Goal: Information Seeking & Learning: Check status

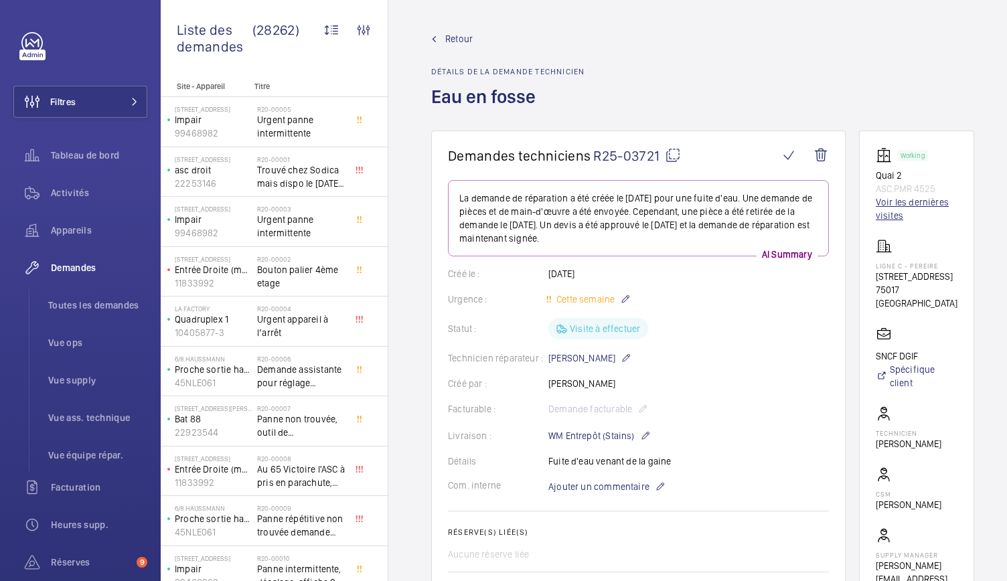
click at [883, 202] on link "Voir les dernières visites" at bounding box center [917, 209] width 82 height 27
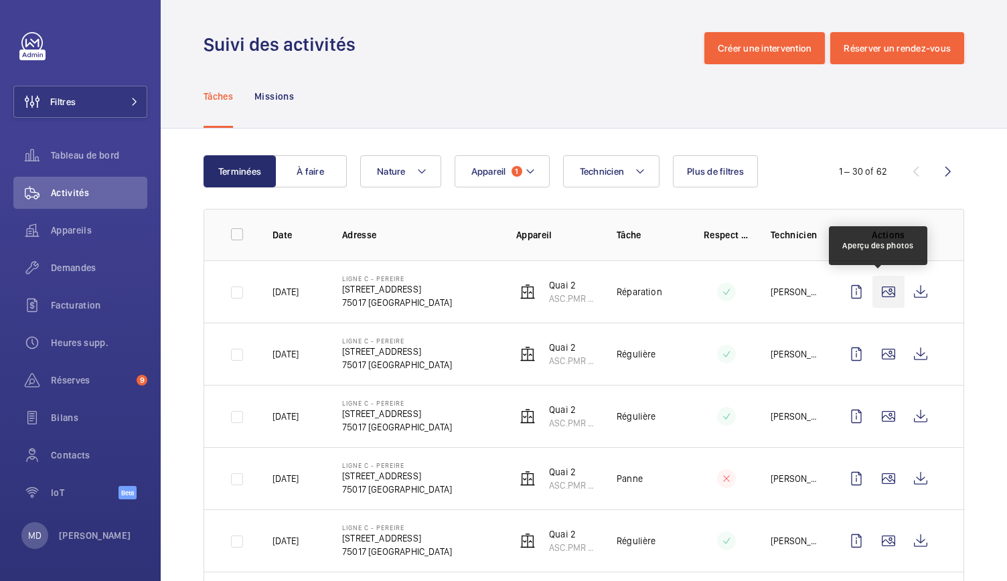
click at [877, 285] on wm-front-icon-button at bounding box center [889, 292] width 32 height 32
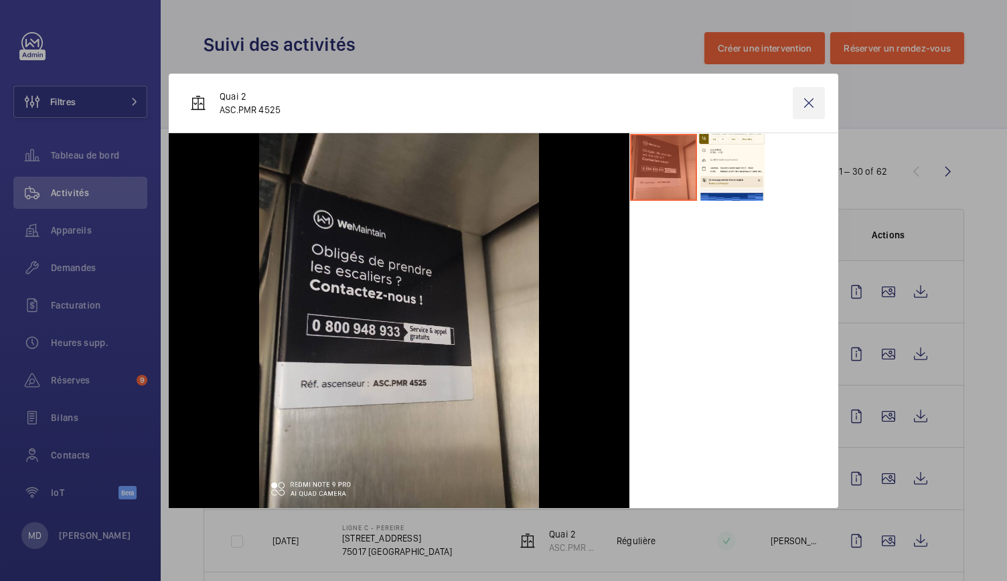
click at [817, 104] on wm-front-icon-button at bounding box center [809, 103] width 32 height 32
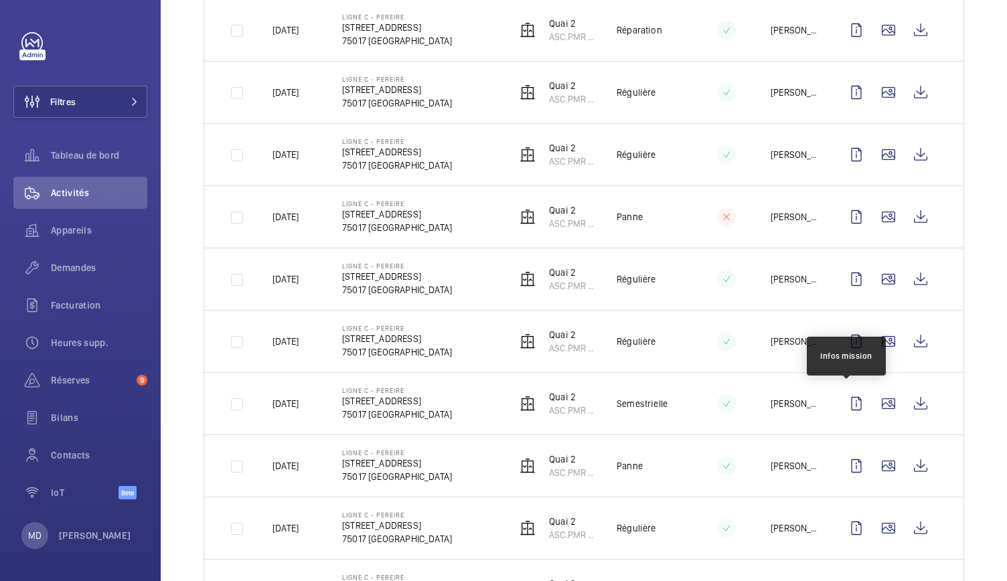
scroll to position [297, 0]
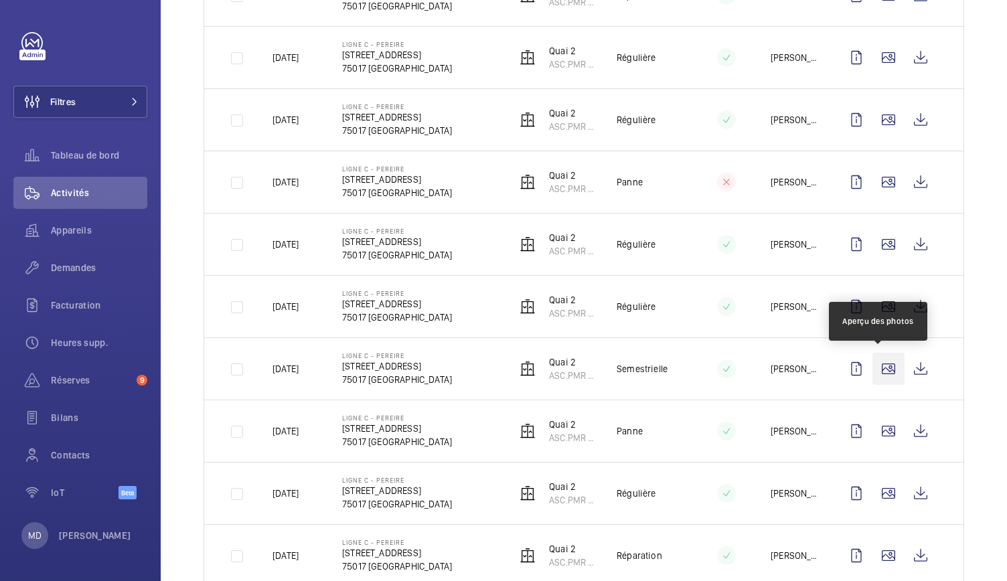
click at [885, 377] on wm-front-icon-button at bounding box center [889, 369] width 32 height 32
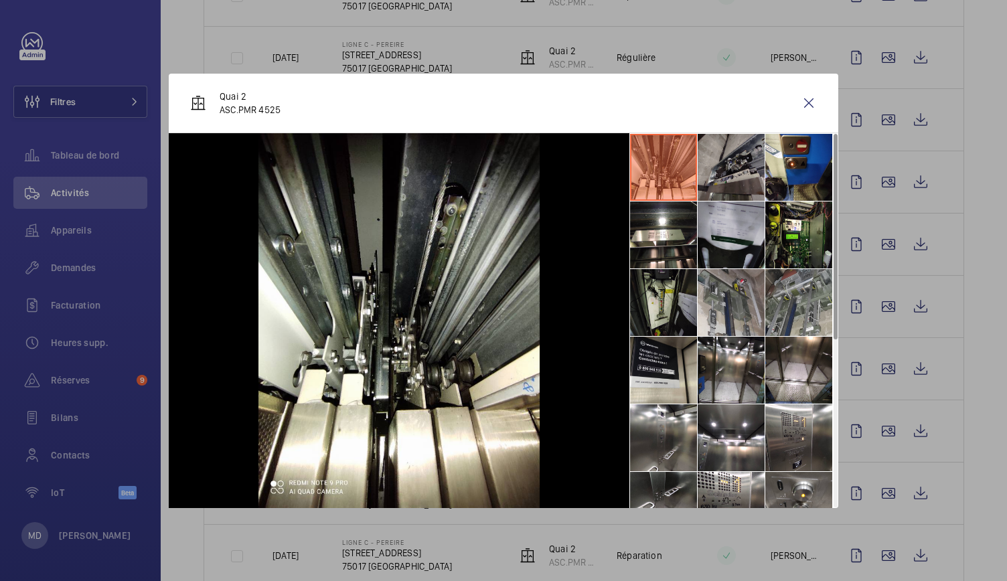
click at [740, 183] on li at bounding box center [731, 167] width 67 height 67
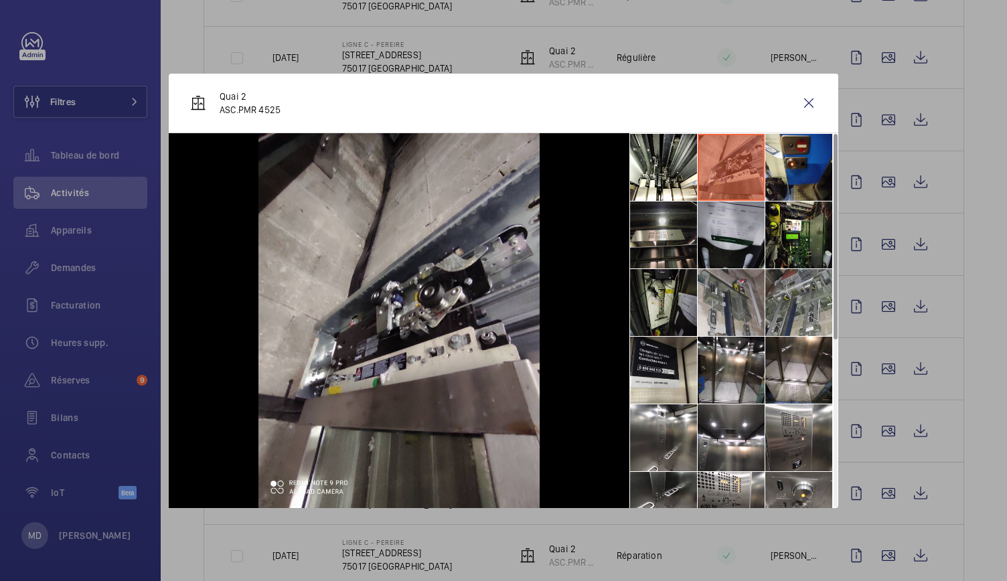
click at [676, 238] on li at bounding box center [663, 235] width 67 height 67
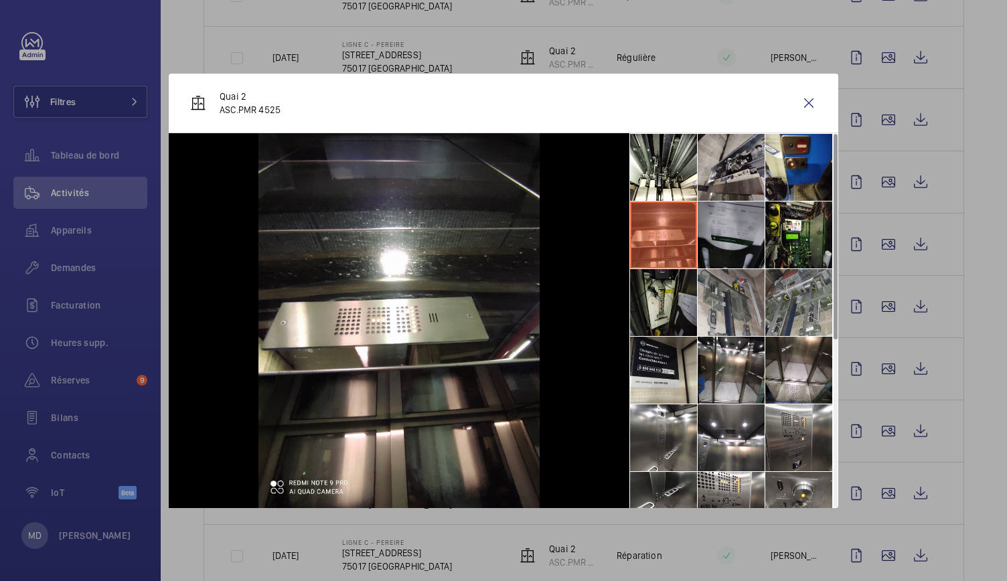
click at [733, 238] on li at bounding box center [731, 235] width 67 height 67
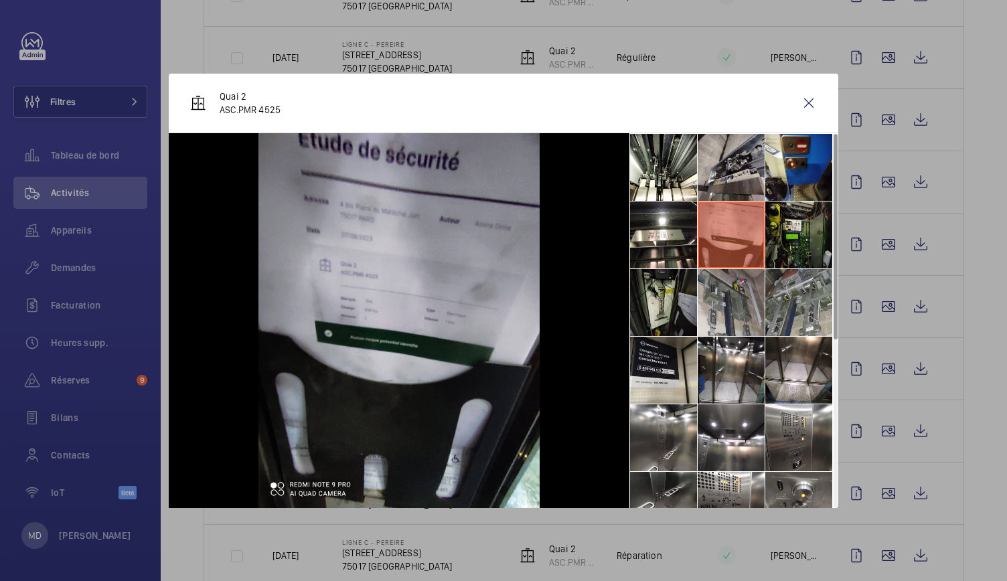
click at [796, 232] on li at bounding box center [798, 235] width 67 height 67
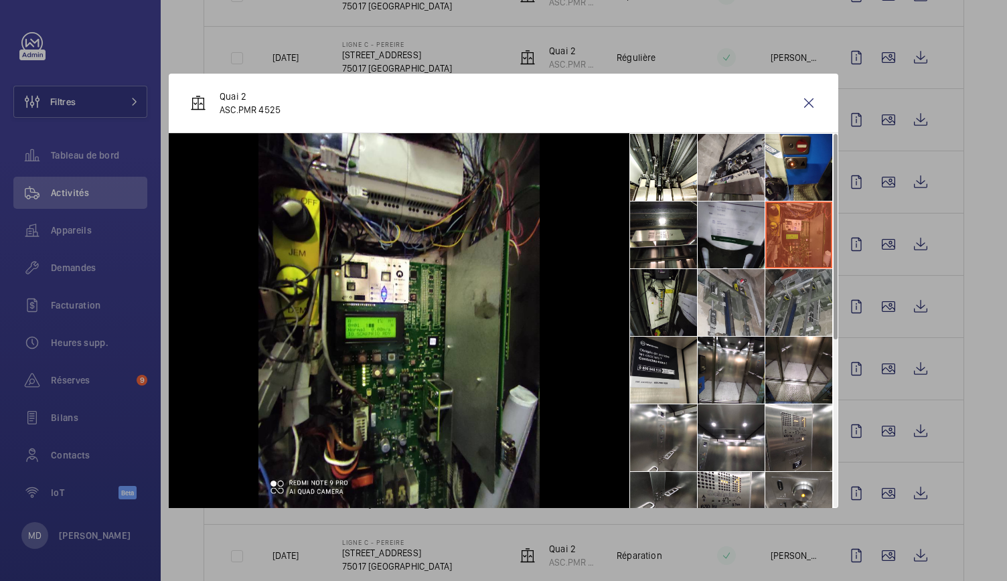
click at [796, 303] on li at bounding box center [798, 302] width 67 height 67
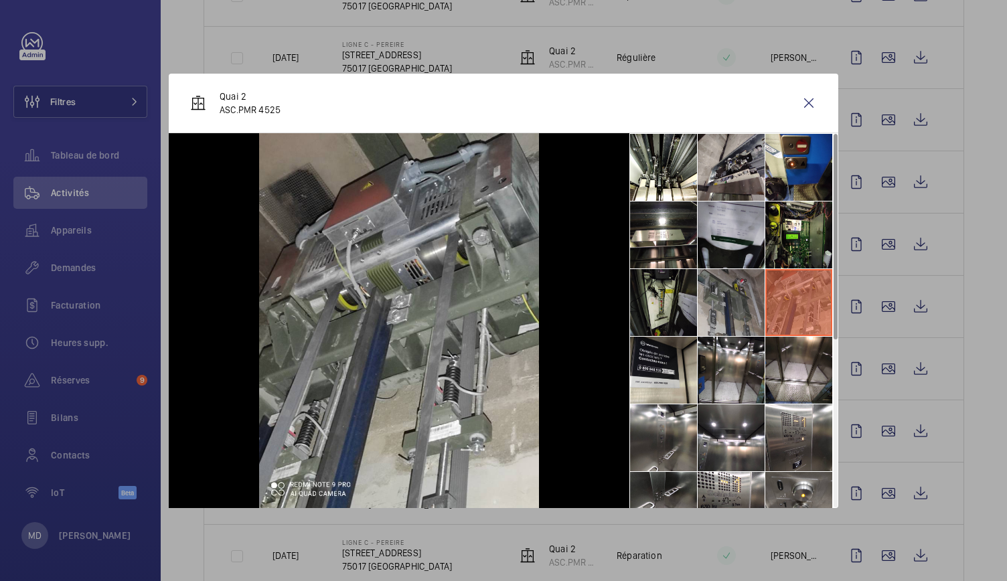
click at [729, 289] on li at bounding box center [731, 302] width 67 height 67
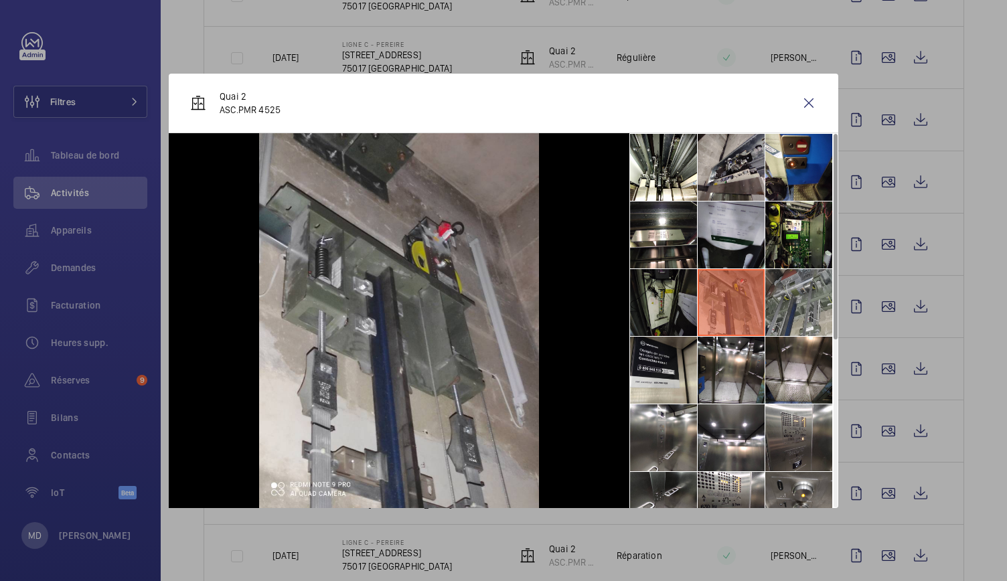
click at [676, 289] on li at bounding box center [663, 302] width 67 height 67
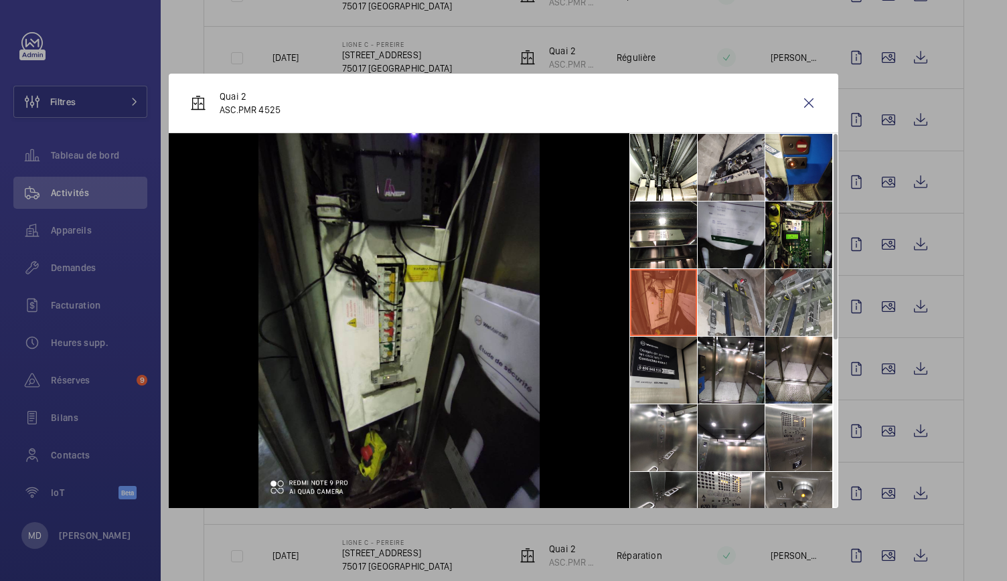
click at [668, 364] on li at bounding box center [663, 370] width 67 height 67
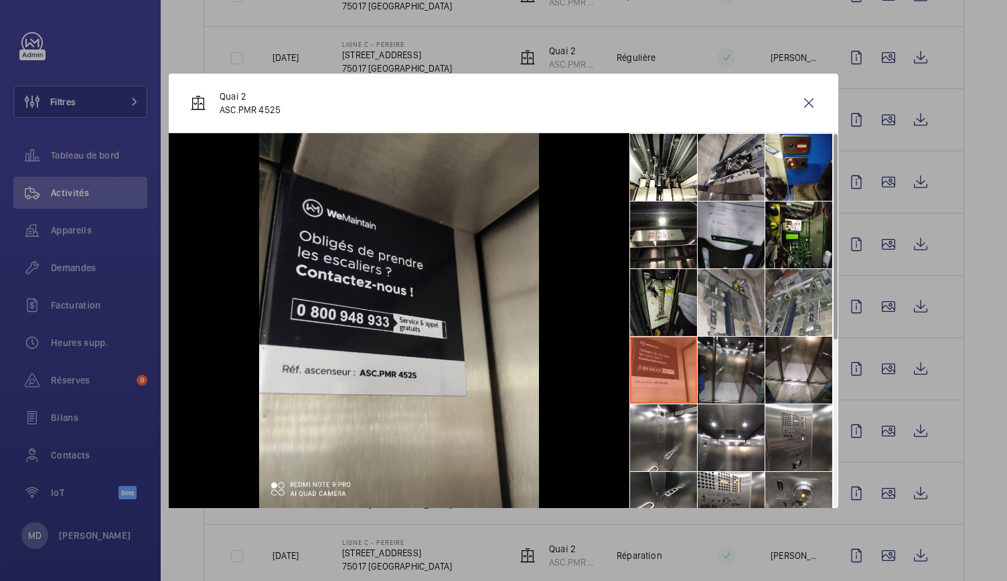
click at [733, 369] on li at bounding box center [731, 370] width 67 height 67
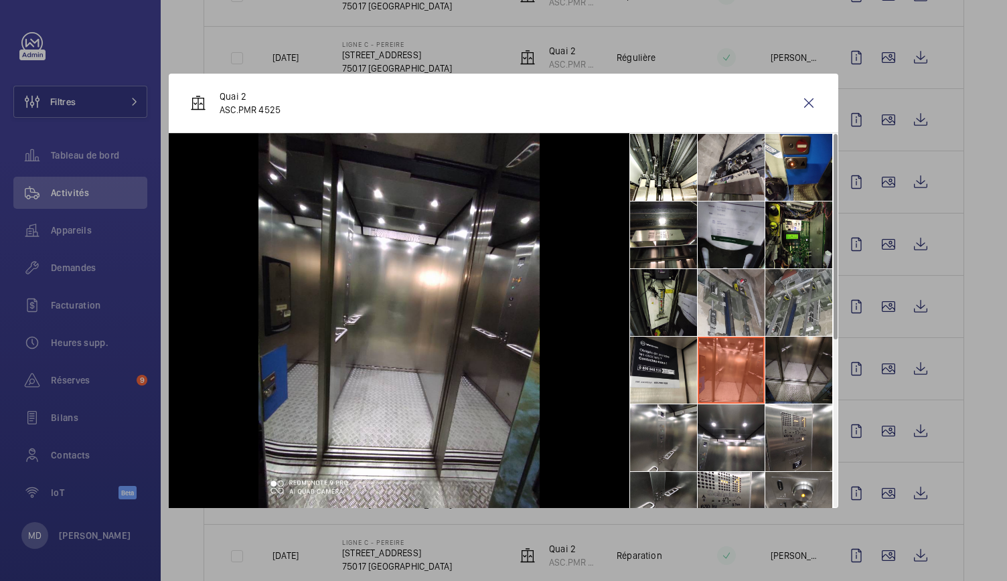
click at [783, 380] on li at bounding box center [798, 370] width 67 height 67
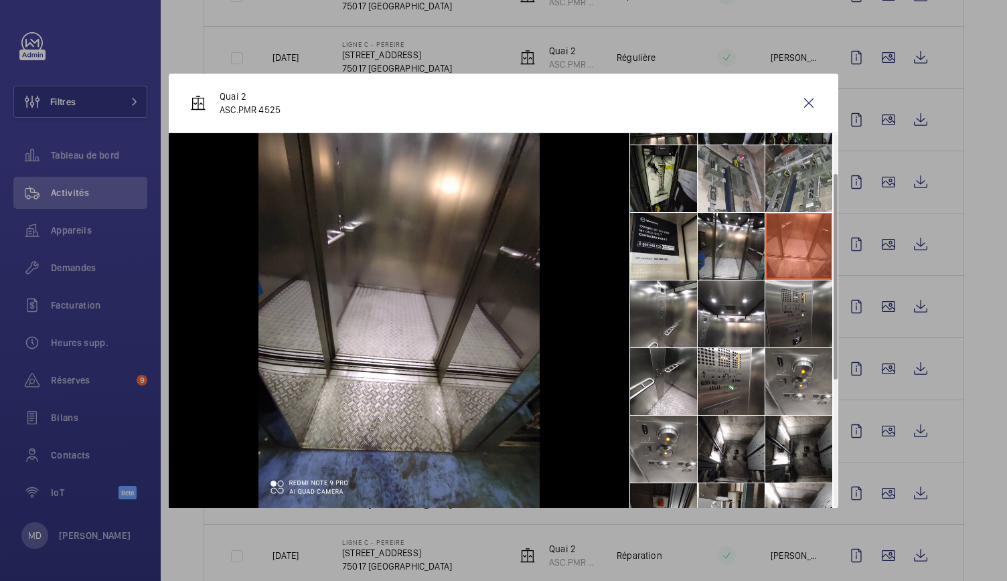
scroll to position [125, 0]
click at [815, 394] on li at bounding box center [798, 381] width 67 height 67
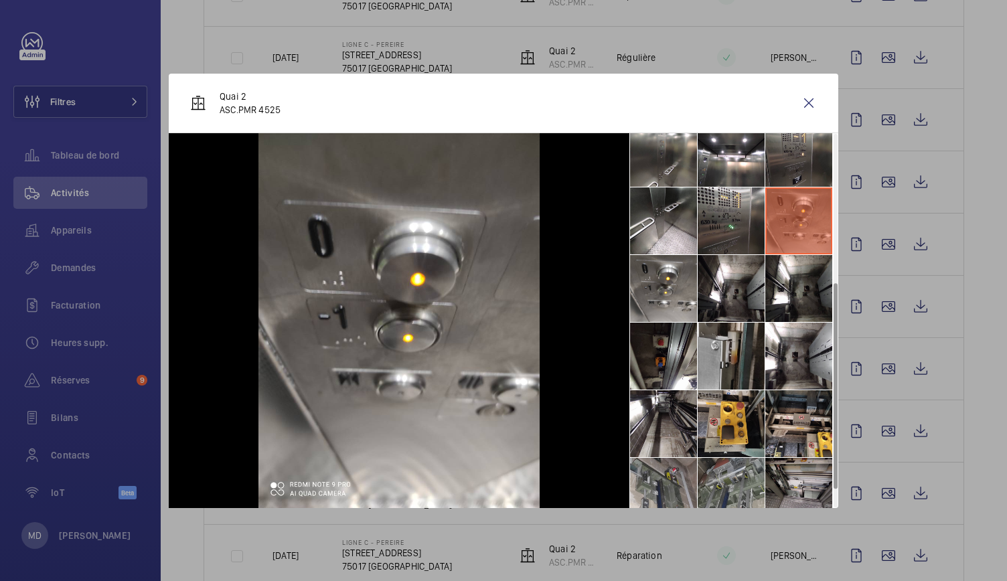
scroll to position [301, 0]
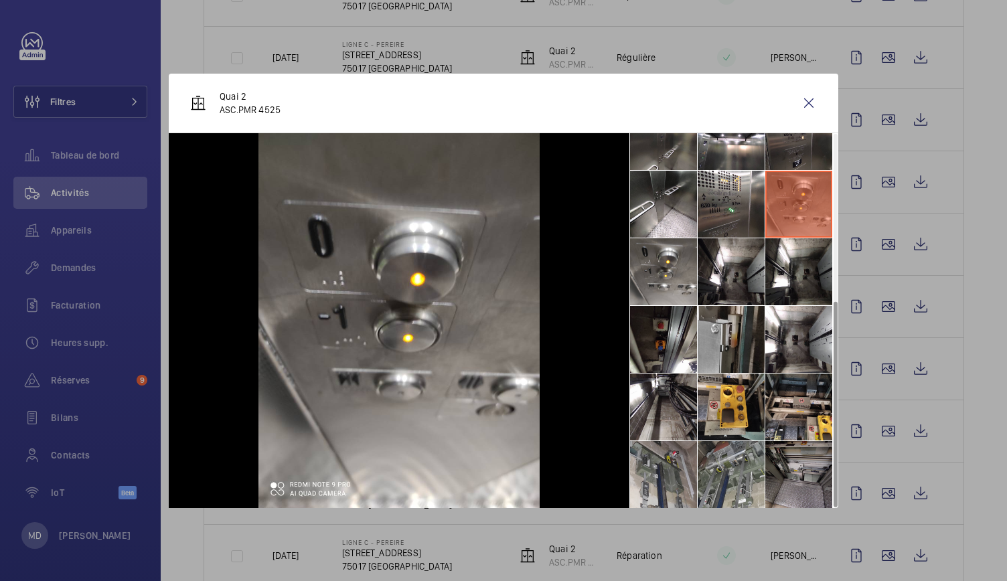
click at [779, 473] on li at bounding box center [798, 474] width 67 height 67
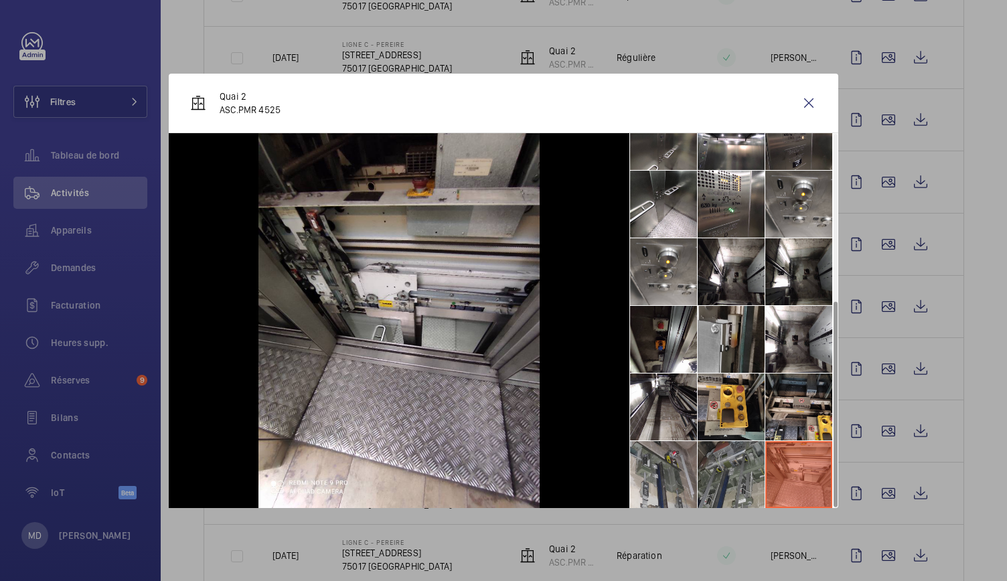
click at [745, 477] on li at bounding box center [731, 474] width 67 height 67
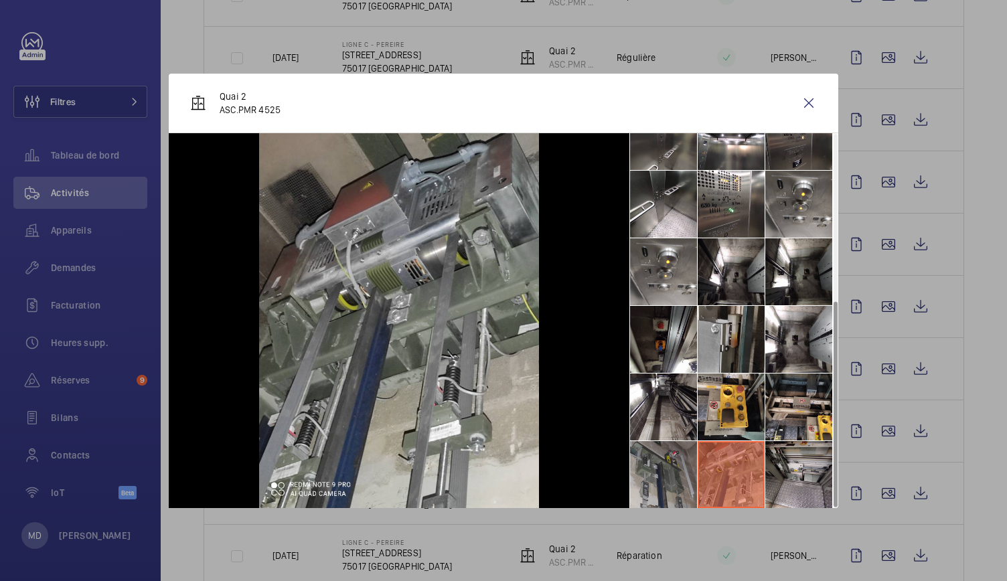
click at [676, 465] on li at bounding box center [663, 474] width 67 height 67
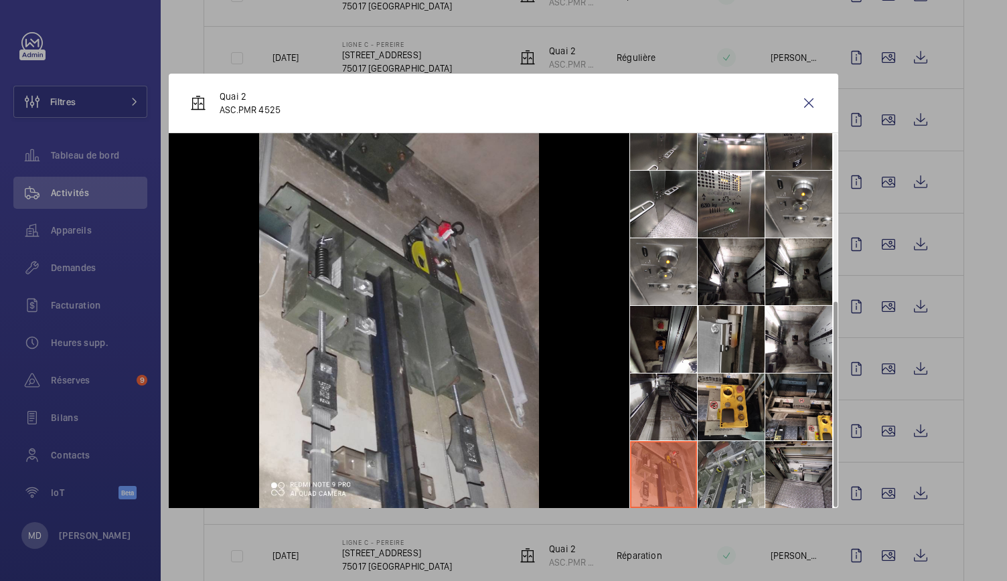
click at [668, 400] on li at bounding box center [663, 407] width 67 height 67
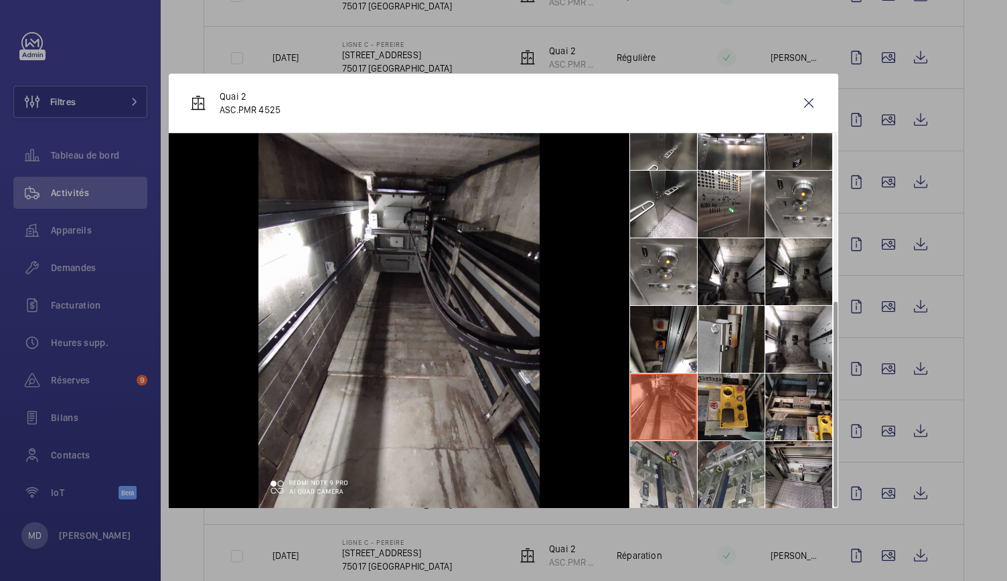
click at [710, 400] on li at bounding box center [731, 407] width 67 height 67
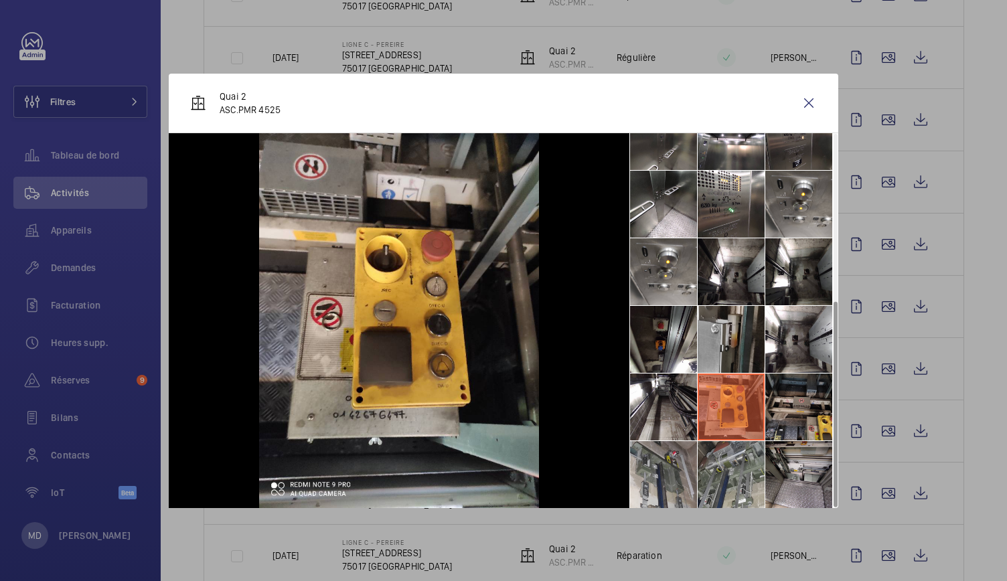
click at [800, 398] on li at bounding box center [798, 407] width 67 height 67
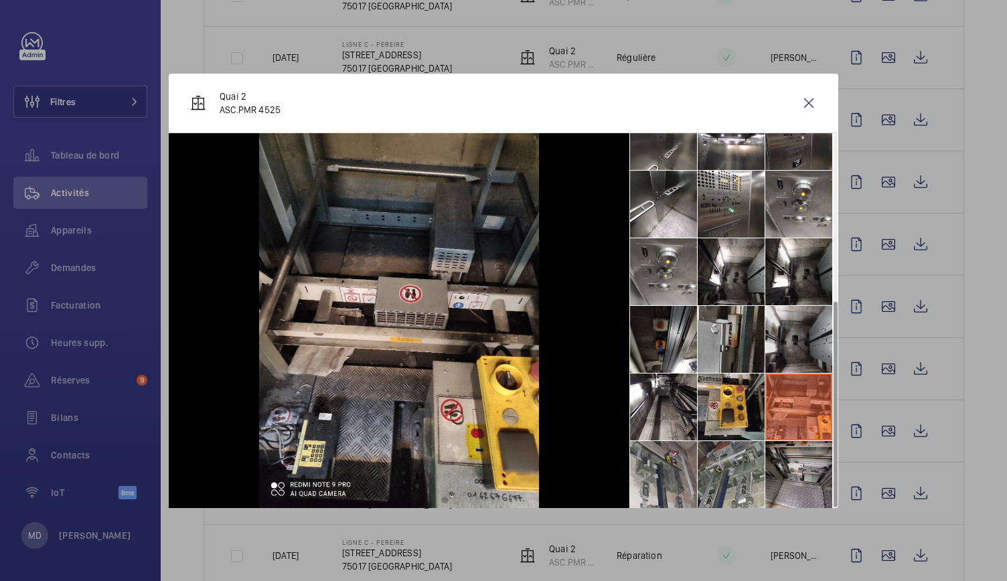
click at [805, 354] on li at bounding box center [798, 339] width 67 height 67
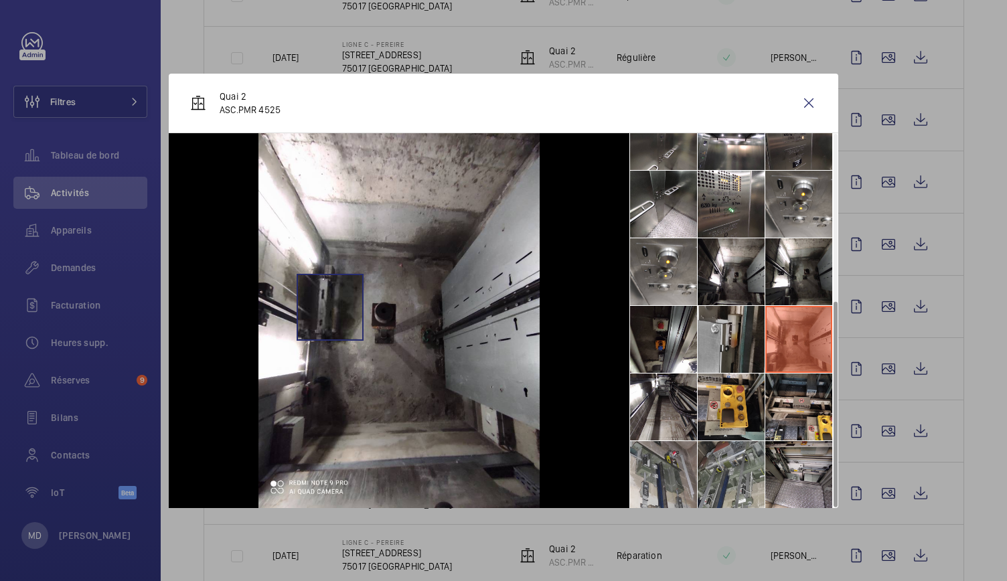
click at [329, 307] on img at bounding box center [398, 320] width 281 height 375
click at [816, 104] on wm-front-icon-button at bounding box center [809, 103] width 32 height 32
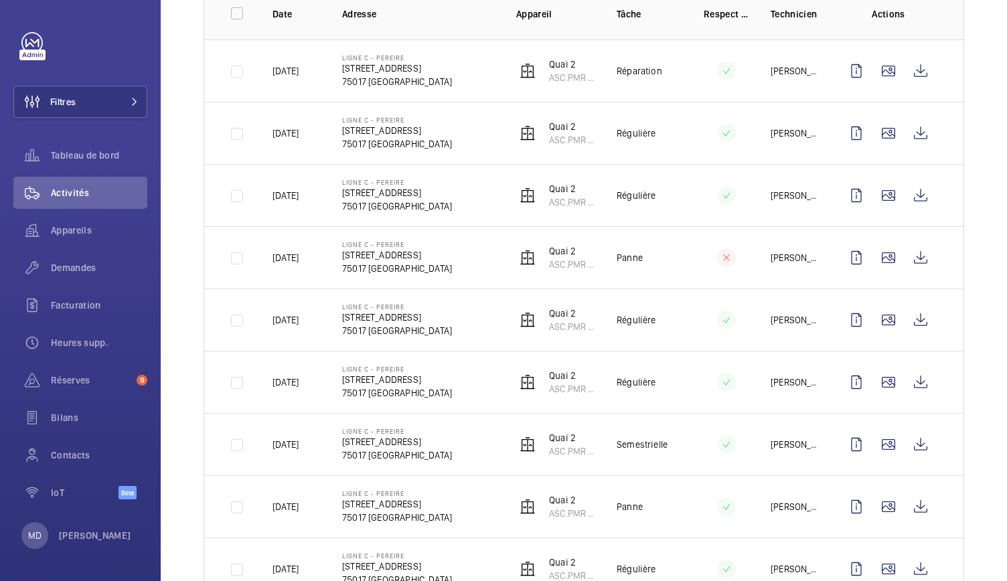
scroll to position [220, 0]
click at [873, 255] on wm-front-icon-button at bounding box center [889, 258] width 32 height 32
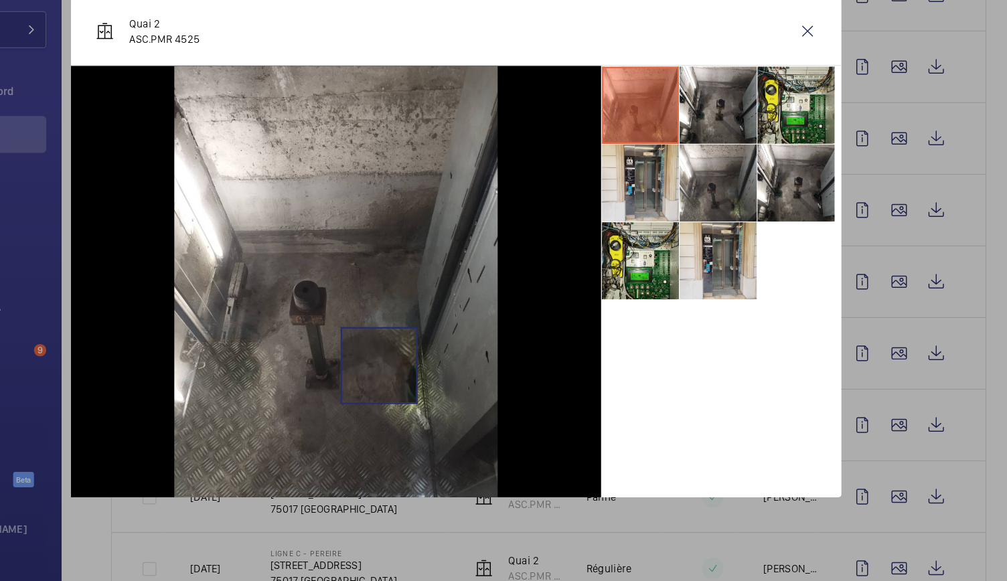
scroll to position [0, 0]
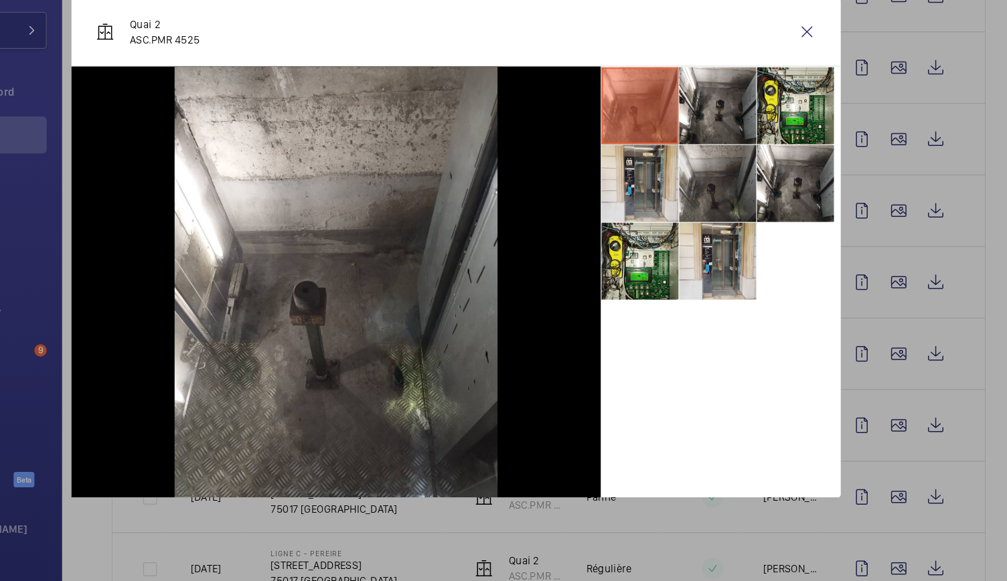
click at [743, 230] on li at bounding box center [731, 235] width 67 height 67
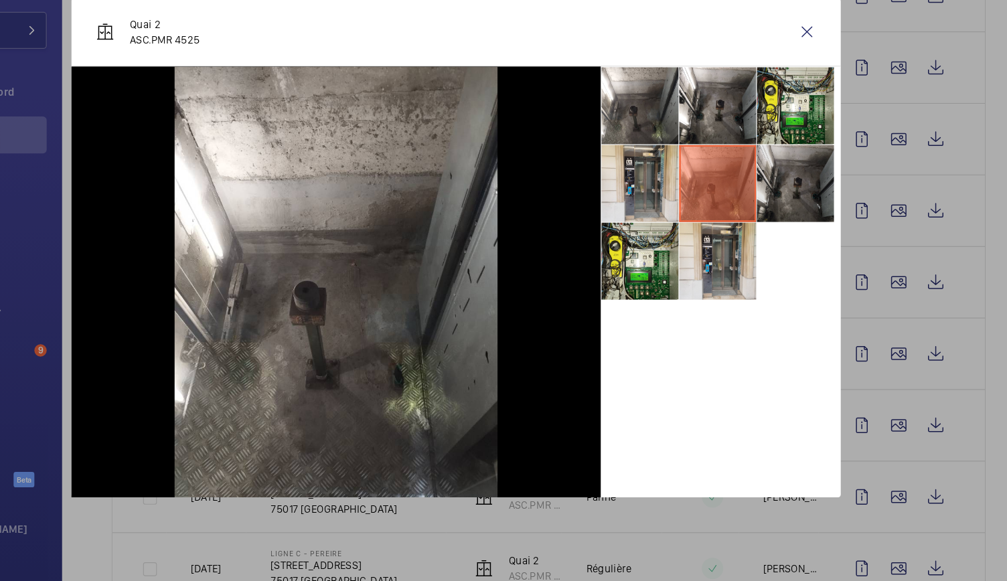
click at [790, 245] on li at bounding box center [798, 235] width 67 height 67
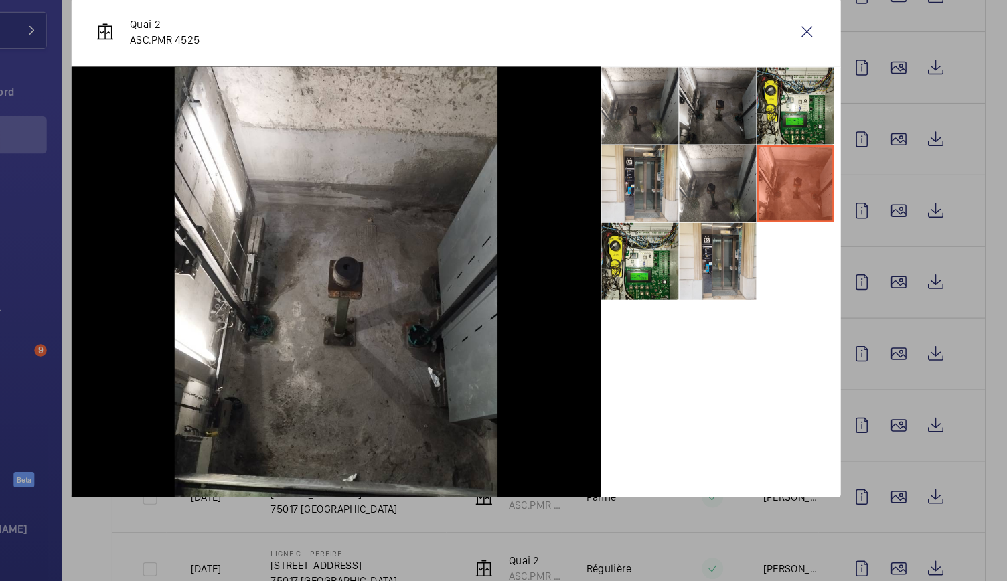
click at [735, 165] on li at bounding box center [731, 167] width 67 height 67
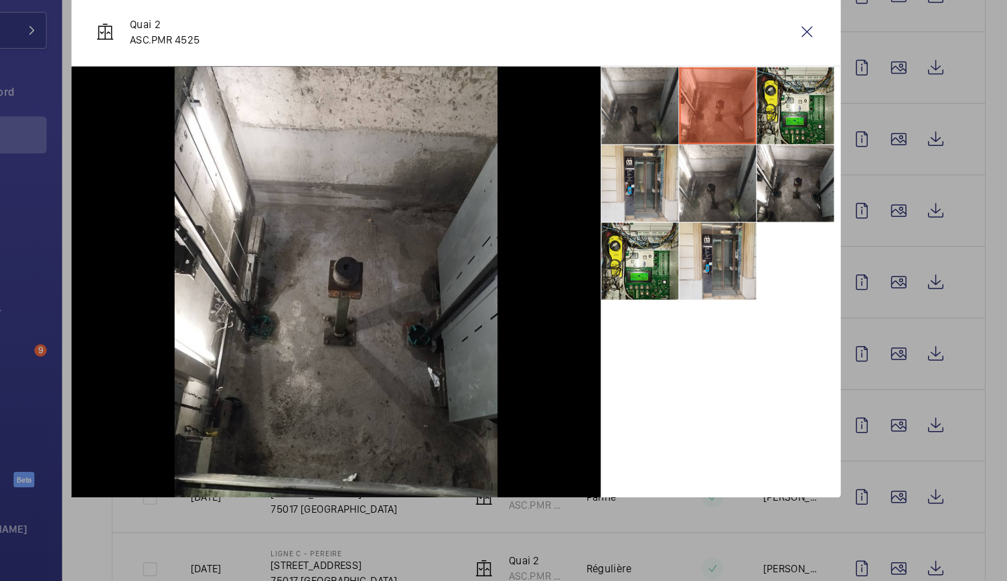
click at [686, 165] on li at bounding box center [663, 167] width 67 height 67
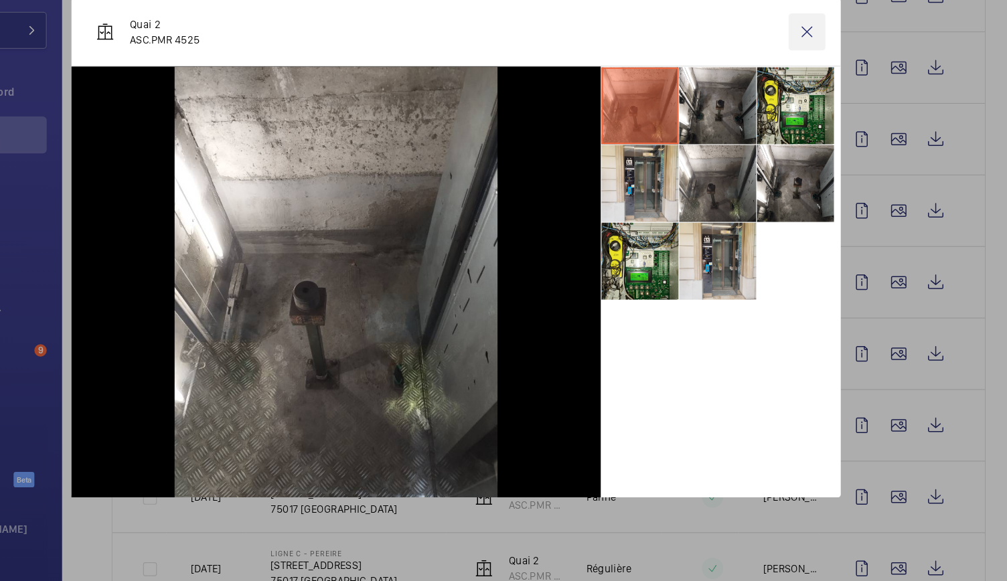
click at [810, 103] on wm-front-icon-button at bounding box center [809, 103] width 32 height 32
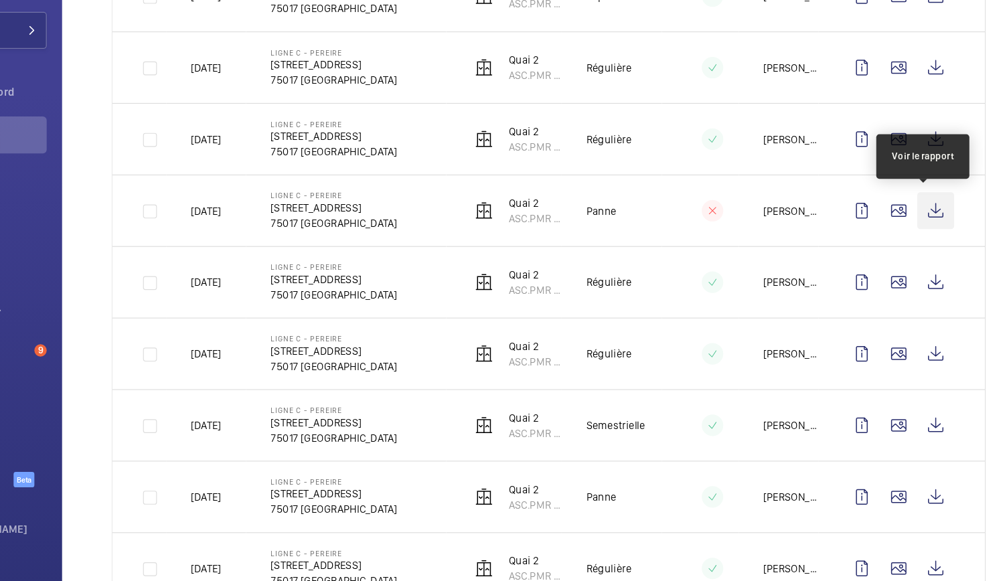
click at [919, 258] on wm-front-icon-button at bounding box center [921, 258] width 32 height 32
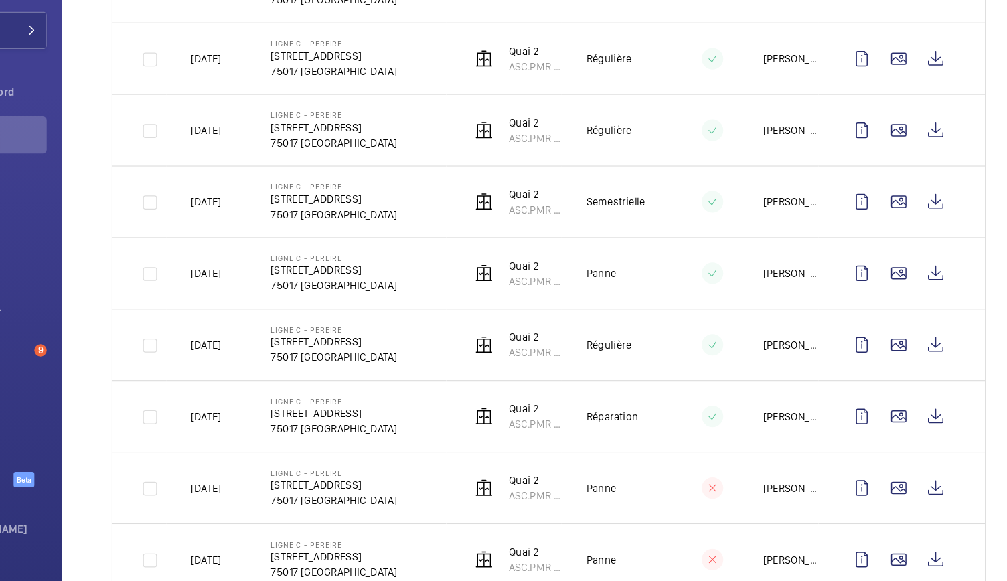
scroll to position [417, 0]
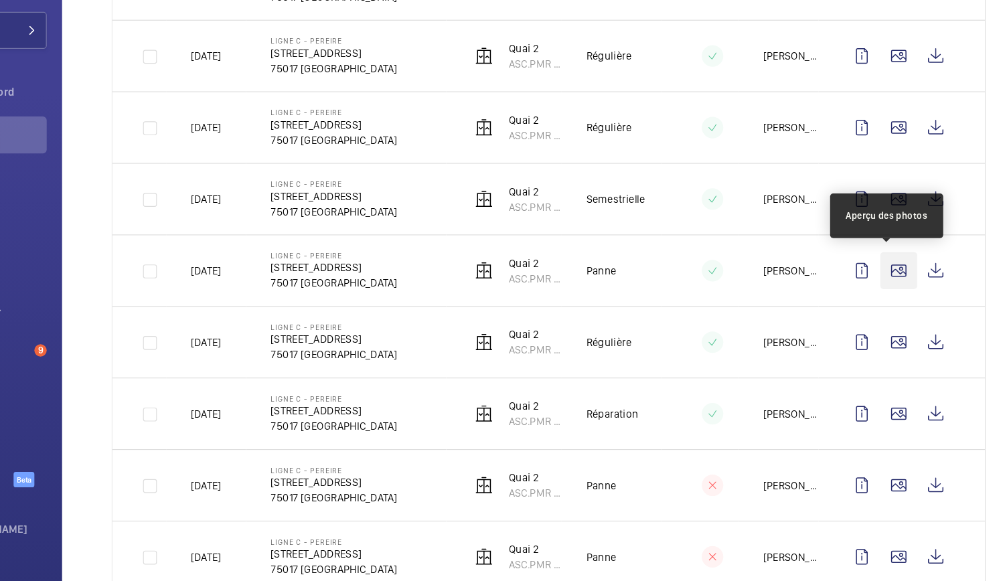
click at [883, 315] on wm-front-icon-button at bounding box center [889, 311] width 32 height 32
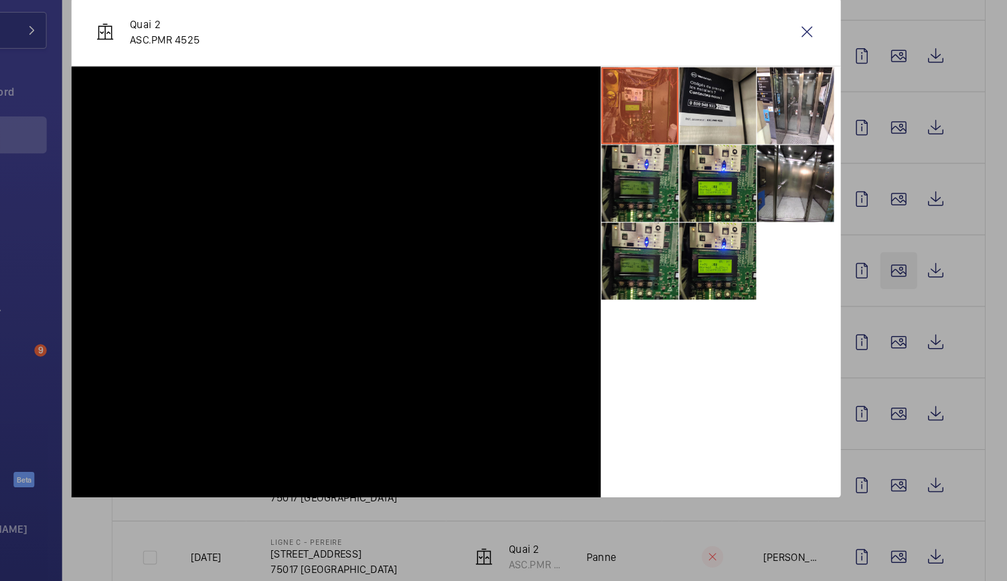
scroll to position [0, 0]
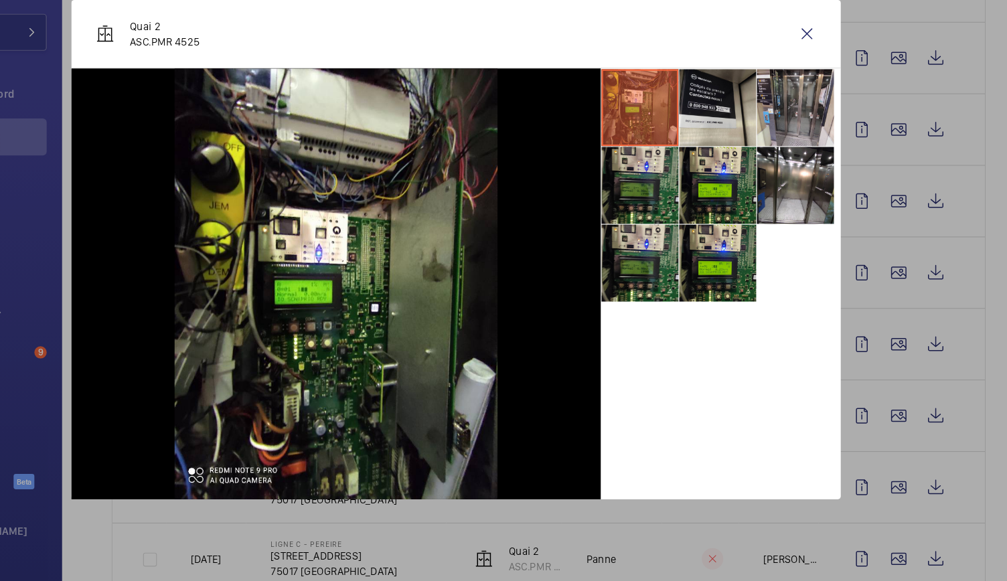
click at [804, 168] on li at bounding box center [798, 167] width 67 height 67
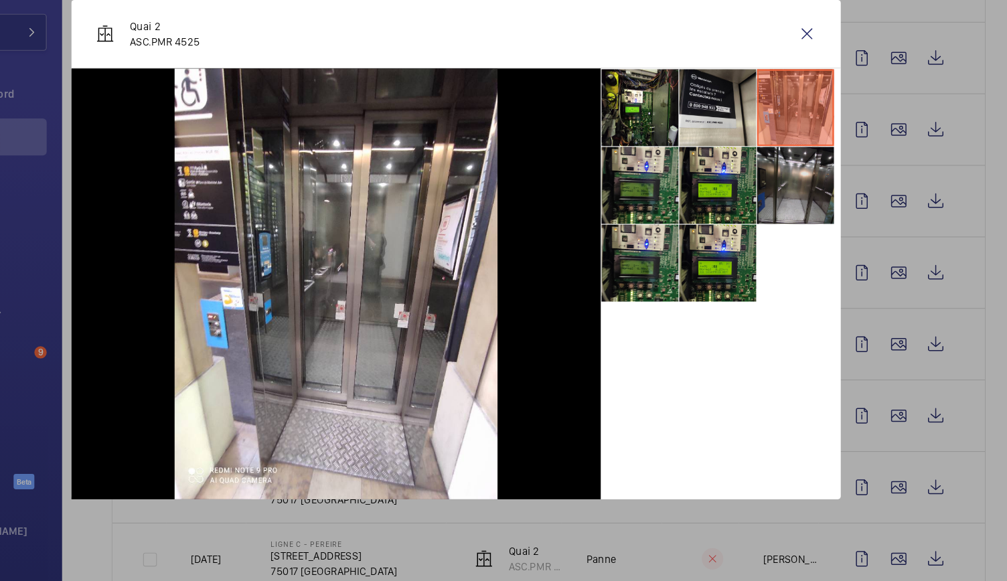
click at [796, 254] on li at bounding box center [798, 235] width 67 height 67
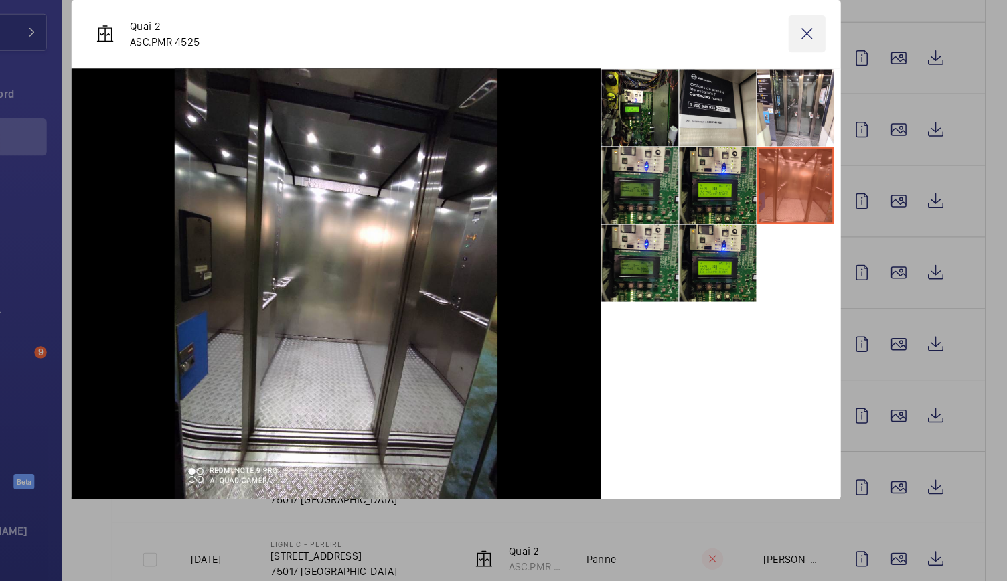
click at [814, 112] on wm-front-icon-button at bounding box center [809, 103] width 32 height 32
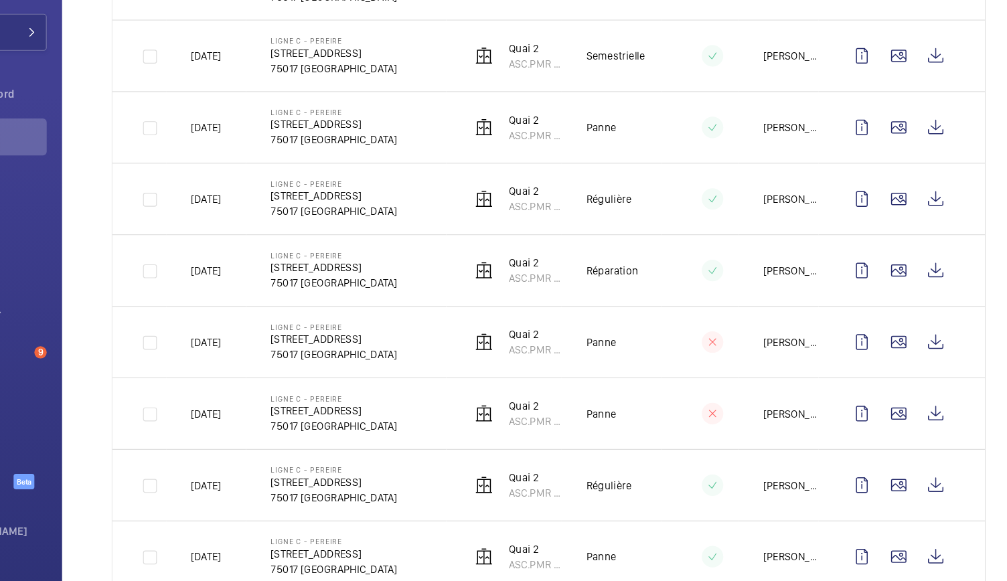
scroll to position [544, 0]
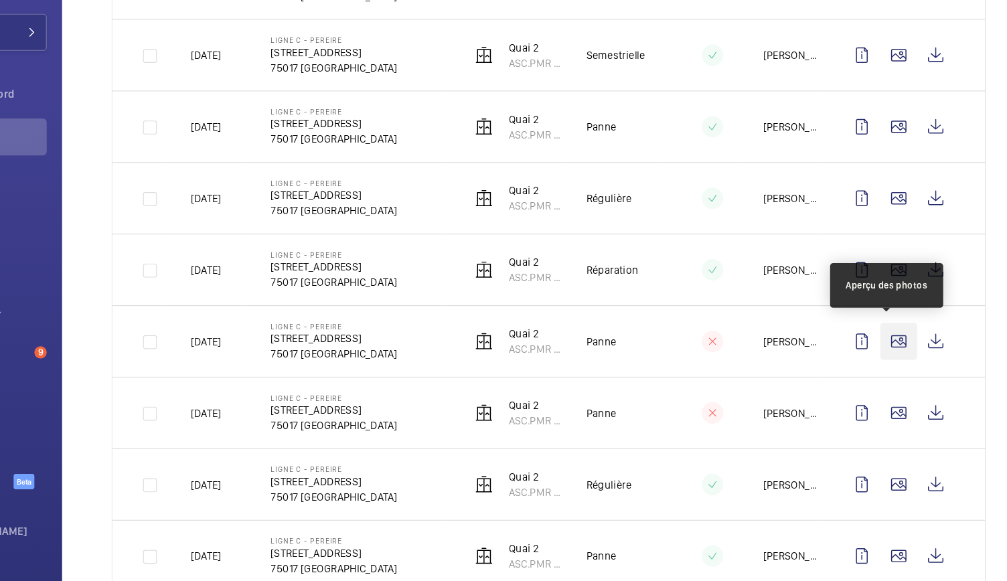
click at [875, 368] on wm-front-icon-button at bounding box center [889, 371] width 32 height 32
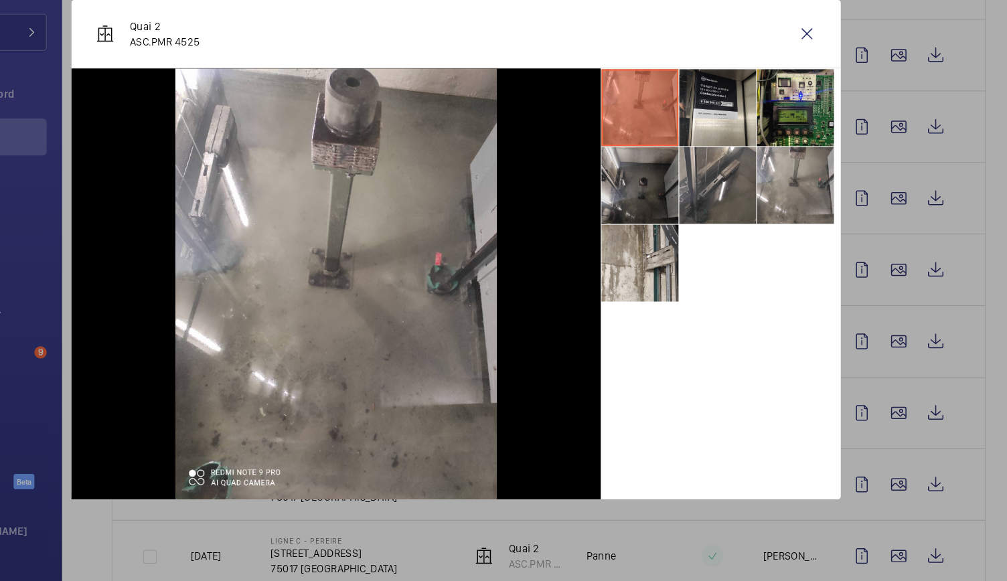
click at [648, 254] on li at bounding box center [663, 235] width 67 height 67
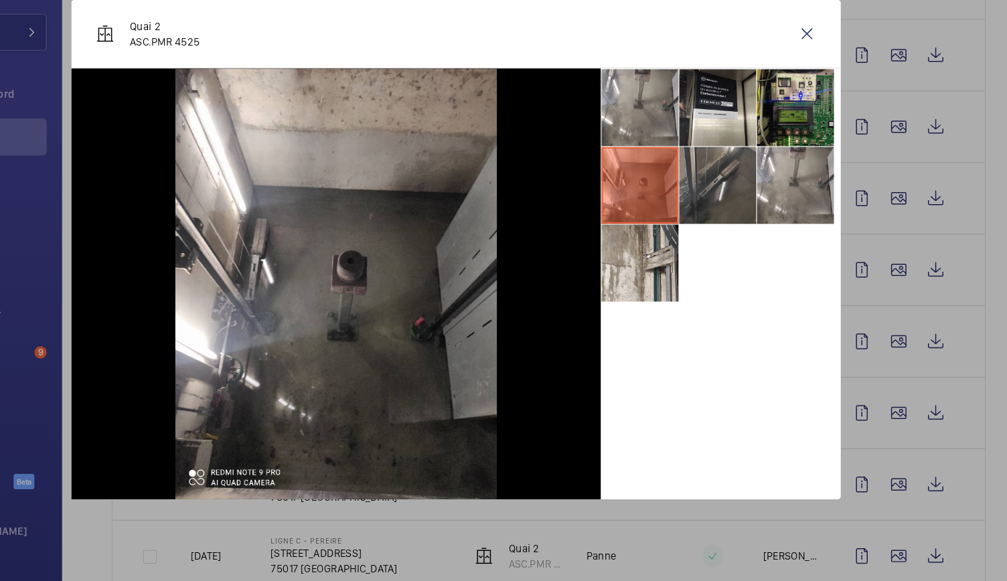
click at [717, 250] on li at bounding box center [731, 235] width 67 height 67
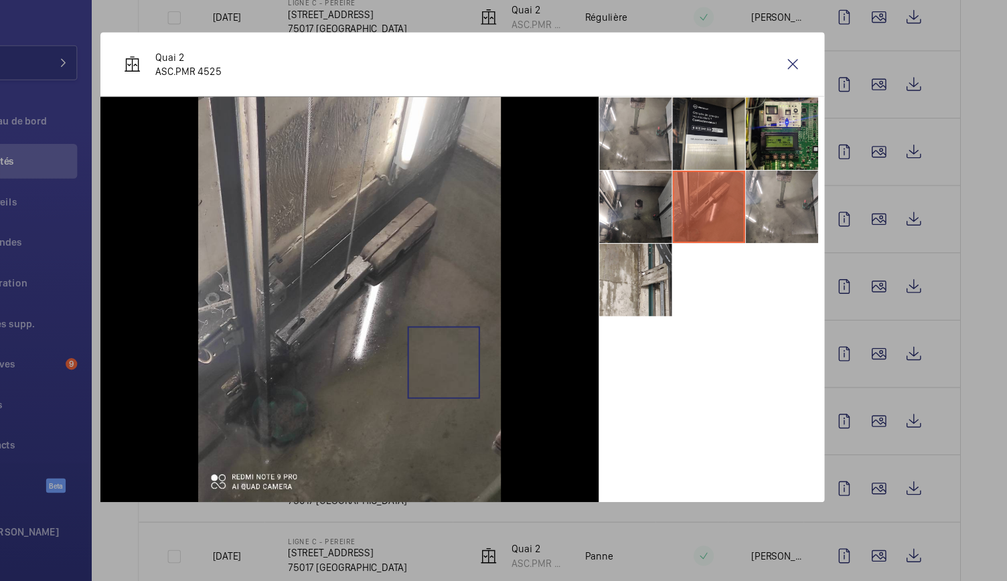
scroll to position [0, 0]
click at [670, 243] on li at bounding box center [663, 235] width 67 height 67
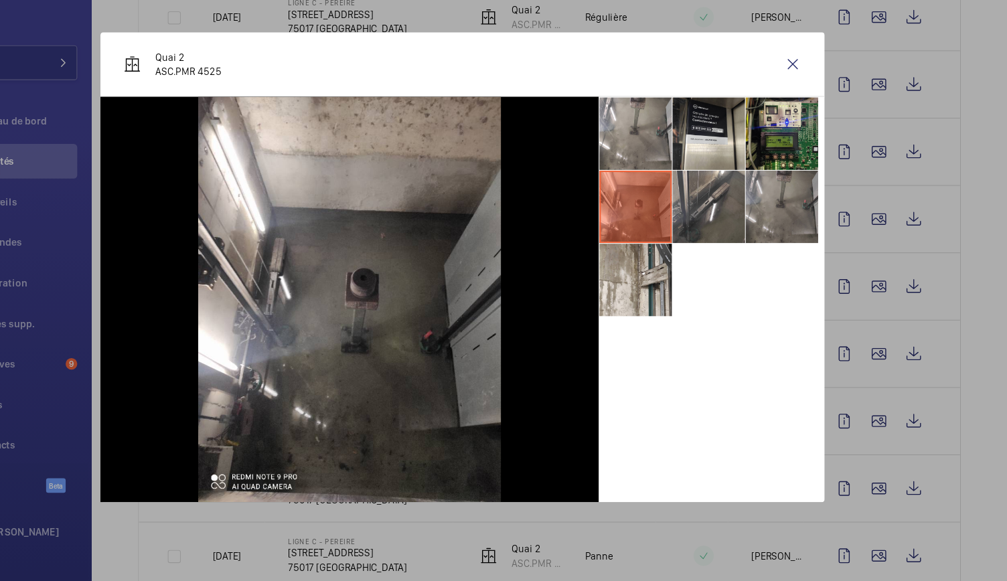
click at [785, 231] on li at bounding box center [798, 235] width 67 height 67
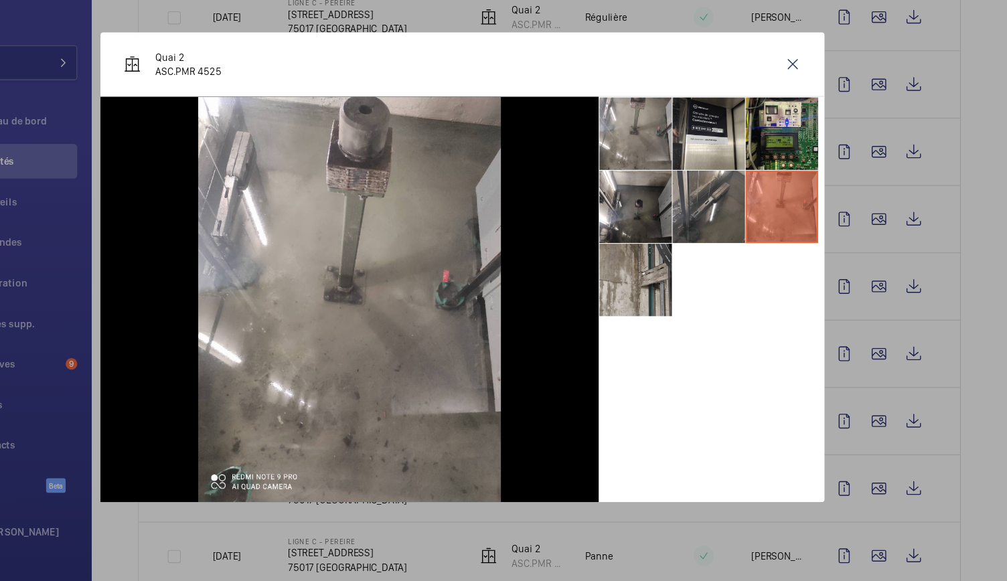
click at [682, 311] on li at bounding box center [663, 302] width 67 height 67
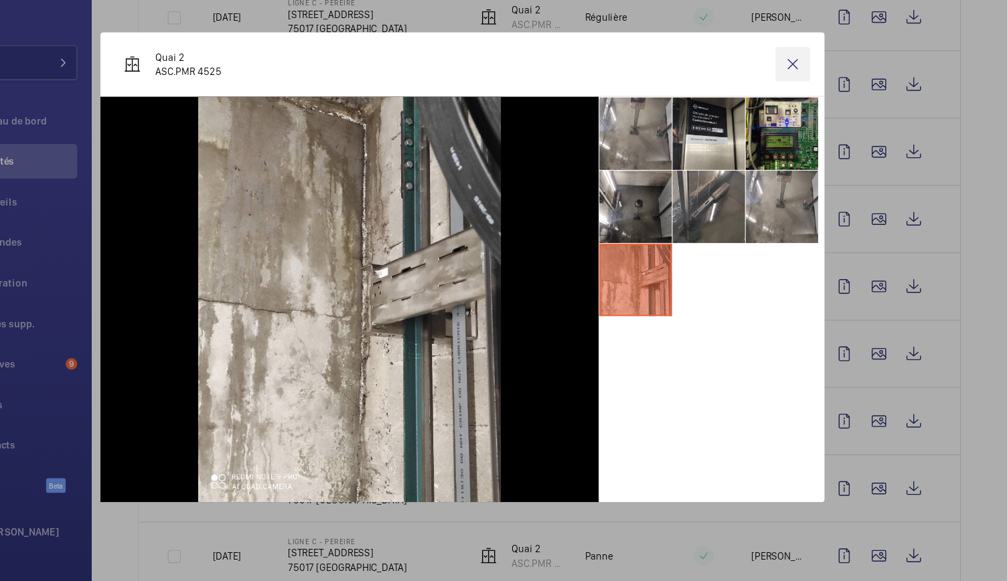
click at [814, 108] on wm-front-icon-button at bounding box center [809, 103] width 32 height 32
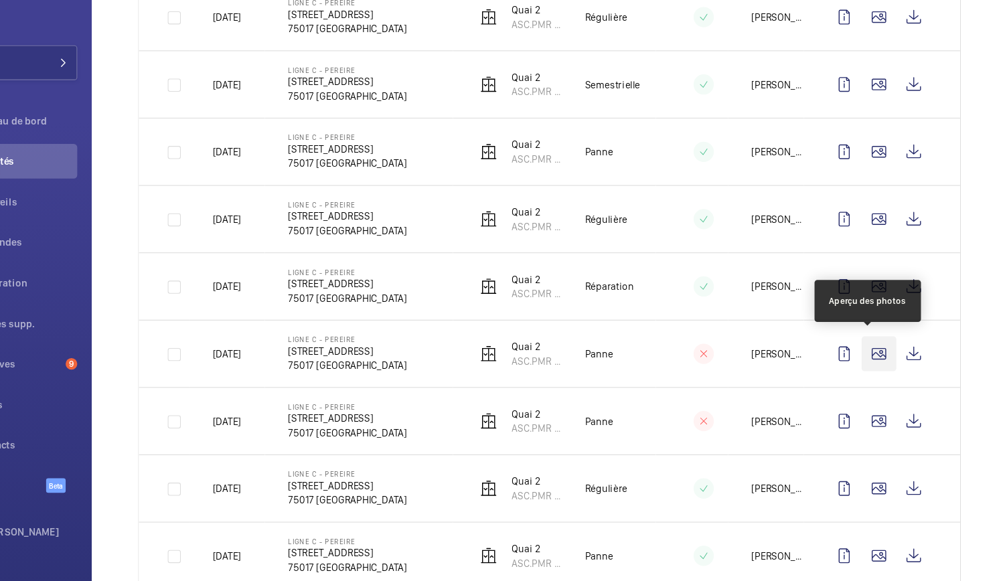
click at [882, 372] on wm-front-icon-button at bounding box center [889, 371] width 32 height 32
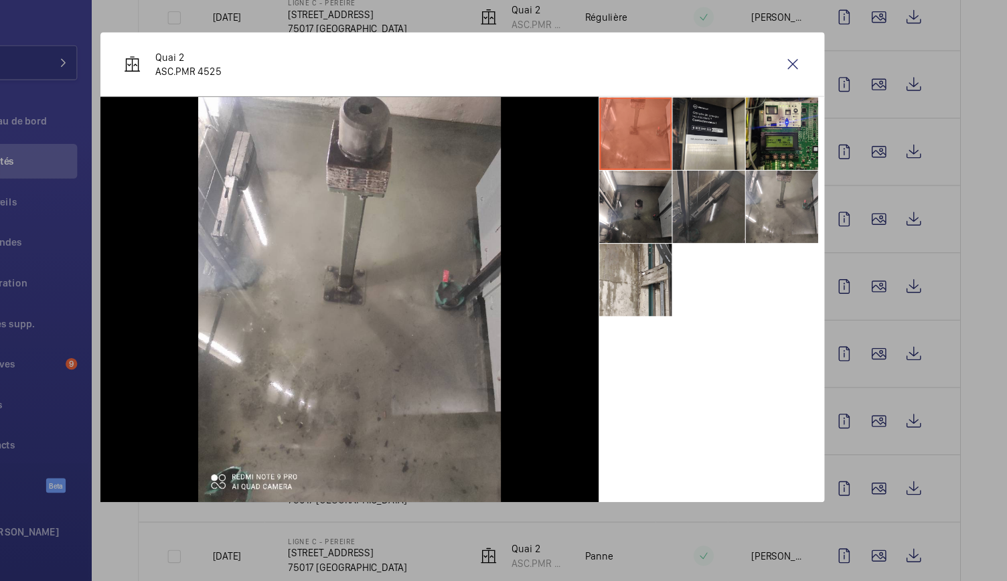
click at [722, 206] on li at bounding box center [731, 235] width 67 height 67
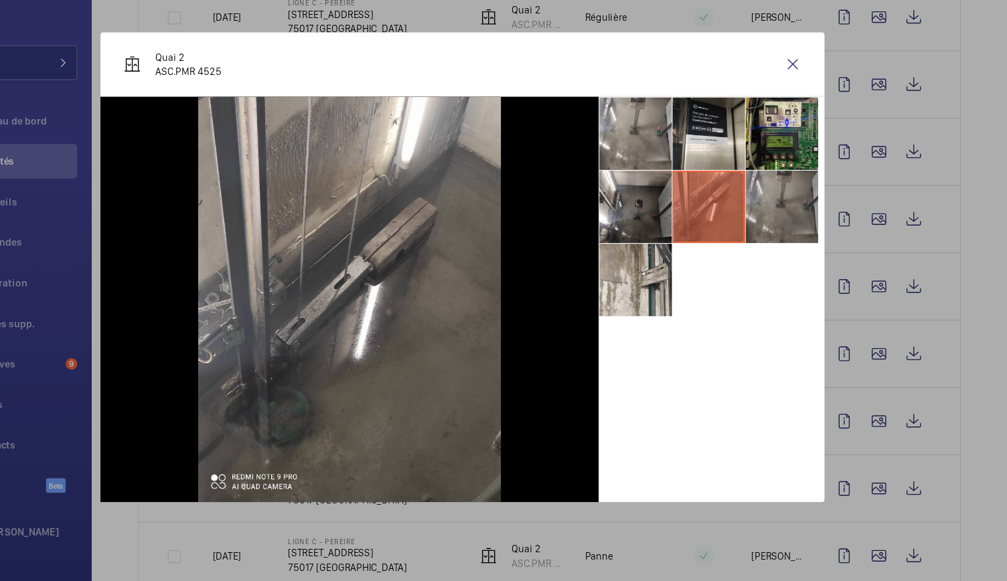
click at [780, 226] on li at bounding box center [798, 235] width 67 height 67
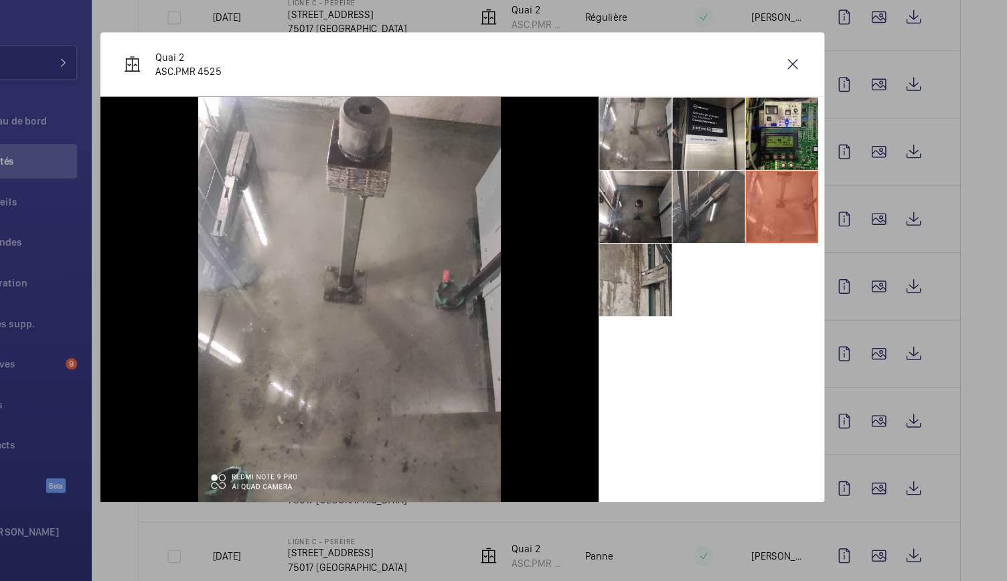
click at [658, 289] on li at bounding box center [663, 302] width 67 height 67
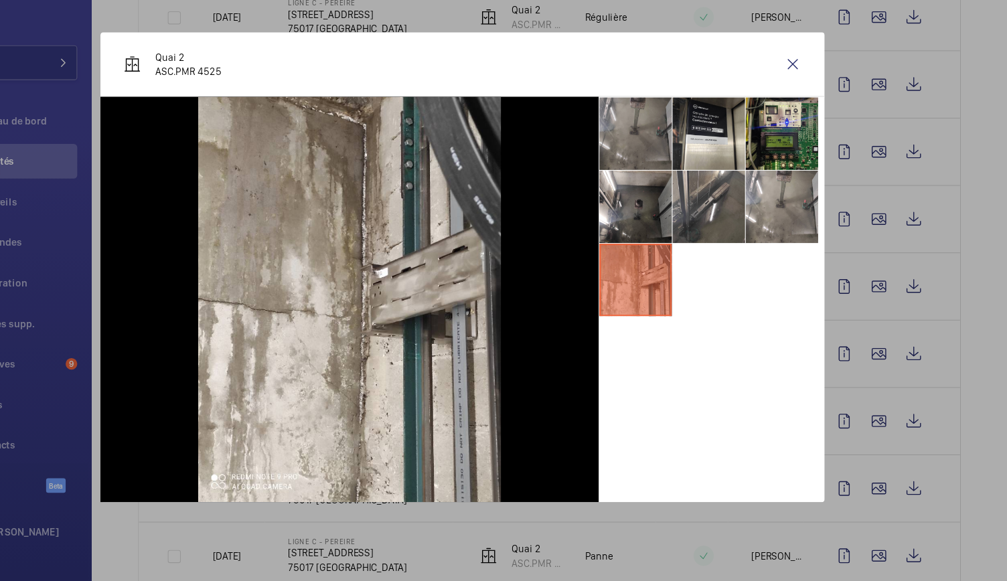
click at [671, 178] on li at bounding box center [663, 167] width 67 height 67
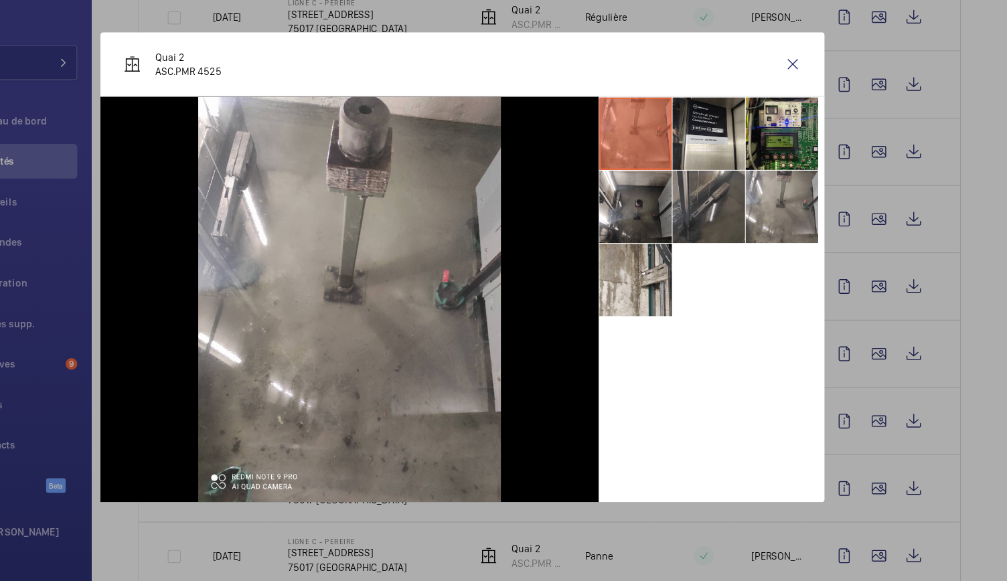
click at [729, 223] on li at bounding box center [731, 235] width 67 height 67
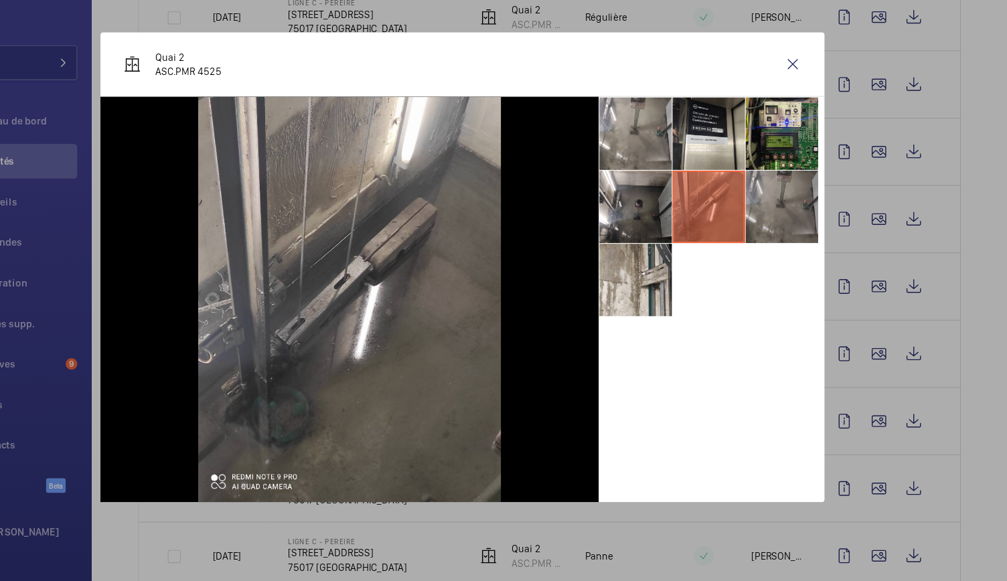
click at [806, 232] on li at bounding box center [798, 235] width 67 height 67
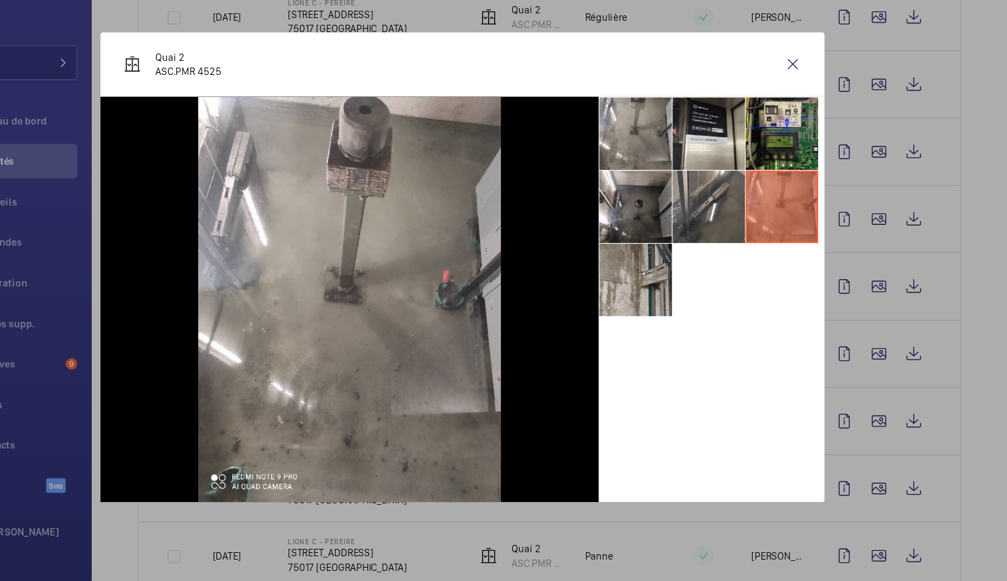
click at [684, 289] on li at bounding box center [663, 302] width 67 height 67
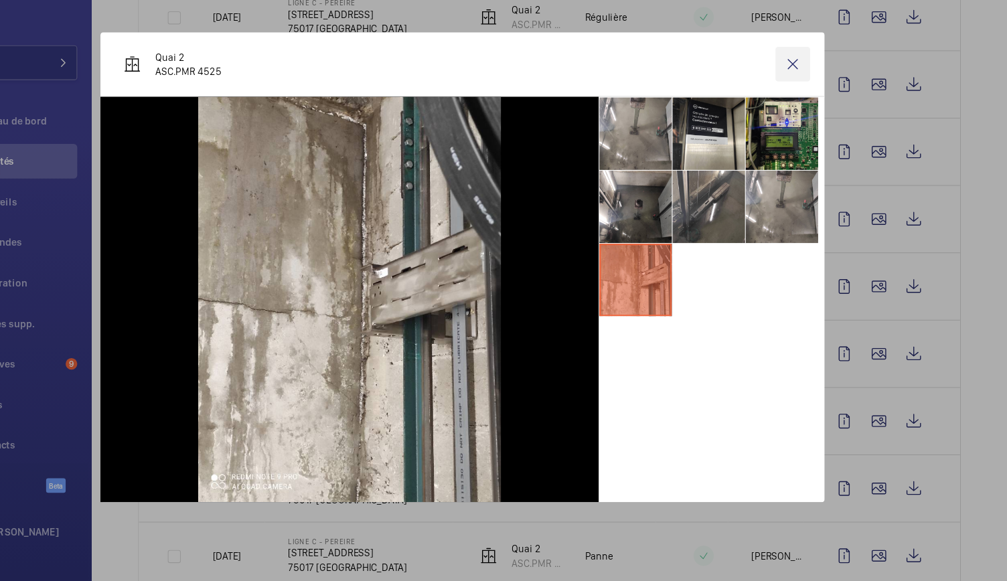
click at [810, 95] on wm-front-icon-button at bounding box center [809, 103] width 32 height 32
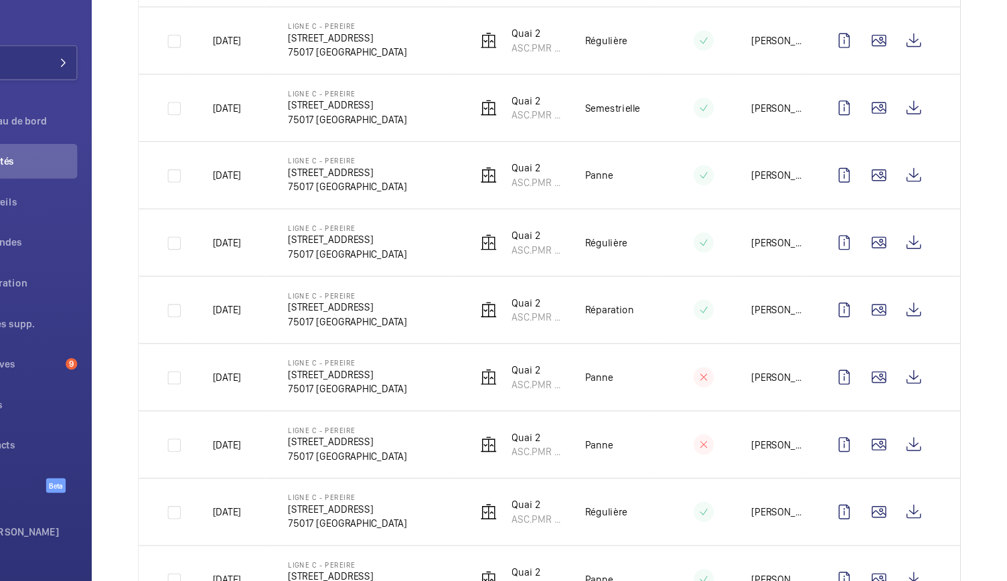
scroll to position [524, 0]
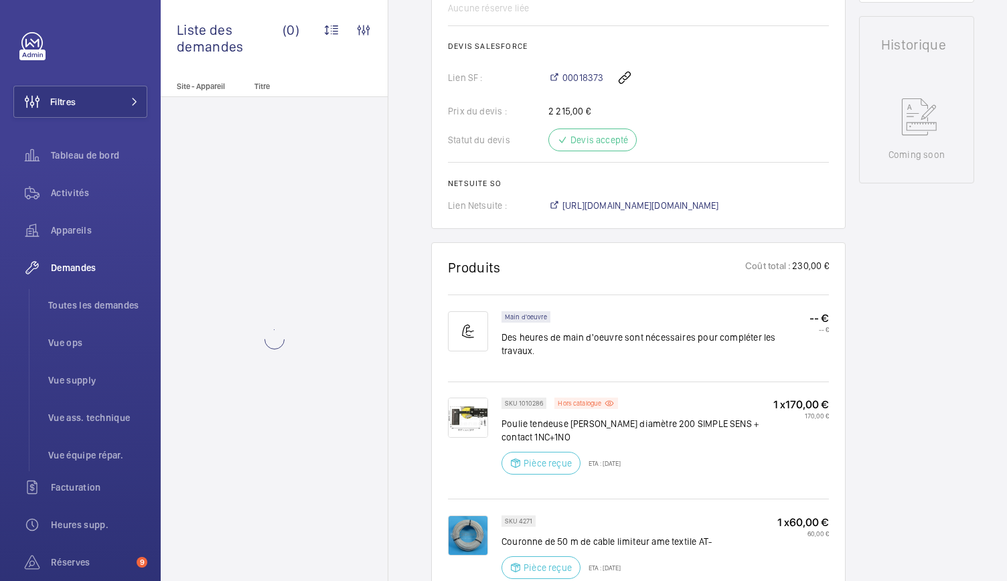
scroll to position [723, 0]
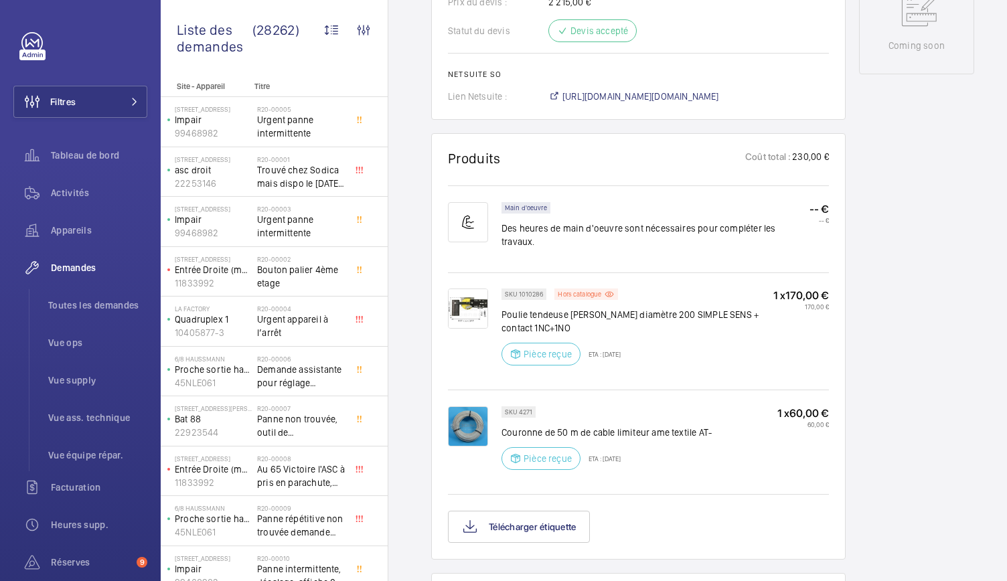
click at [470, 289] on img at bounding box center [468, 309] width 40 height 40
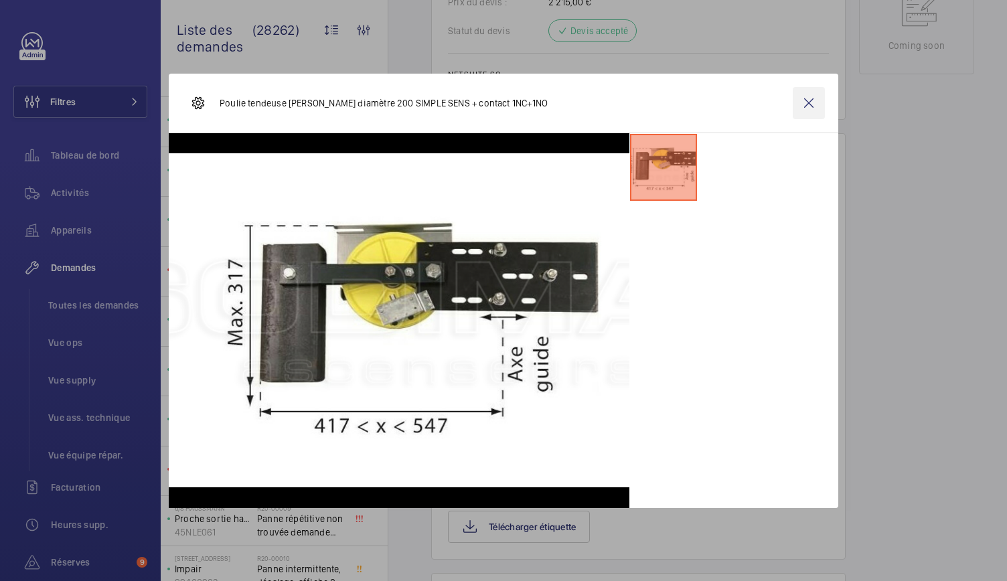
click at [804, 104] on wm-front-icon-button at bounding box center [809, 103] width 32 height 32
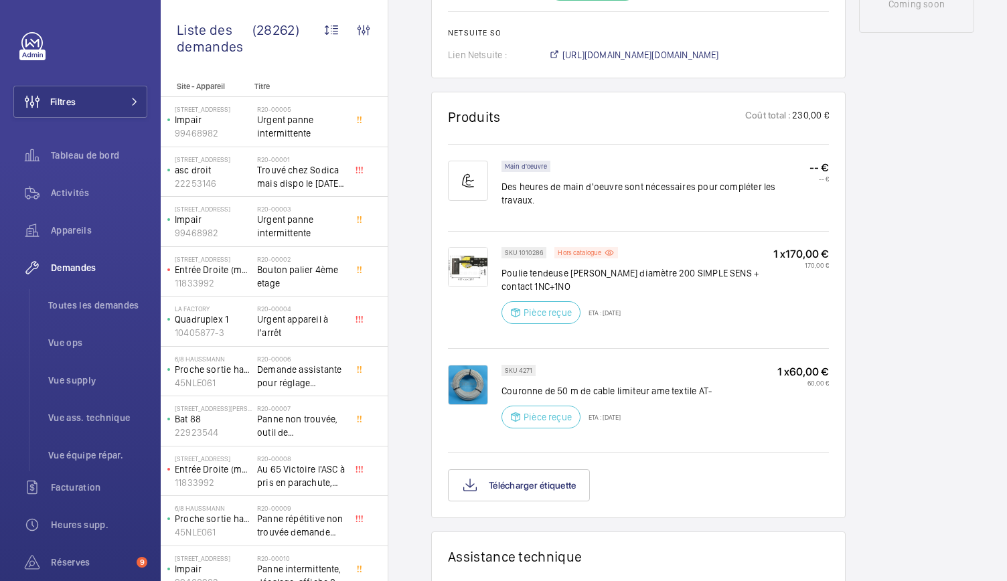
scroll to position [770, 0]
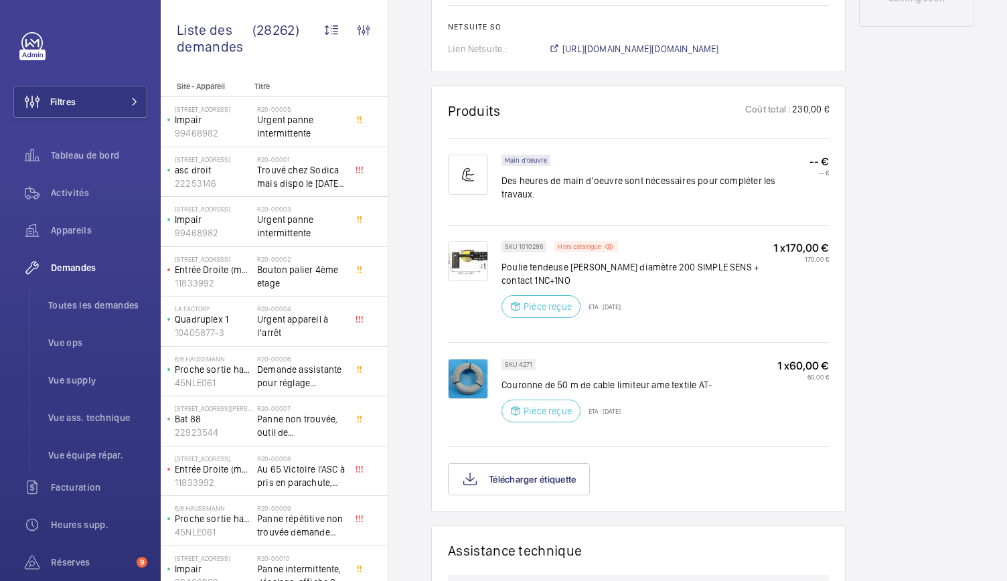
click at [462, 241] on img at bounding box center [468, 261] width 40 height 40
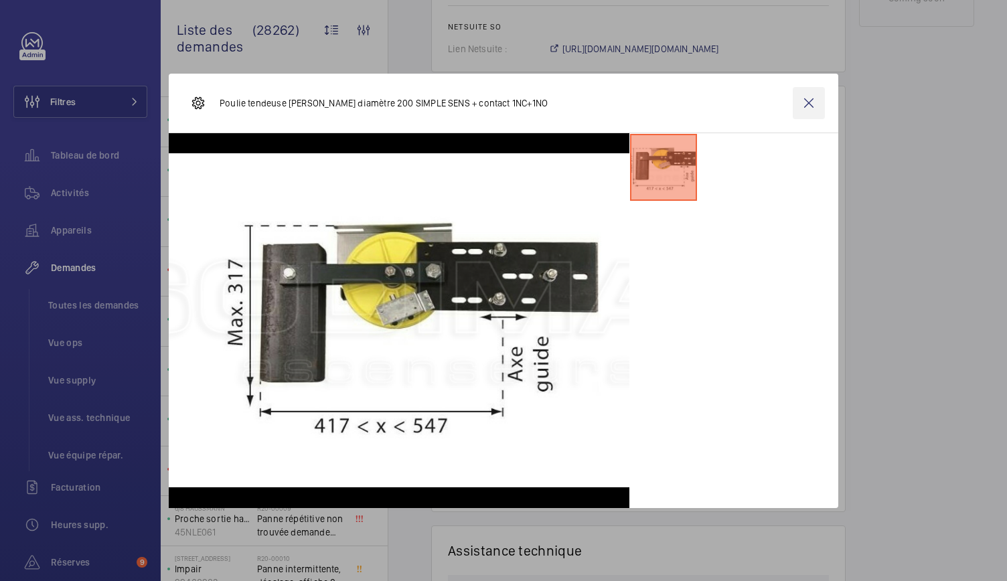
click at [811, 102] on wm-front-icon-button at bounding box center [809, 103] width 32 height 32
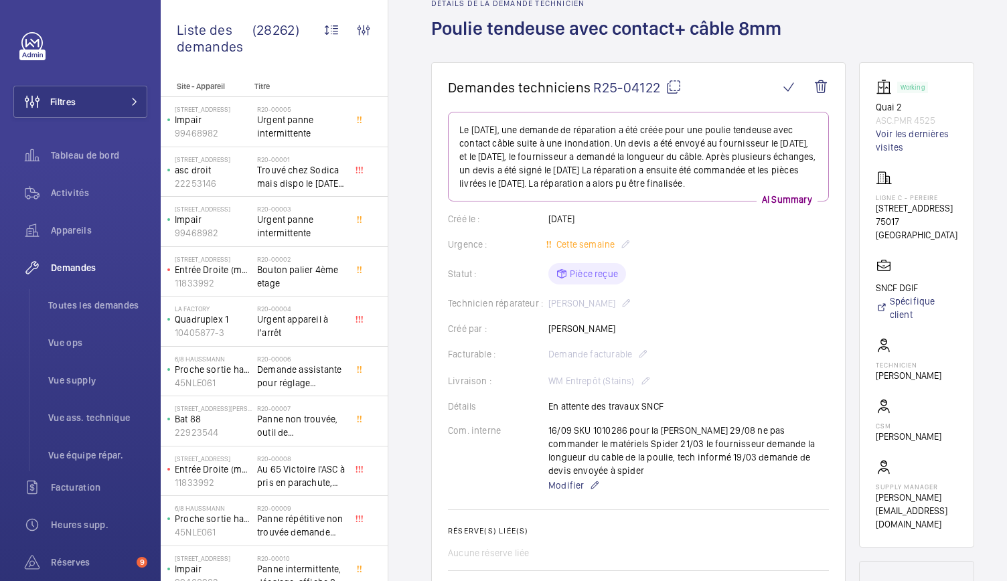
scroll to position [0, 0]
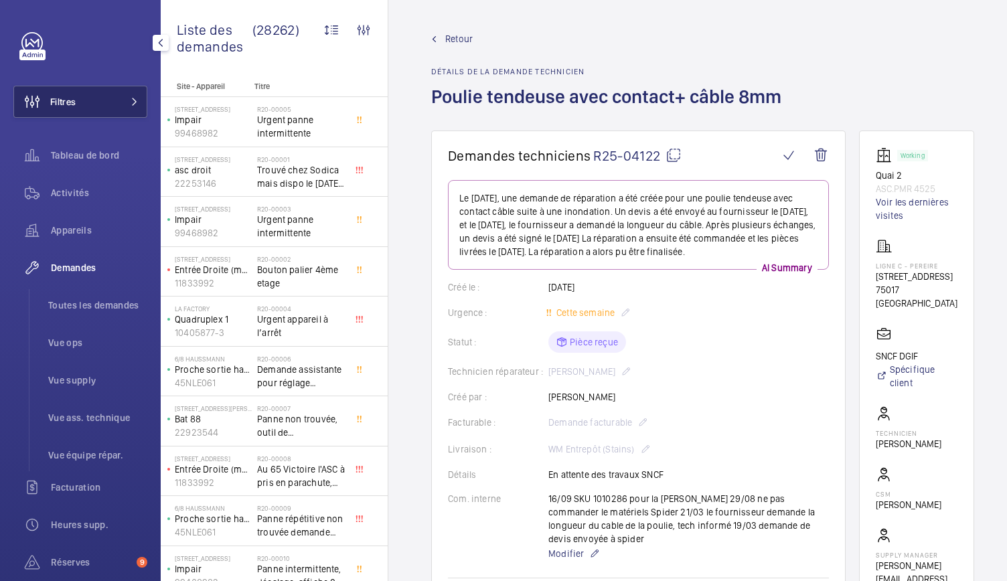
click at [130, 96] on button "Filtres" at bounding box center [80, 102] width 134 height 32
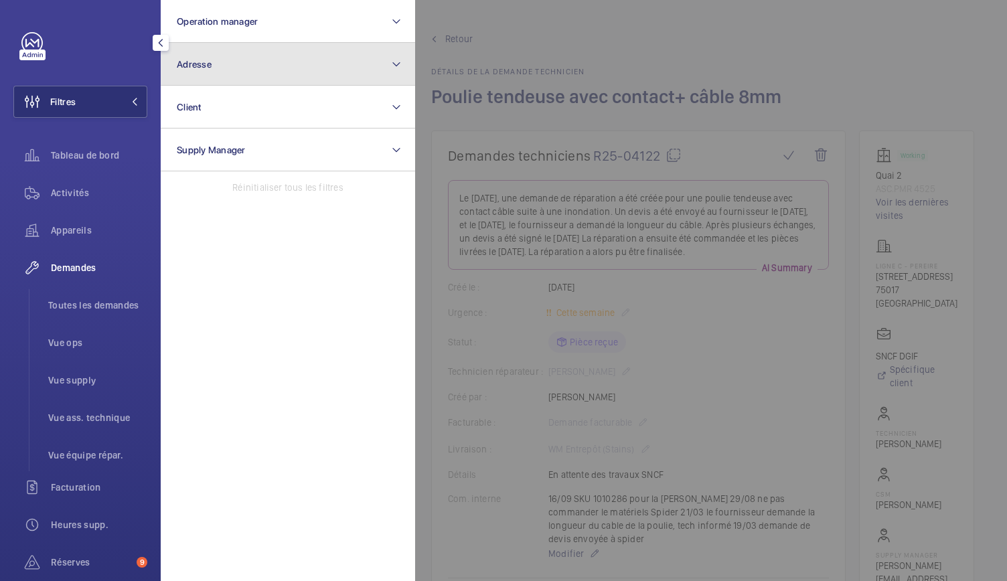
click at [234, 65] on button "Adresse" at bounding box center [288, 64] width 254 height 43
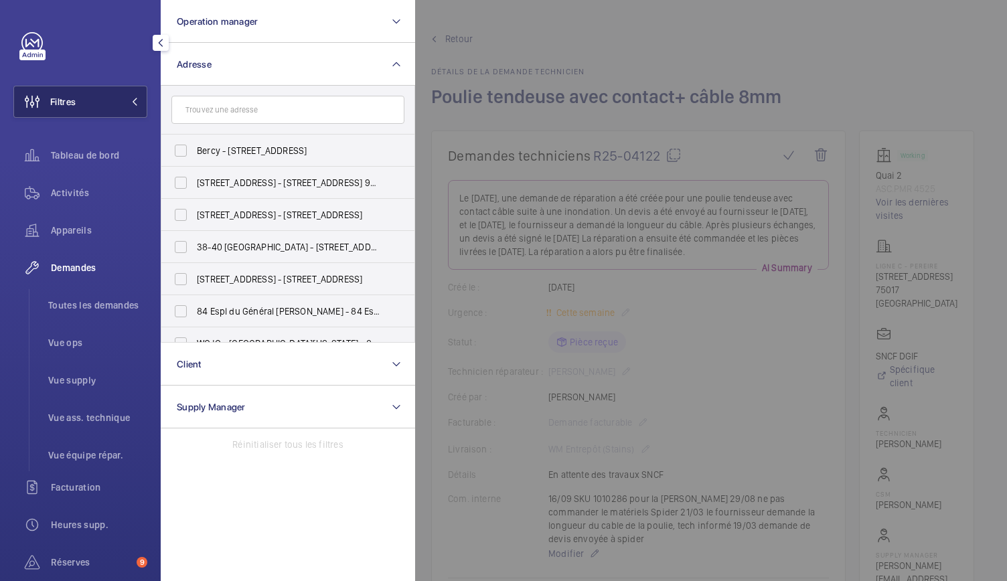
click at [110, 102] on button "Filtres" at bounding box center [80, 102] width 134 height 32
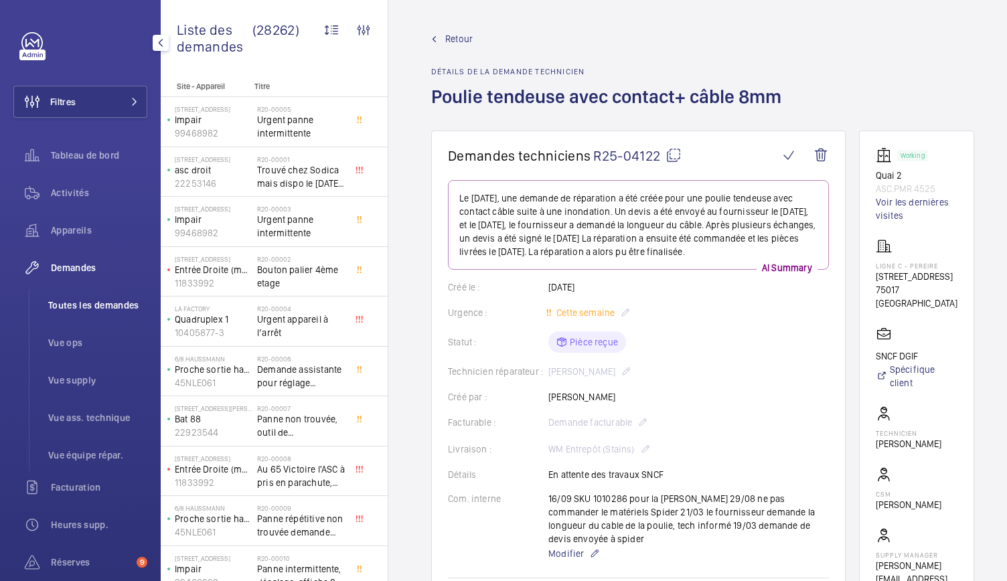
click at [91, 299] on span "Toutes les demandes" at bounding box center [97, 305] width 99 height 13
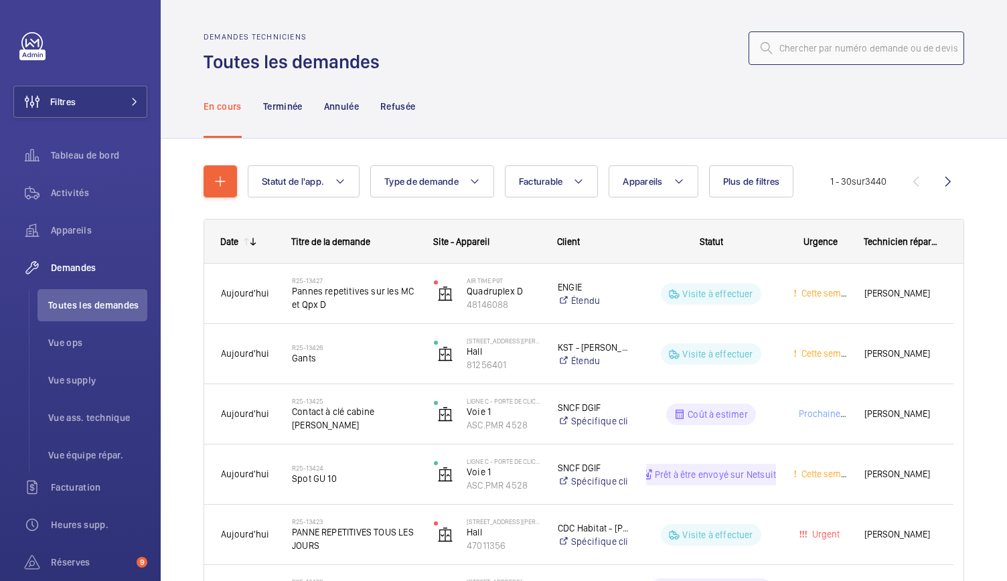
click at [767, 48] on input "text" at bounding box center [857, 47] width 216 height 33
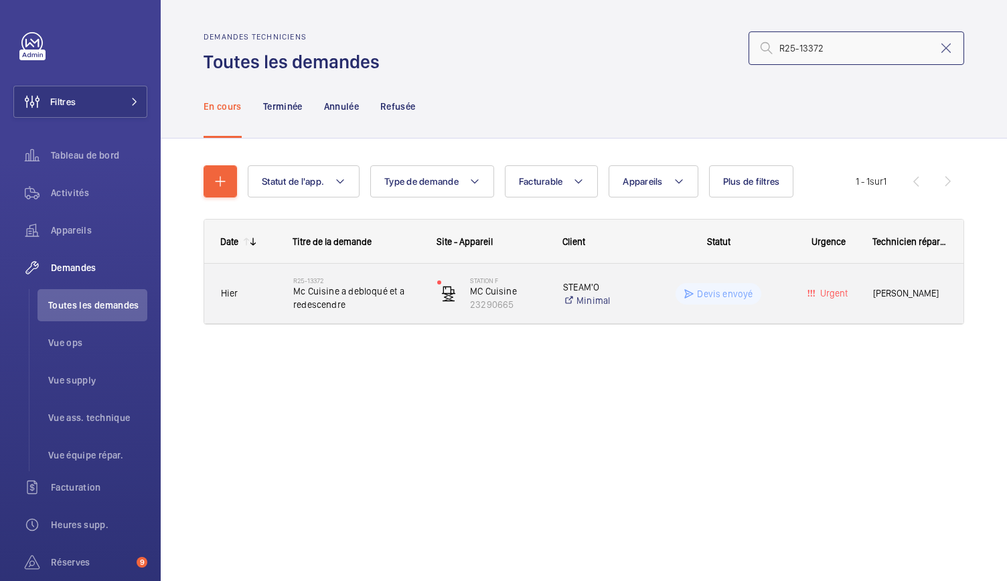
type input "R25-13372"
click at [378, 298] on span "Mc Cuisine a debloqué et a redescendre" at bounding box center [356, 298] width 127 height 27
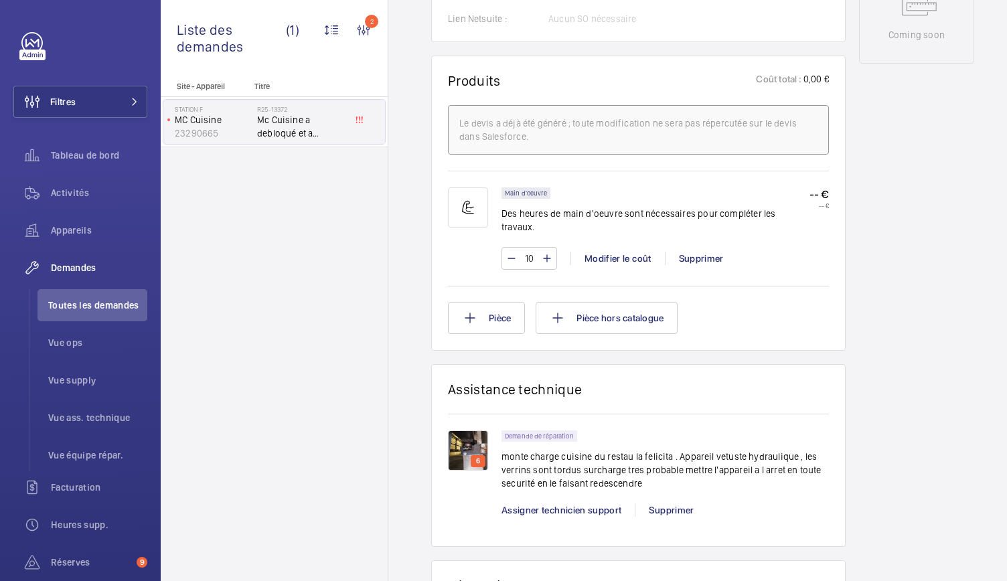
scroll to position [810, 0]
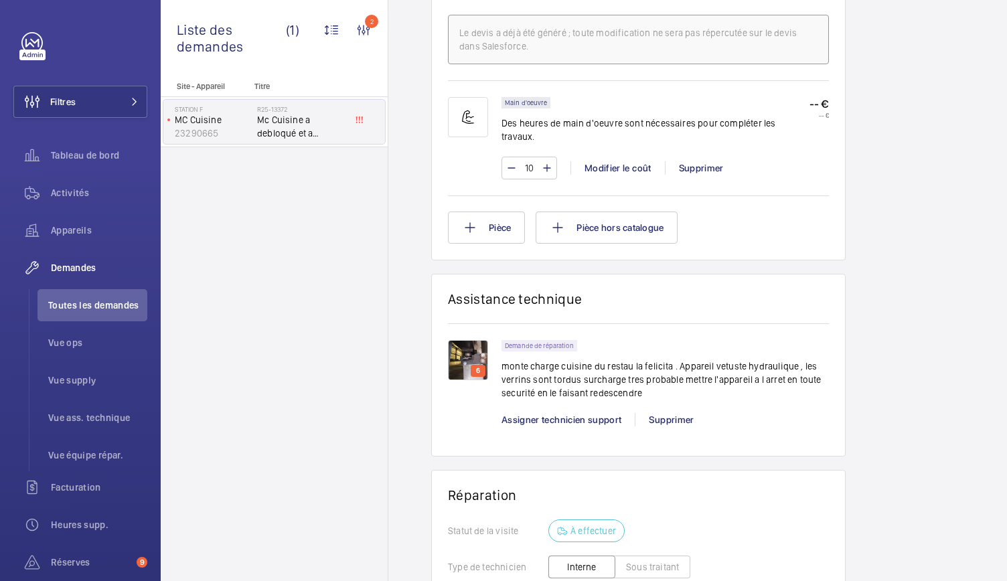
click at [473, 357] on img at bounding box center [468, 360] width 40 height 40
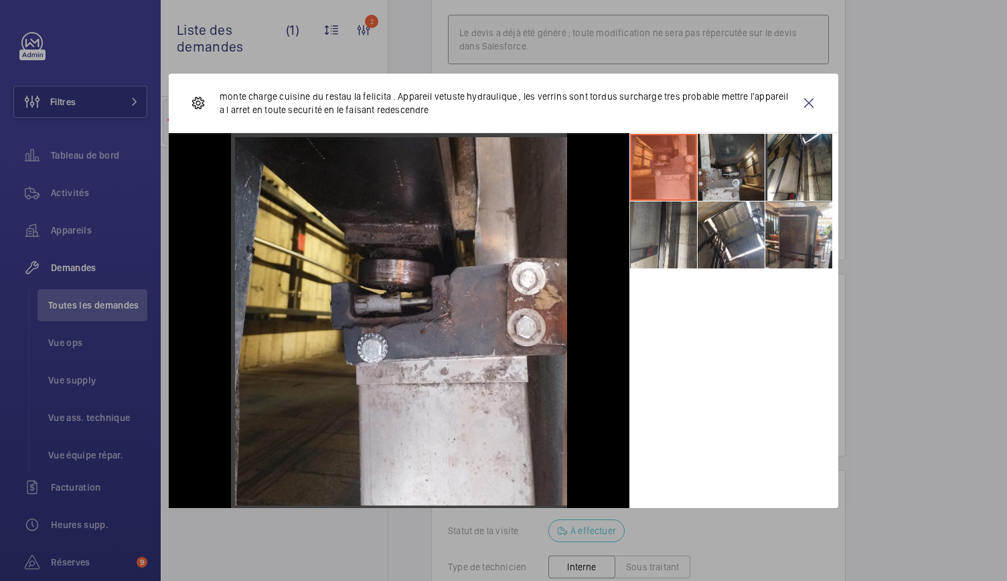
click at [745, 157] on li at bounding box center [731, 167] width 67 height 67
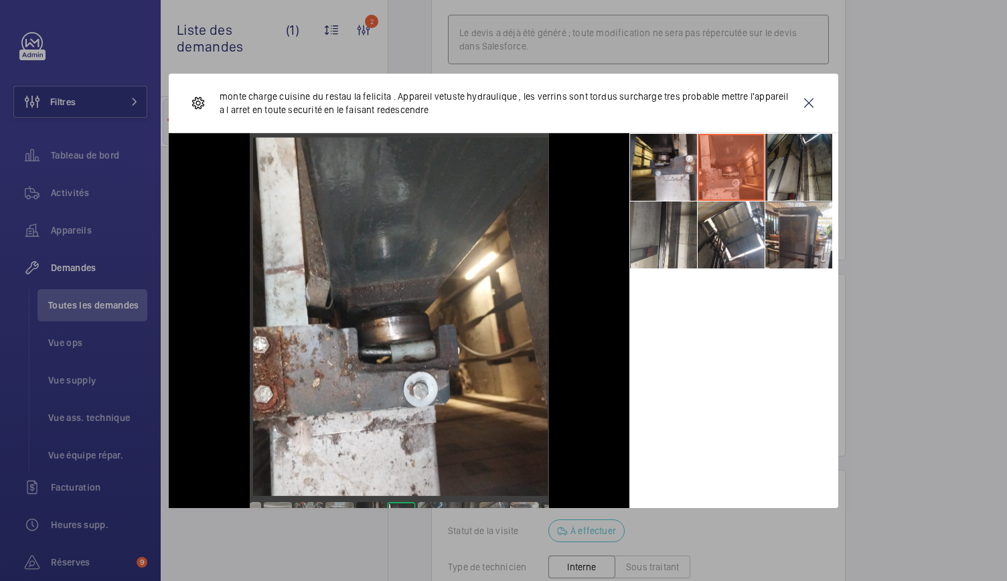
click at [792, 164] on li at bounding box center [798, 167] width 67 height 67
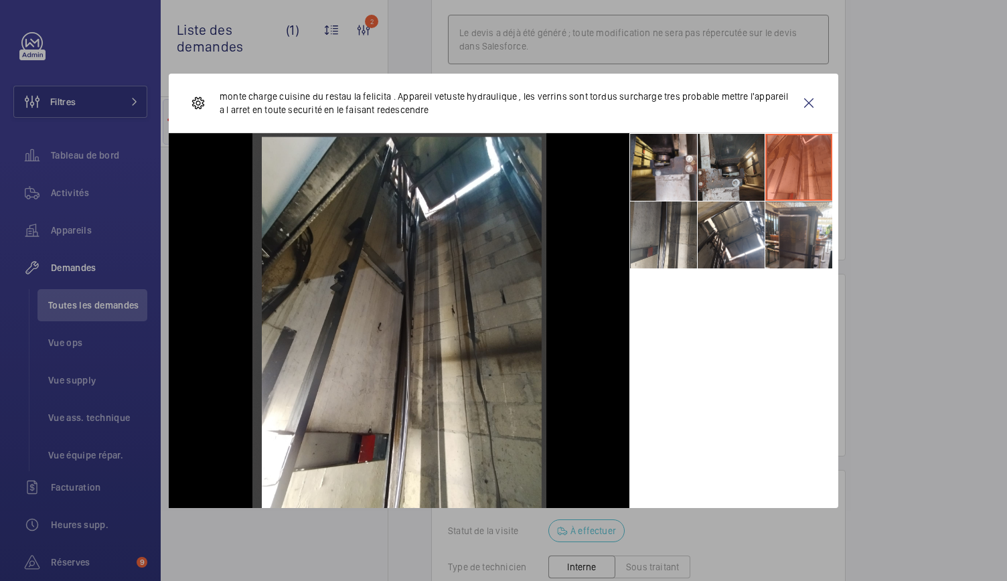
click at [745, 164] on li at bounding box center [731, 167] width 67 height 67
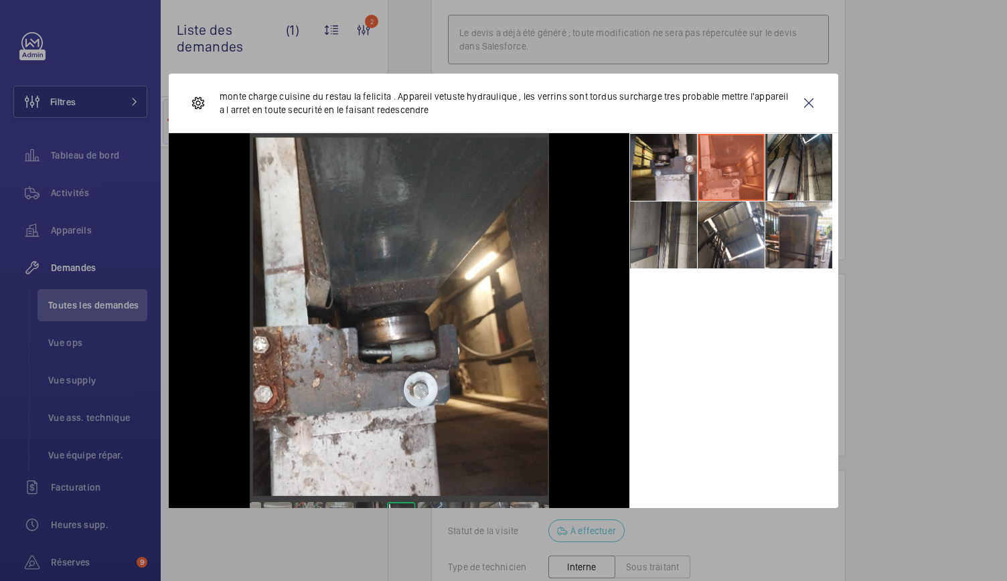
click at [666, 234] on li at bounding box center [663, 235] width 67 height 67
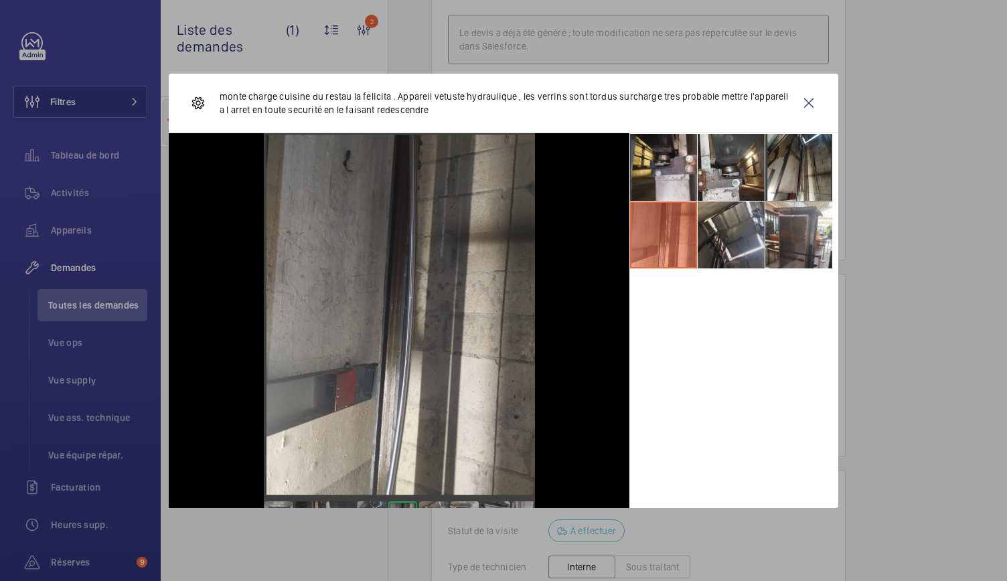
click at [730, 234] on li at bounding box center [731, 235] width 67 height 67
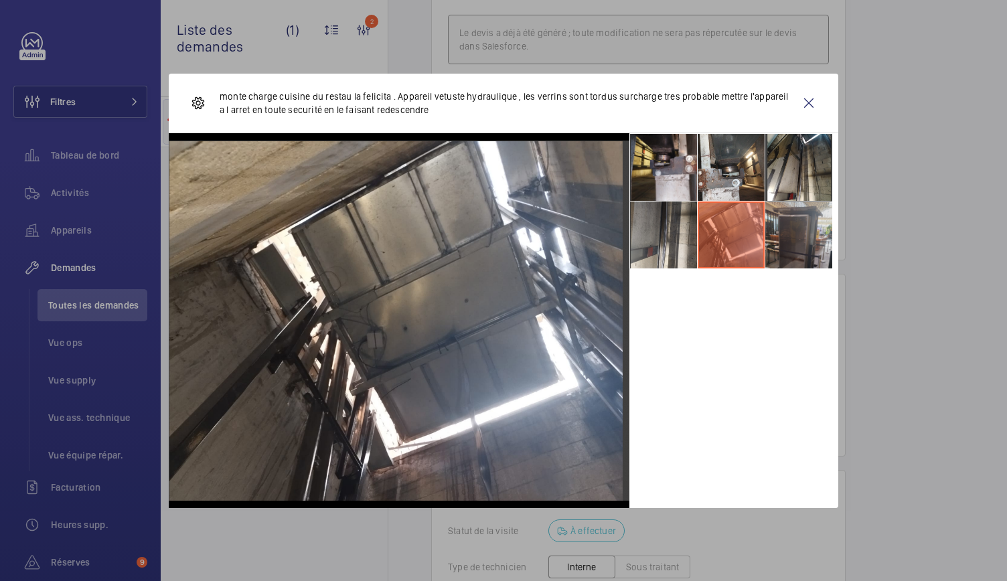
click at [798, 234] on li at bounding box center [798, 235] width 67 height 67
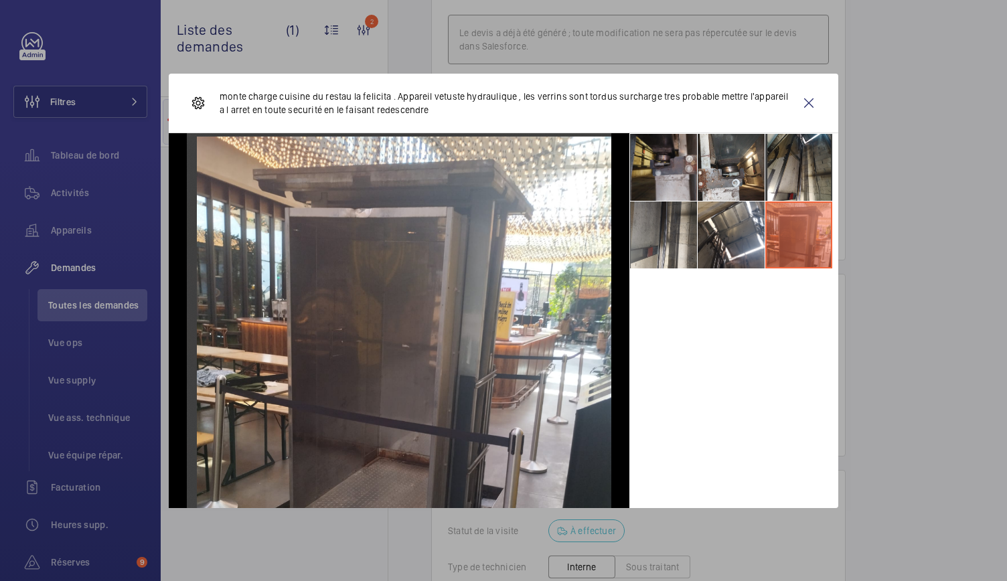
click at [679, 169] on li at bounding box center [663, 167] width 67 height 67
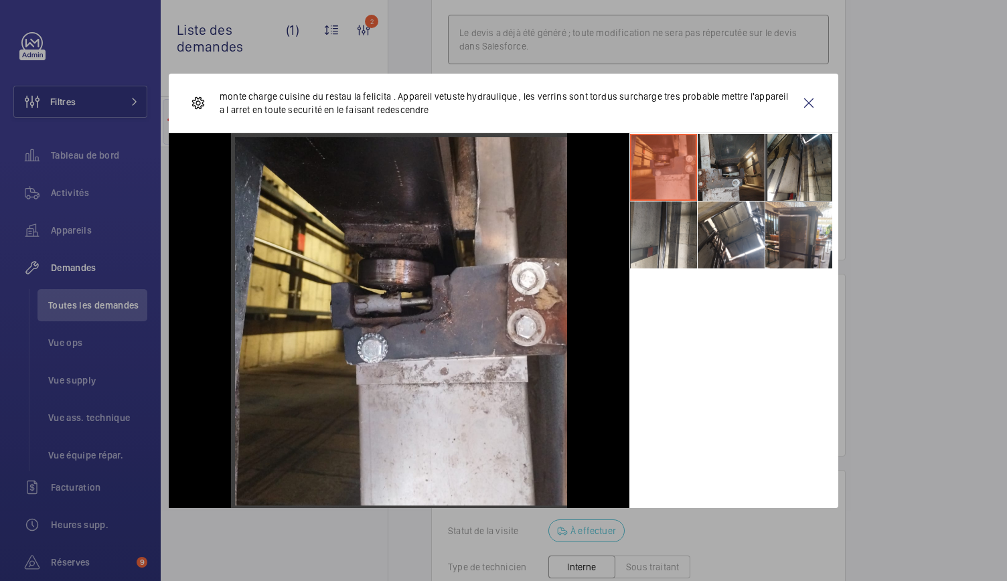
click at [717, 182] on li at bounding box center [731, 167] width 67 height 67
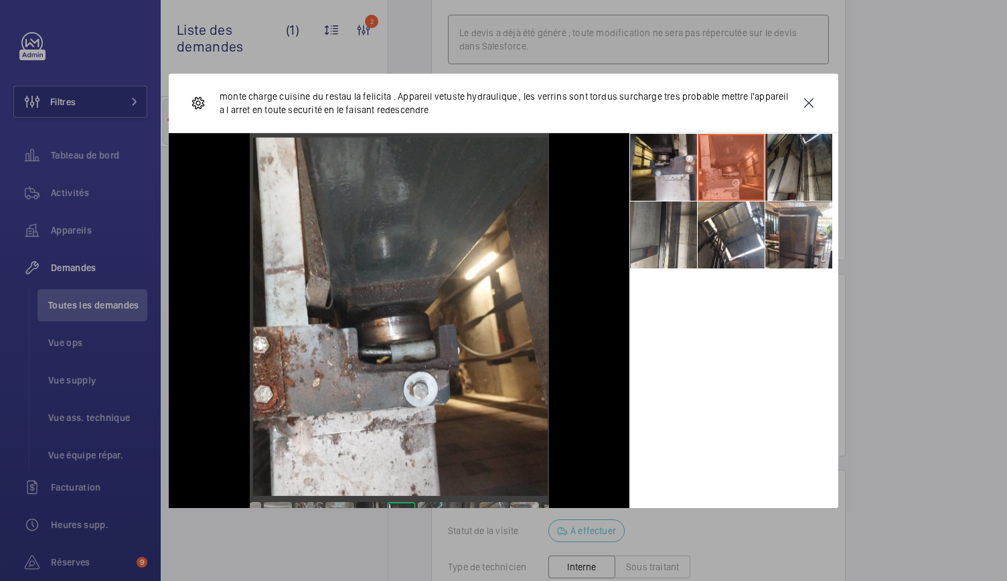
click at [787, 165] on li at bounding box center [798, 167] width 67 height 67
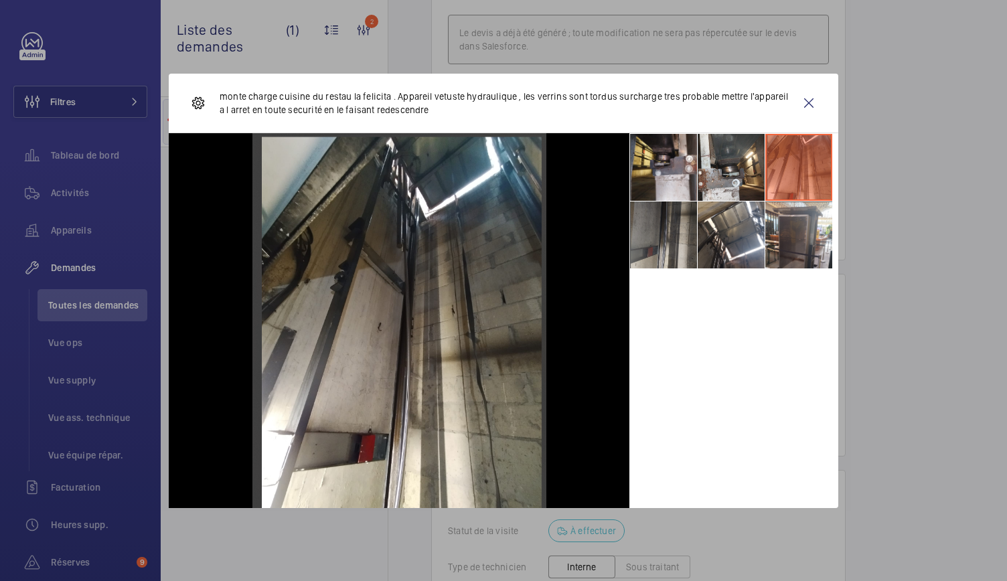
click at [685, 232] on li at bounding box center [663, 235] width 67 height 67
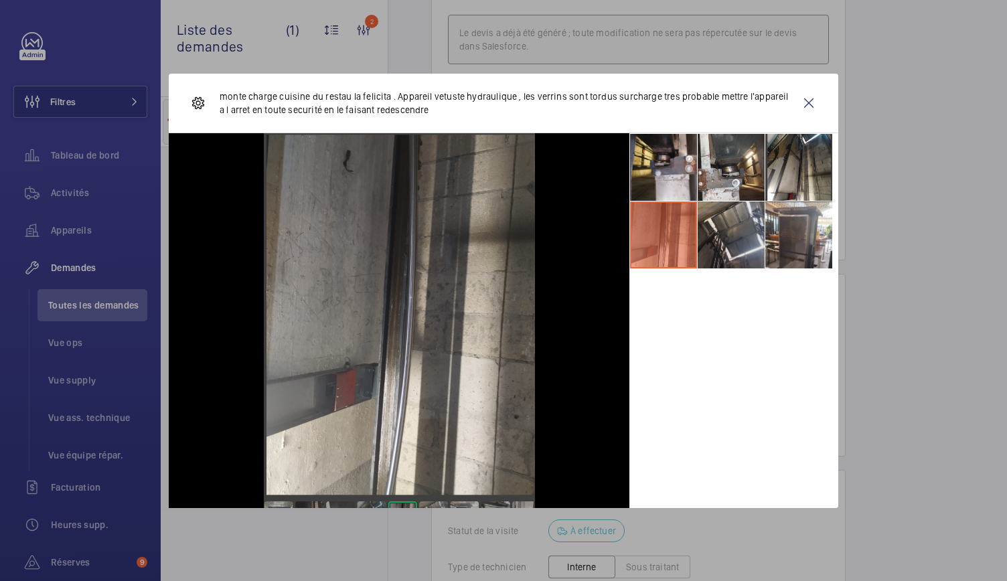
click at [727, 231] on li at bounding box center [731, 235] width 67 height 67
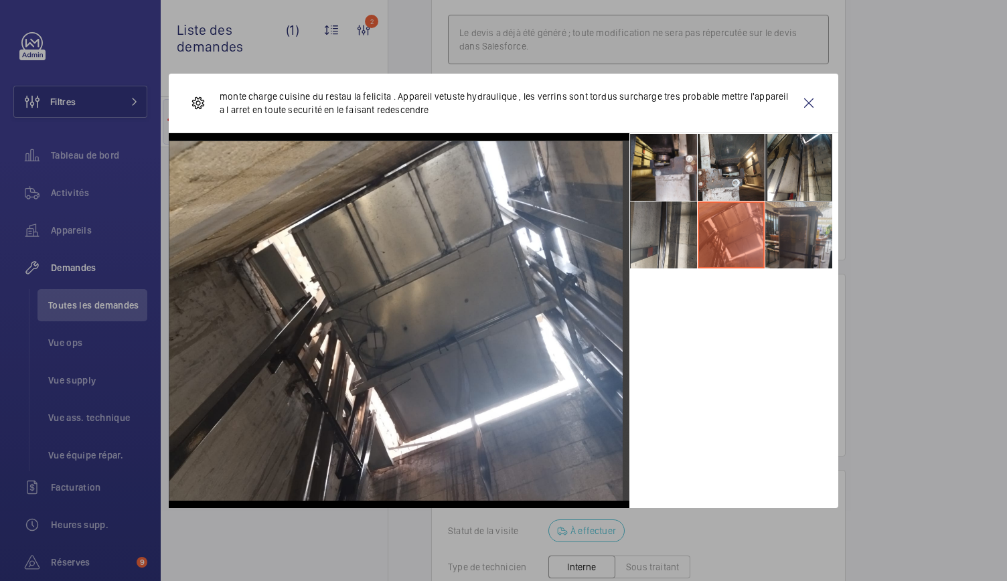
click at [832, 229] on li at bounding box center [798, 235] width 67 height 67
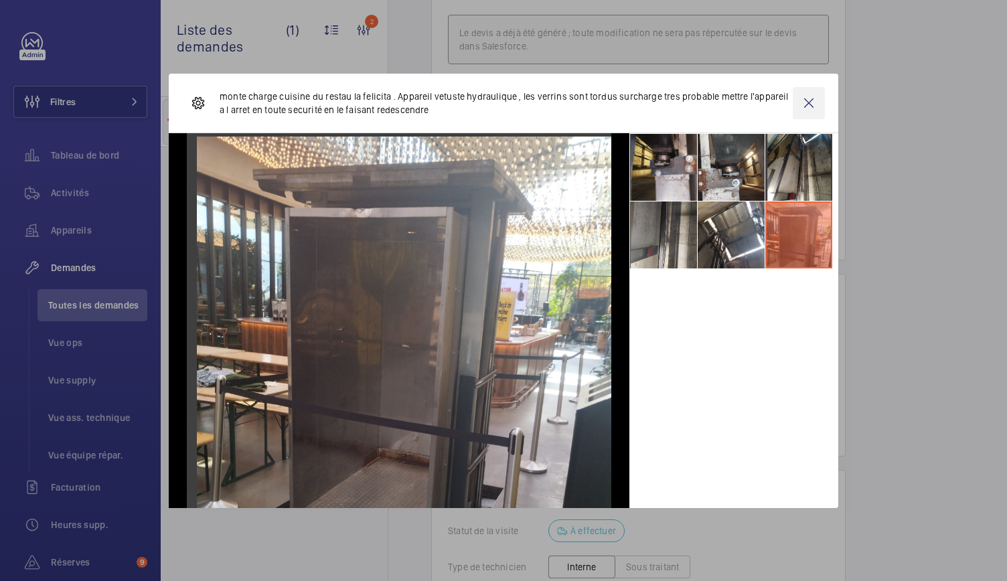
click at [818, 106] on wm-front-icon-button at bounding box center [809, 103] width 32 height 32
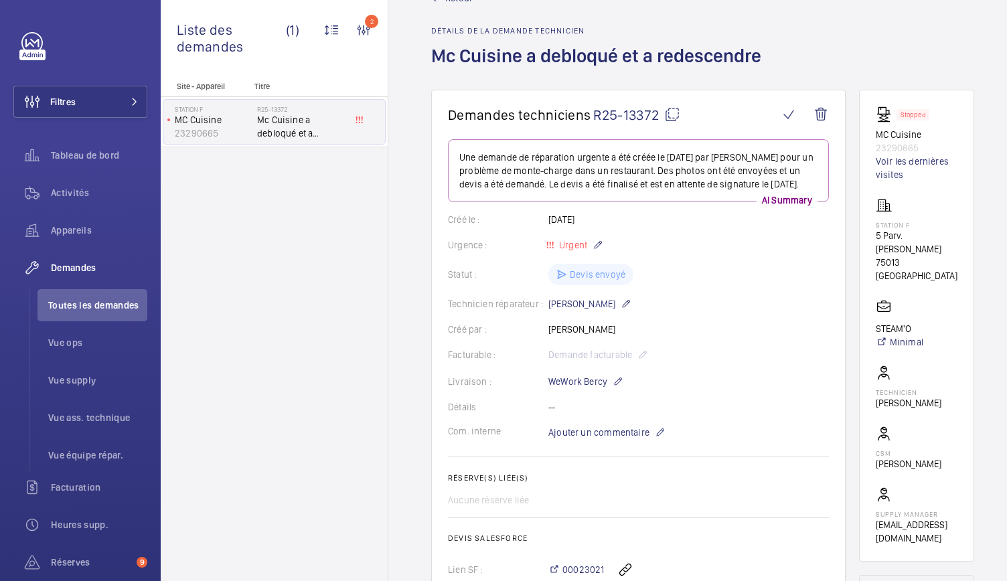
scroll to position [42, 0]
click at [110, 305] on span "Toutes les demandes" at bounding box center [97, 305] width 99 height 13
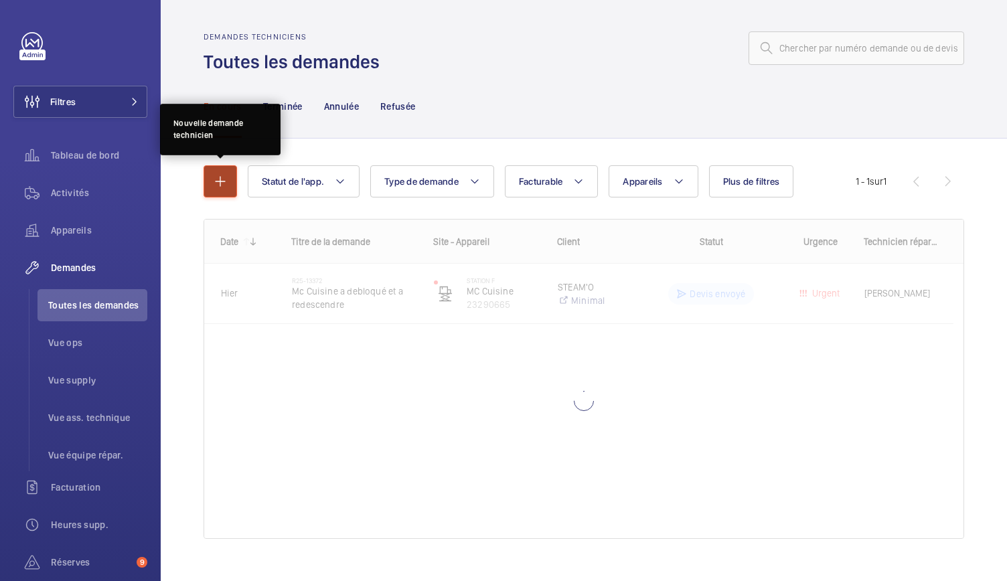
click at [223, 179] on mat-icon "button" at bounding box center [220, 181] width 16 height 16
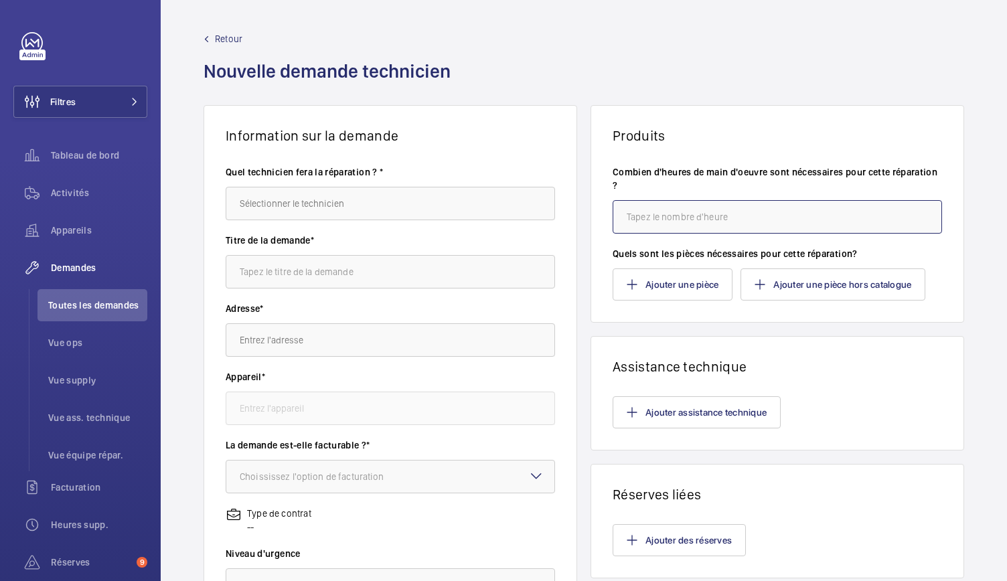
click at [656, 215] on input "number" at bounding box center [777, 216] width 329 height 33
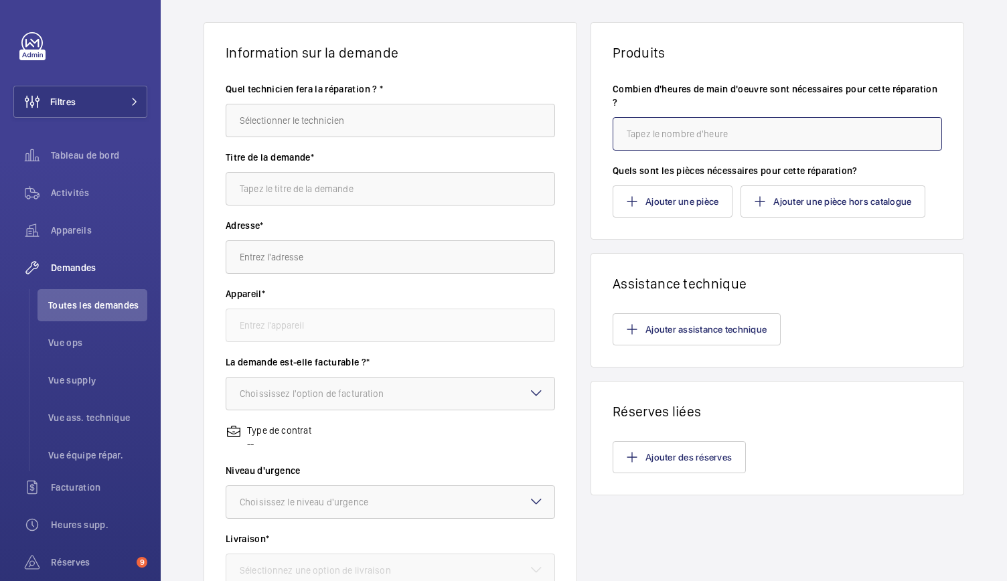
scroll to position [76, 0]
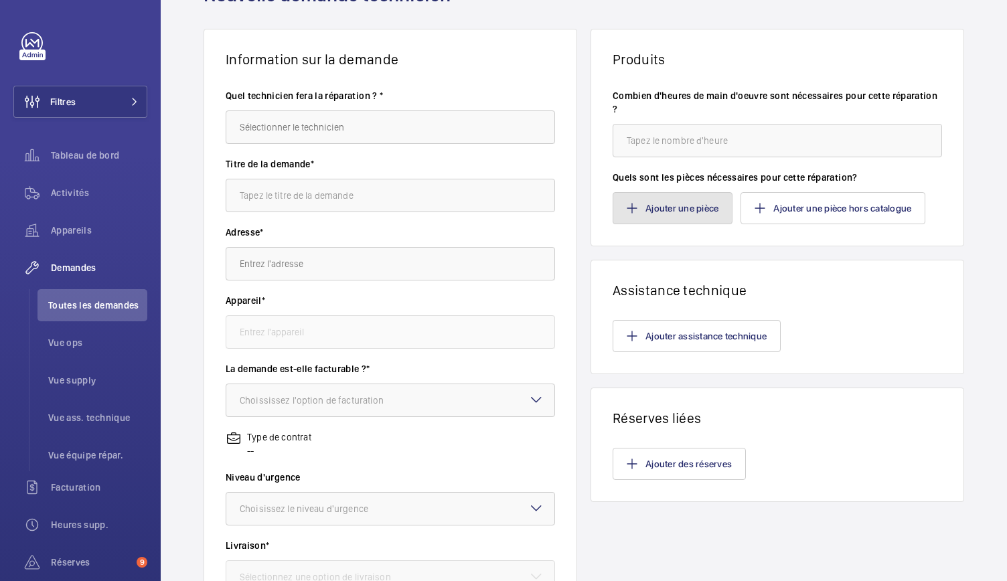
click at [633, 208] on button "Ajouter une pièce" at bounding box center [673, 208] width 120 height 32
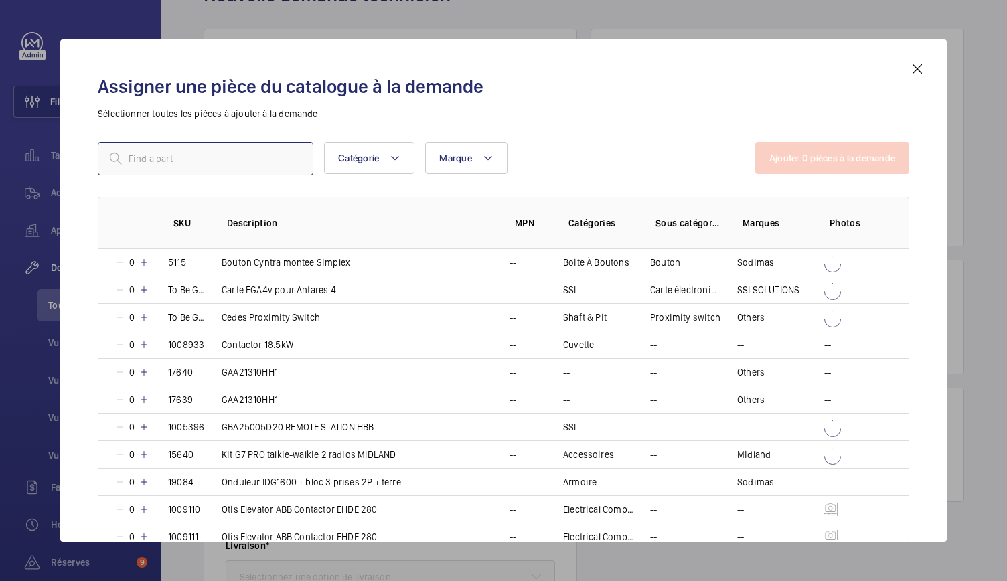
click at [224, 151] on input "text" at bounding box center [206, 158] width 216 height 33
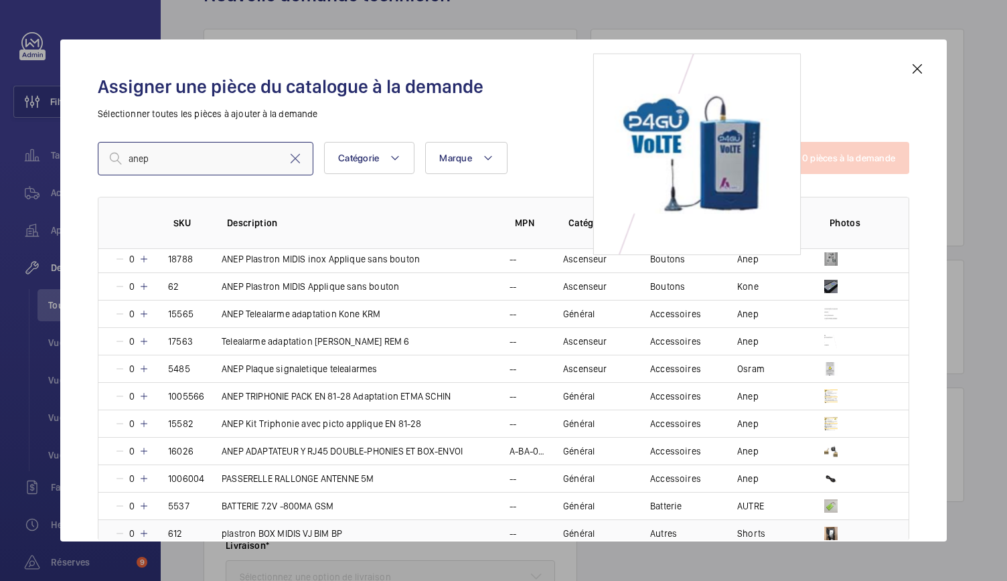
scroll to position [668, 0]
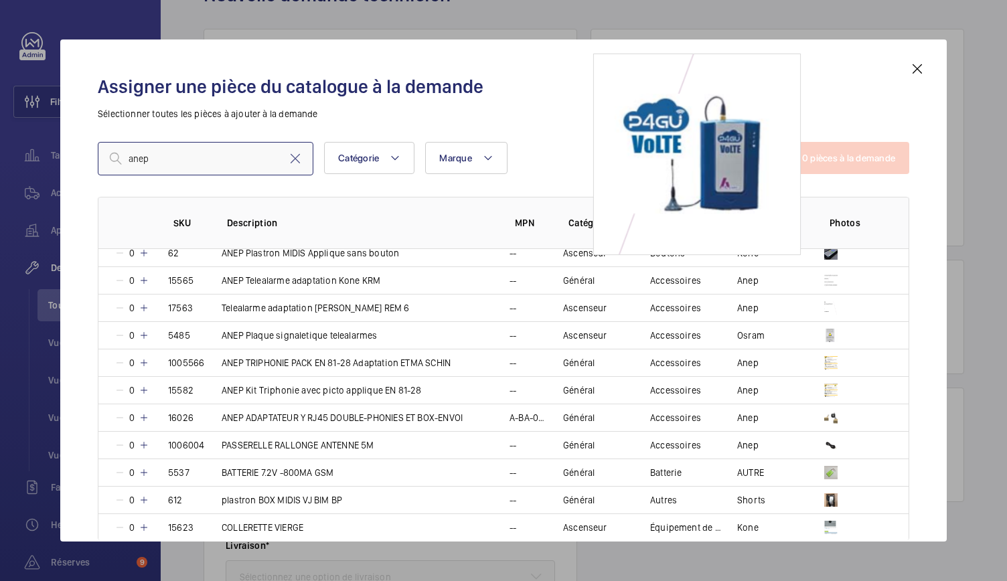
type input "anep"
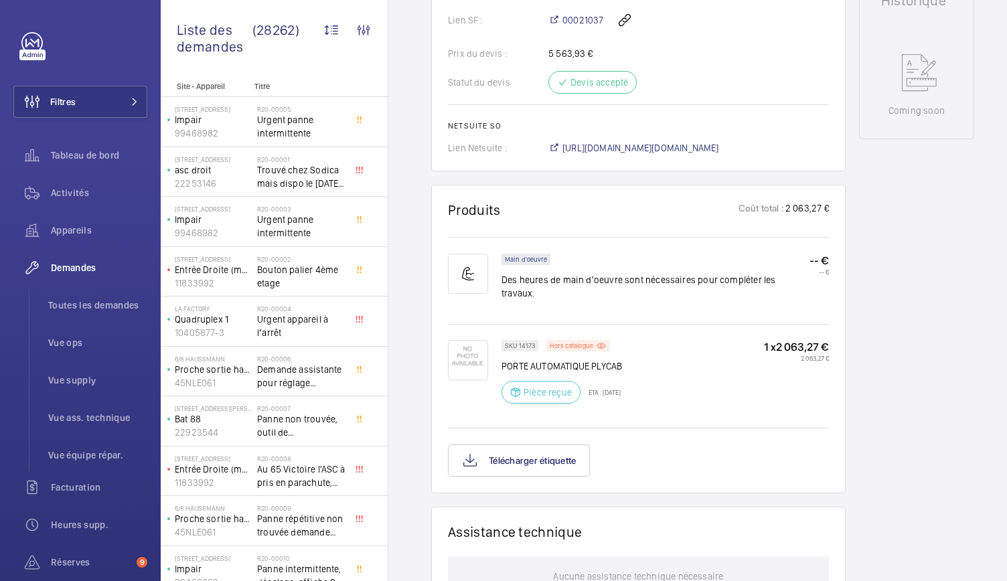
scroll to position [683, 0]
click at [601, 141] on span "https://6461500.app.netsuite.com/app/accounting/transactions/salesord.nl?id=292…" at bounding box center [640, 147] width 157 height 13
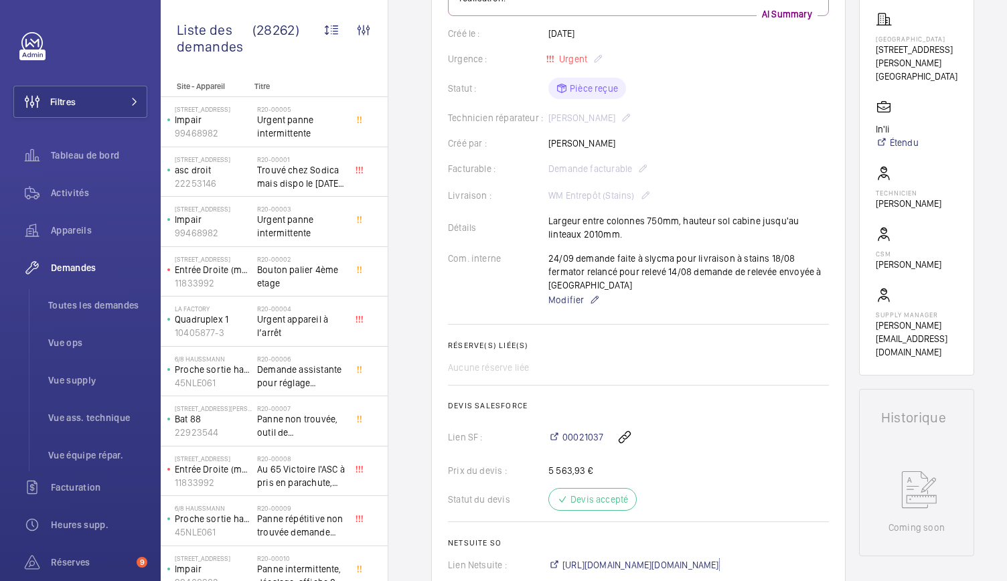
scroll to position [214, 0]
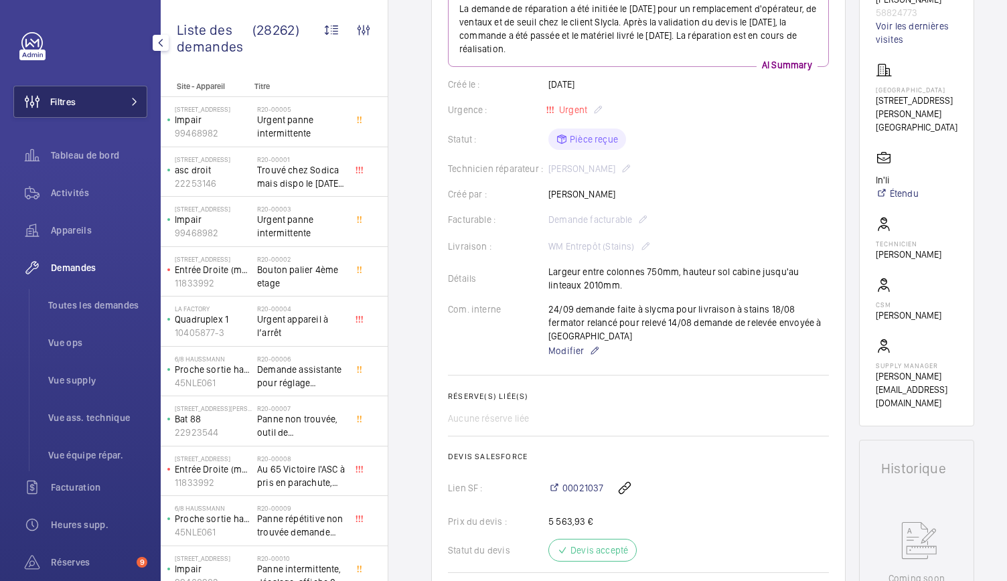
click at [88, 115] on button "Filtres" at bounding box center [80, 102] width 134 height 32
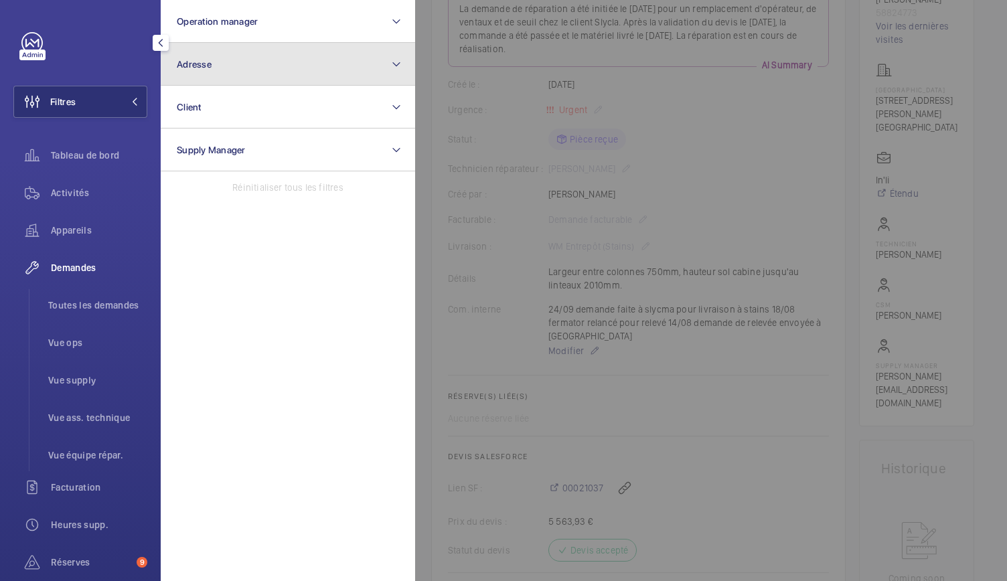
click at [216, 61] on button "Adresse" at bounding box center [288, 64] width 254 height 43
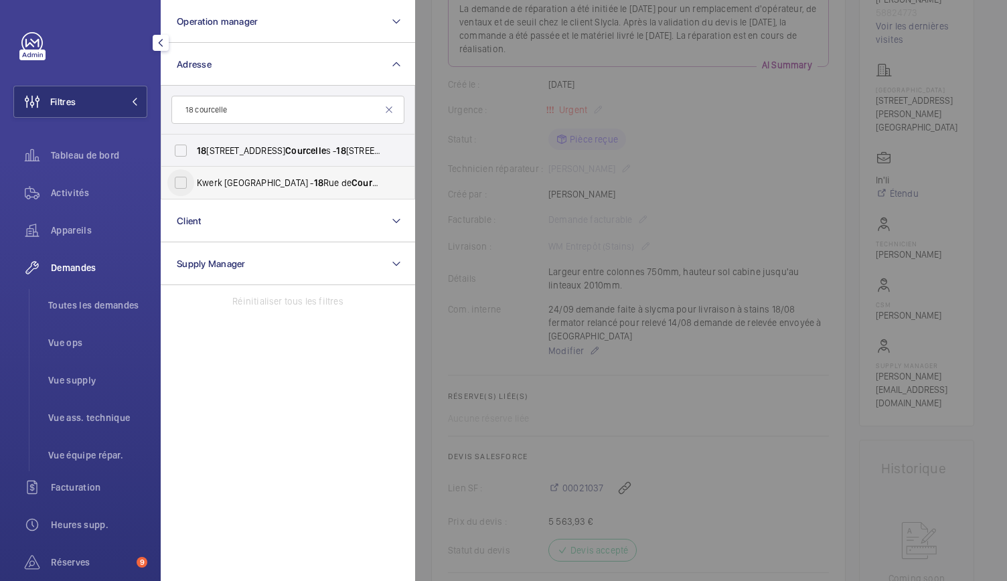
type input "18 courcelle"
click at [185, 181] on input "Kwerk Saint Honoré - 18 Rue de Courcelle s, PARIS 75008" at bounding box center [180, 182] width 27 height 27
checkbox input "true"
click at [435, 229] on div at bounding box center [918, 290] width 1007 height 581
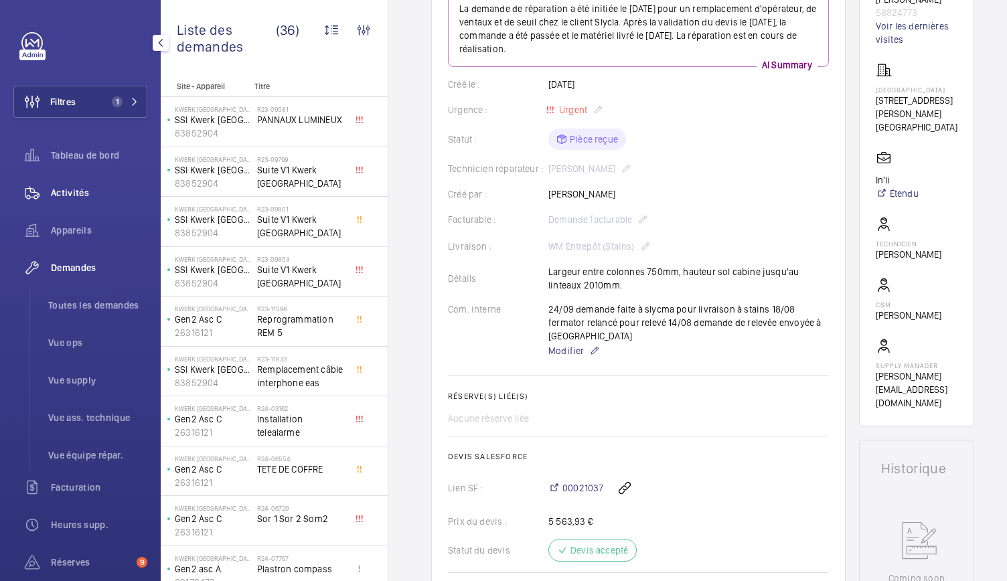
click at [94, 192] on span "Activités" at bounding box center [99, 192] width 96 height 13
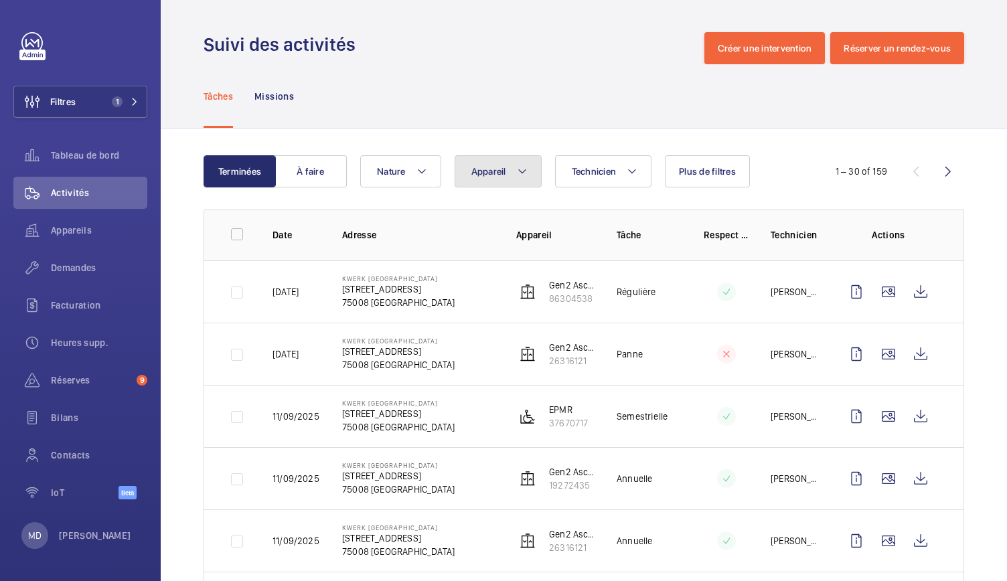
click at [482, 164] on button "Appareil" at bounding box center [498, 171] width 87 height 32
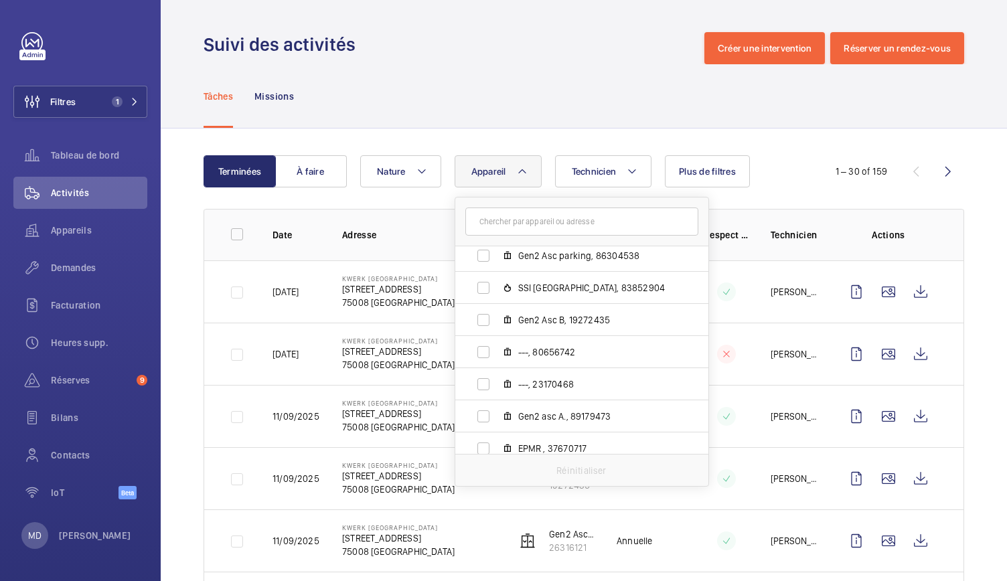
scroll to position [72, 0]
click at [68, 238] on div "Appareils" at bounding box center [80, 230] width 134 height 32
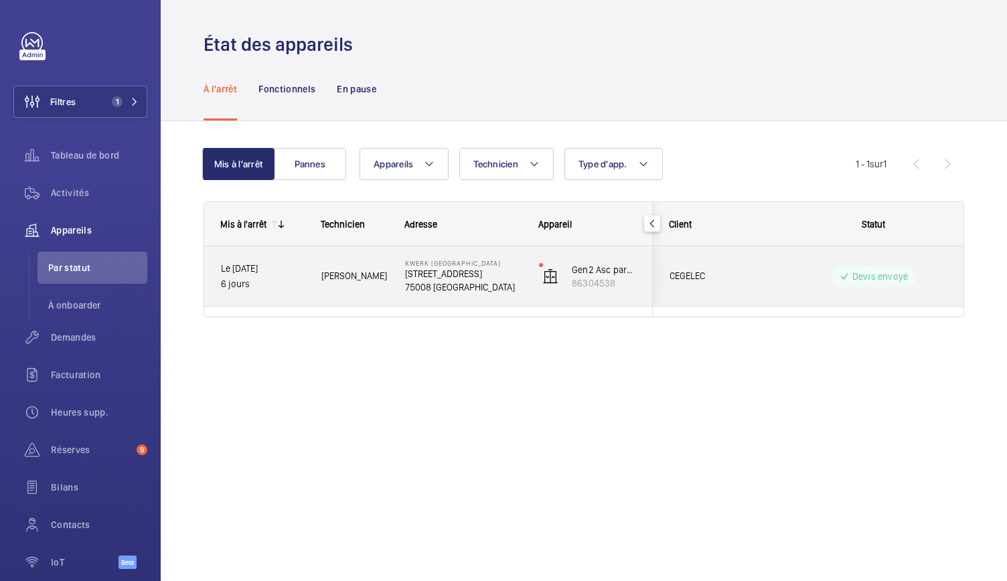
click at [449, 282] on p "75008 PARIS" at bounding box center [463, 287] width 117 height 13
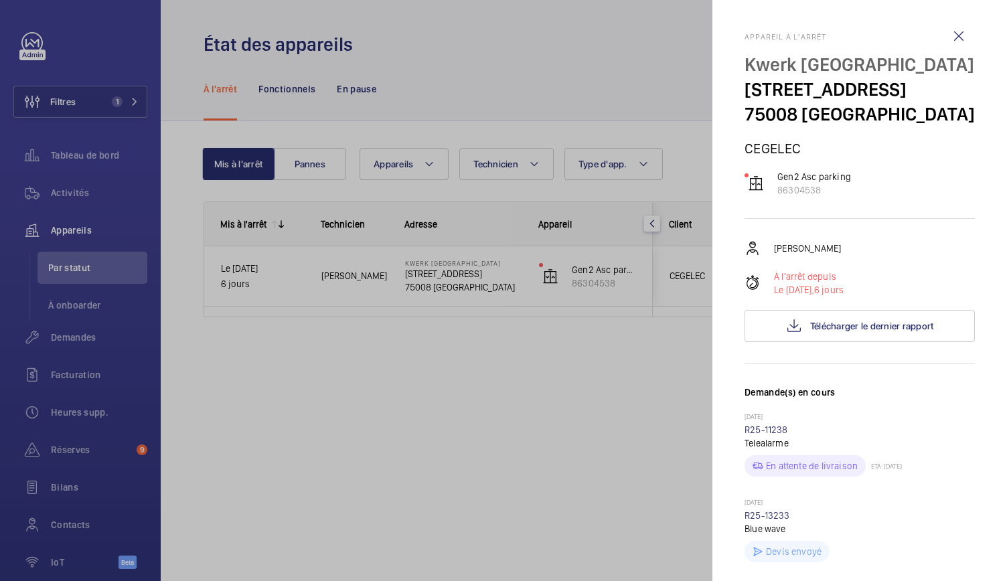
click at [613, 279] on div at bounding box center [503, 290] width 1007 height 581
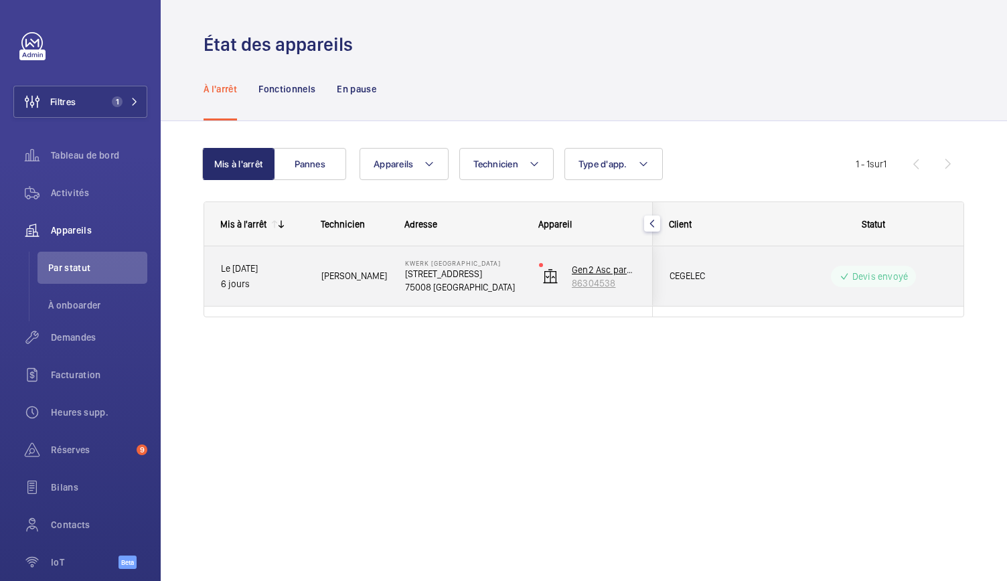
click at [600, 281] on p "86304538" at bounding box center [604, 283] width 64 height 13
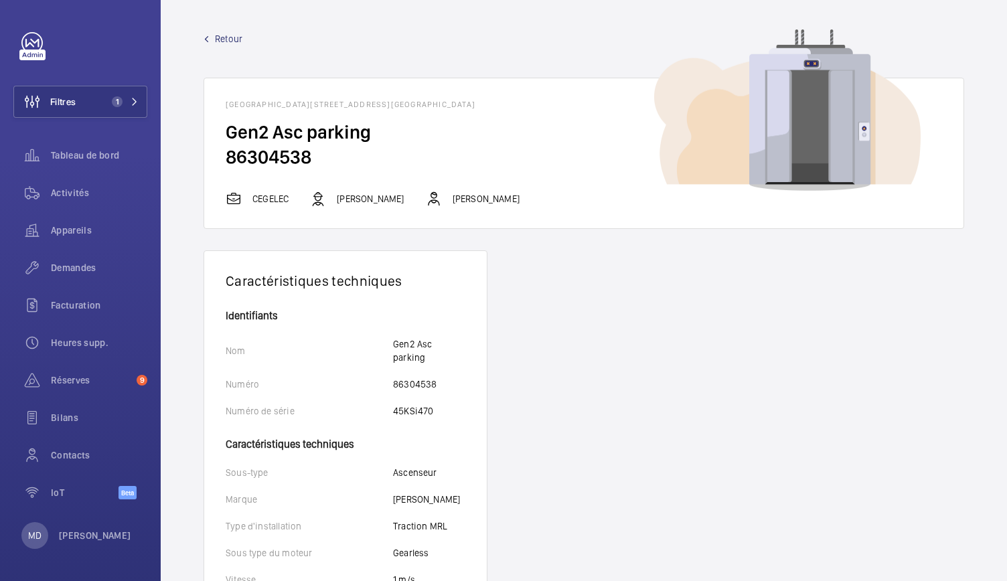
click at [224, 34] on span "Retour" at bounding box center [228, 38] width 27 height 13
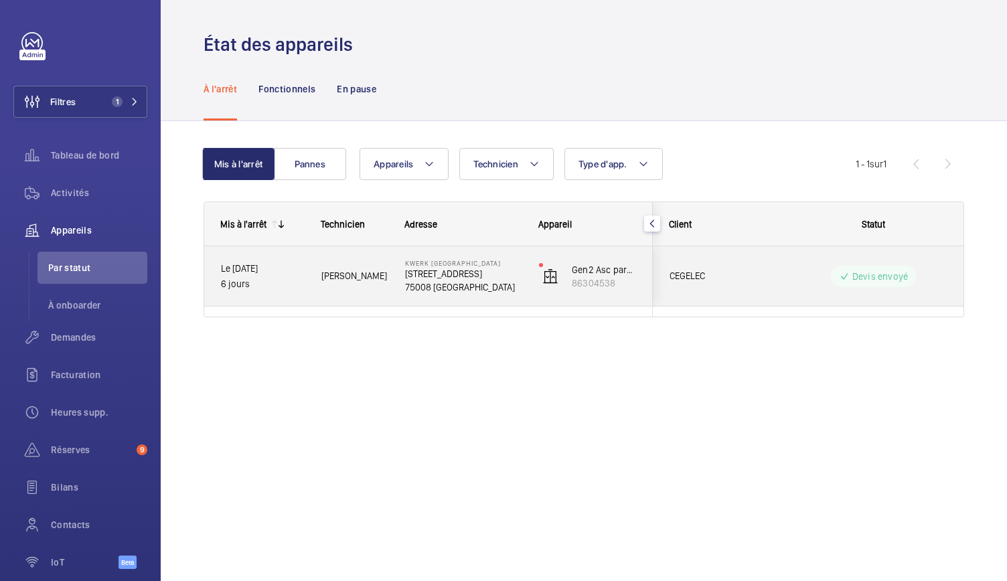
click at [436, 281] on p "75008 PARIS" at bounding box center [463, 287] width 117 height 13
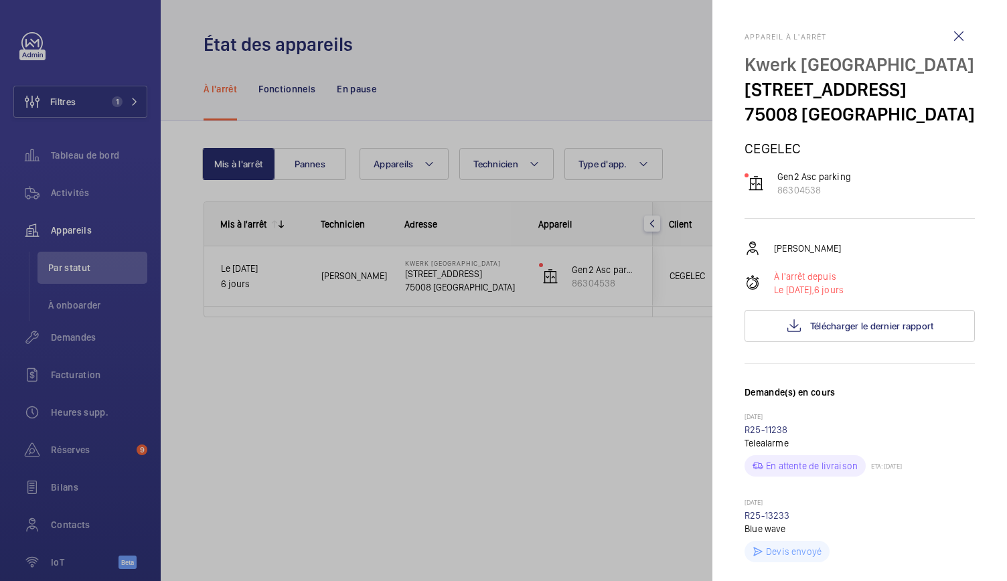
click at [659, 371] on div at bounding box center [503, 290] width 1007 height 581
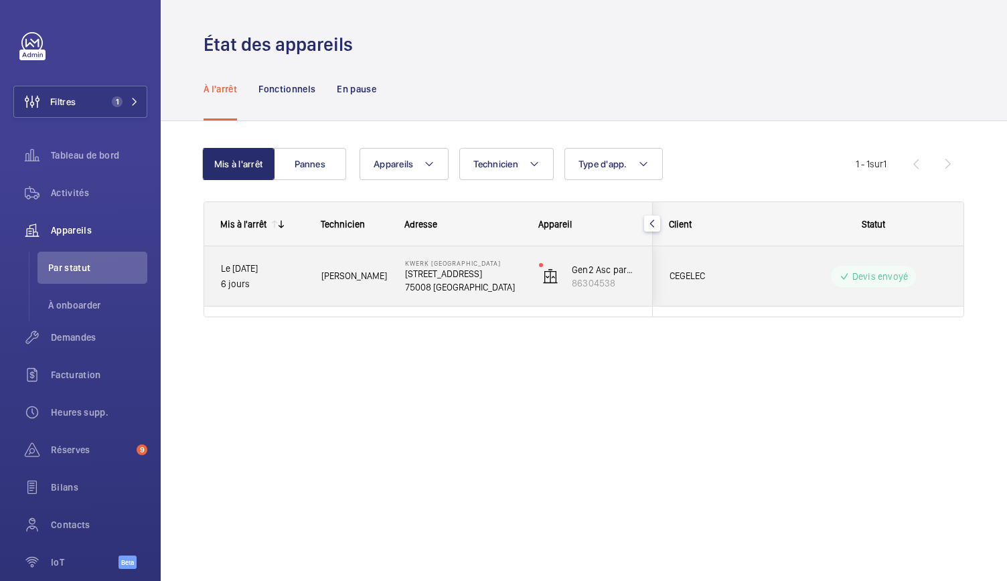
click at [447, 275] on p "18 Rue de Courcelles" at bounding box center [463, 273] width 117 height 13
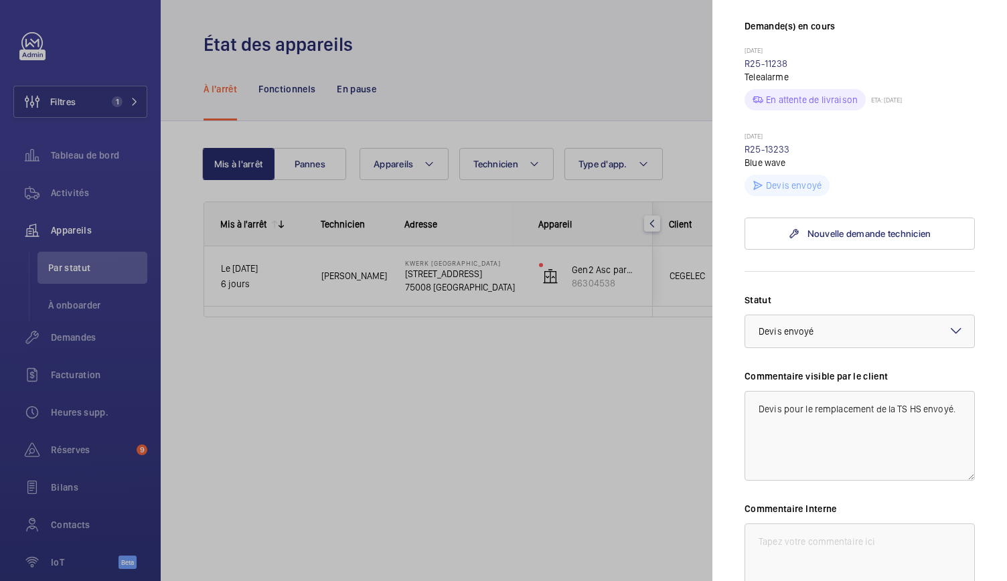
scroll to position [364, 0]
click at [762, 66] on link "R25-11238" at bounding box center [767, 65] width 44 height 11
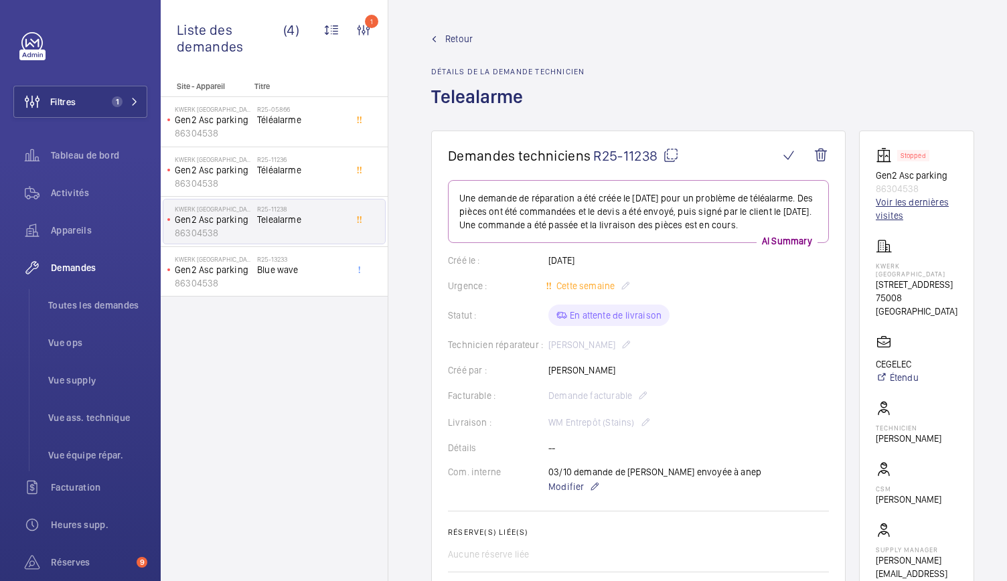
click at [889, 211] on link "Voir les dernières visites" at bounding box center [917, 209] width 82 height 27
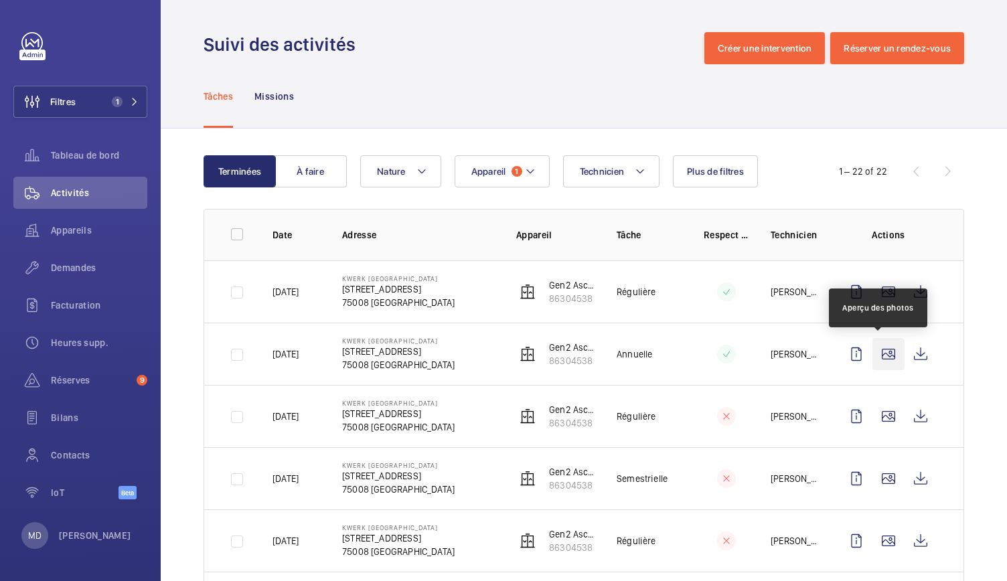
click at [873, 346] on wm-front-icon-button at bounding box center [889, 354] width 32 height 32
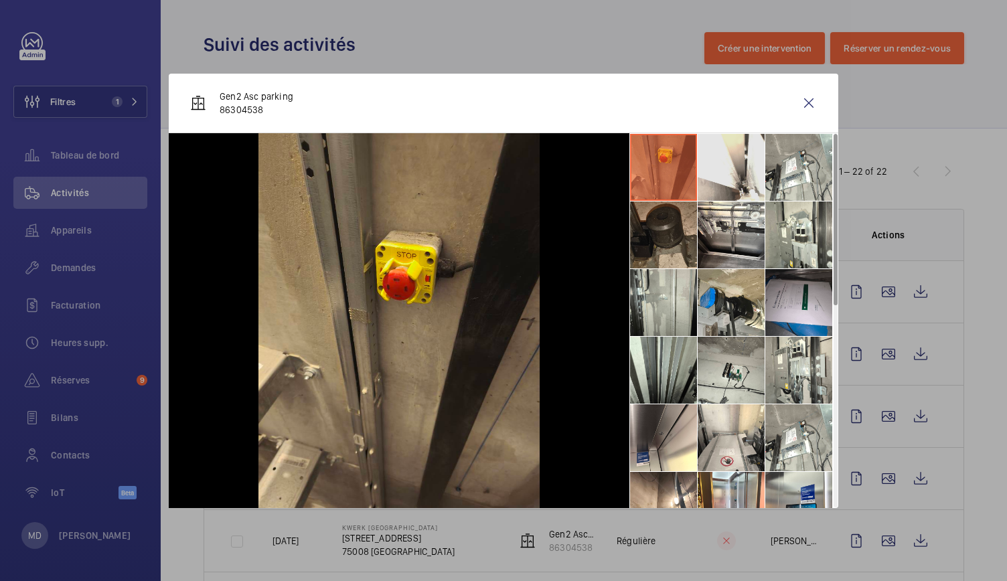
click at [738, 175] on li at bounding box center [731, 167] width 67 height 67
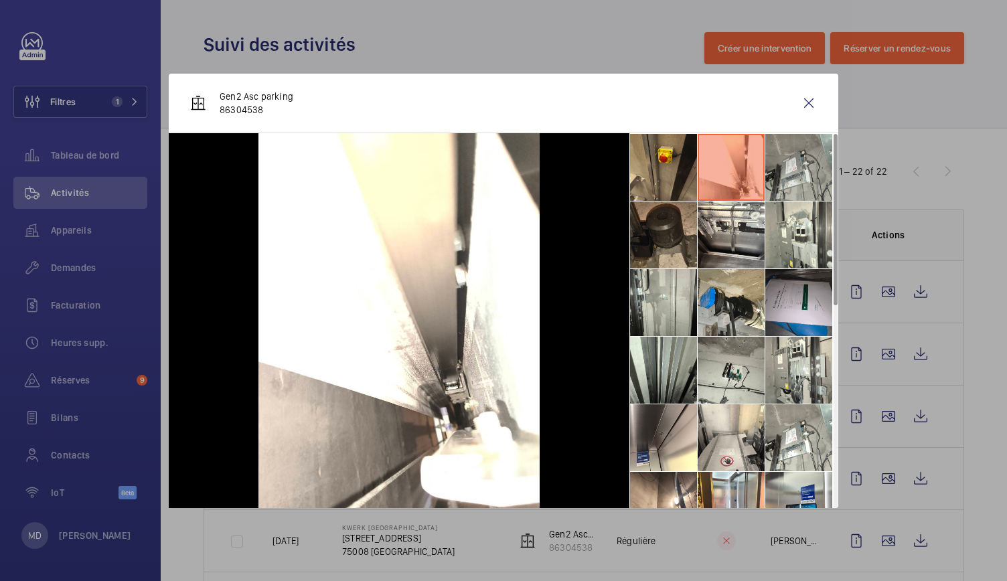
click at [804, 164] on li at bounding box center [798, 167] width 67 height 67
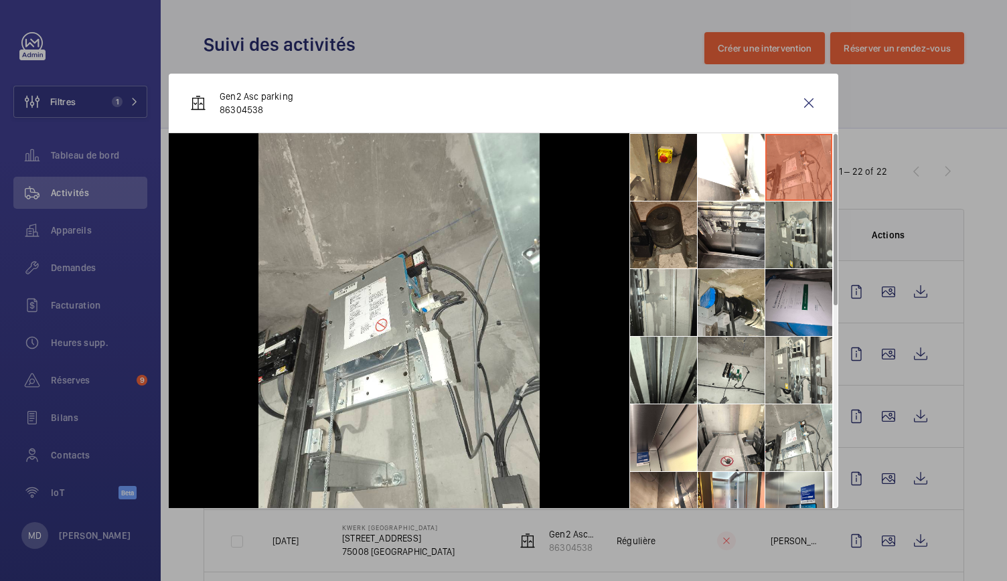
click at [802, 217] on li at bounding box center [798, 235] width 67 height 67
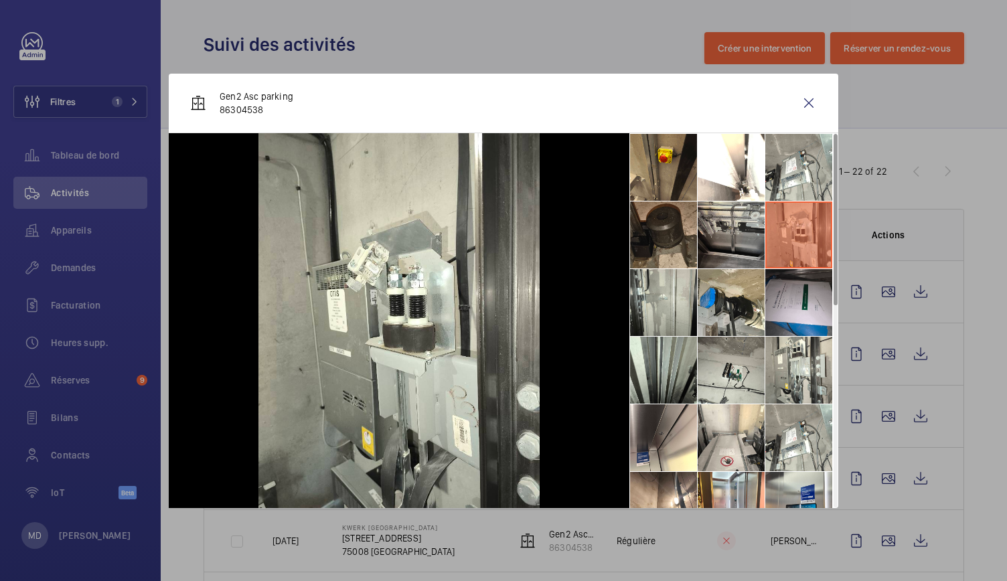
click at [747, 218] on li at bounding box center [731, 235] width 67 height 67
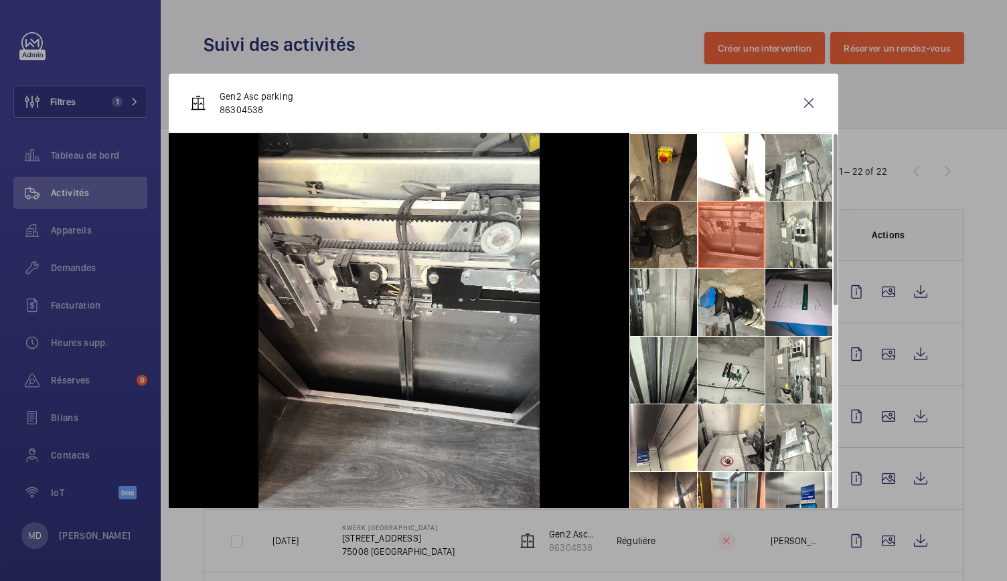
click at [666, 224] on li at bounding box center [663, 235] width 67 height 67
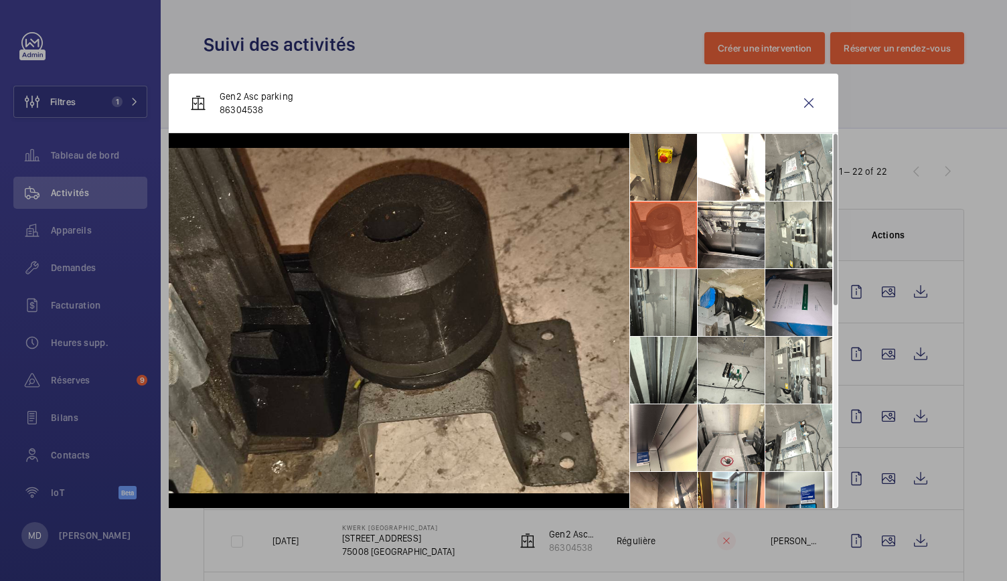
click at [666, 281] on li at bounding box center [663, 302] width 67 height 67
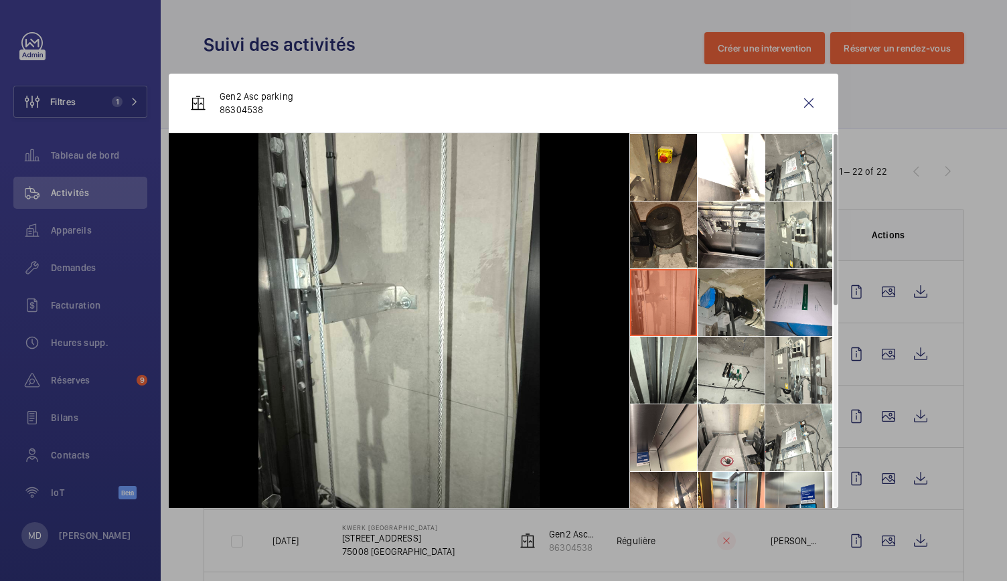
click at [729, 286] on li at bounding box center [731, 302] width 67 height 67
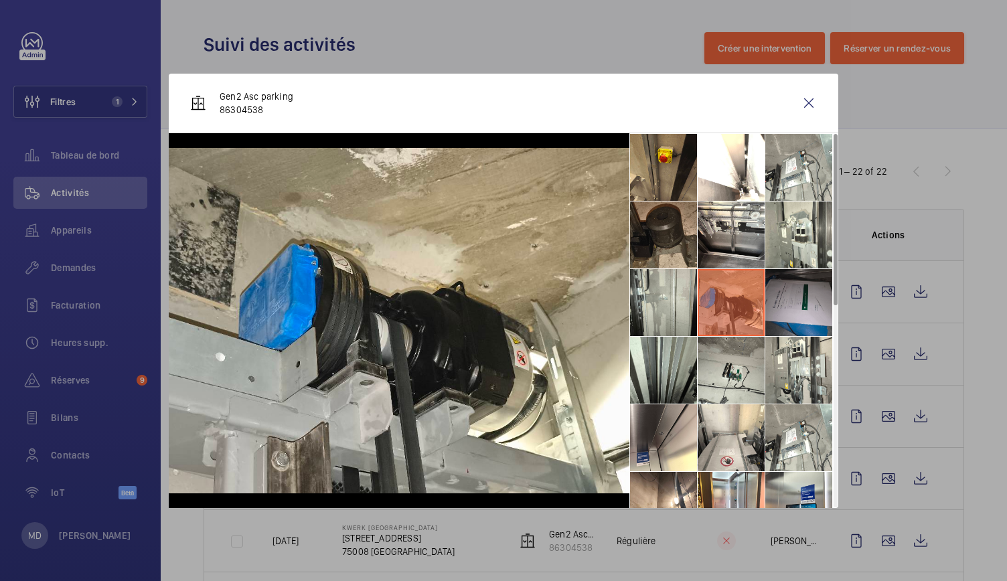
click at [779, 286] on li at bounding box center [798, 302] width 67 height 67
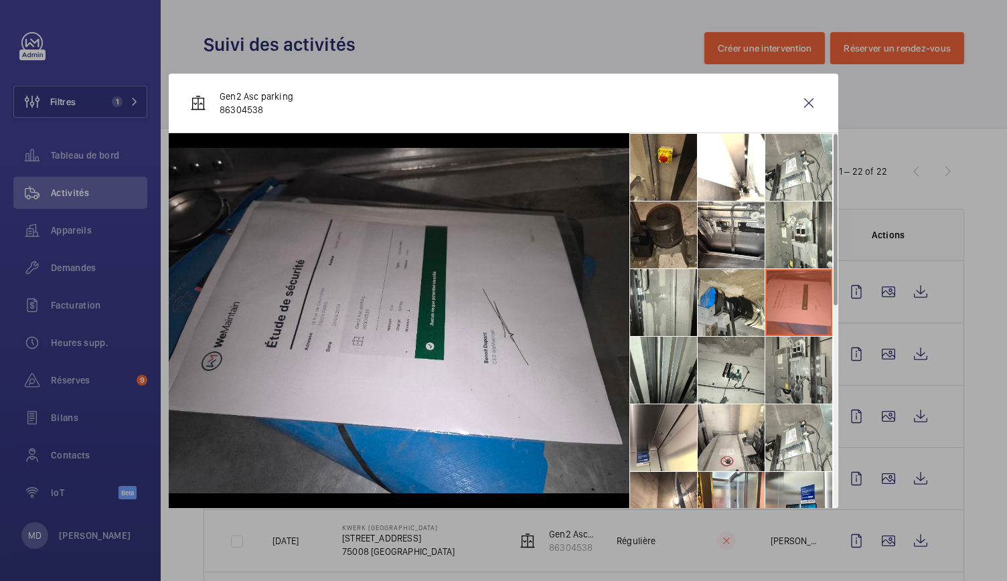
click at [790, 364] on li at bounding box center [798, 370] width 67 height 67
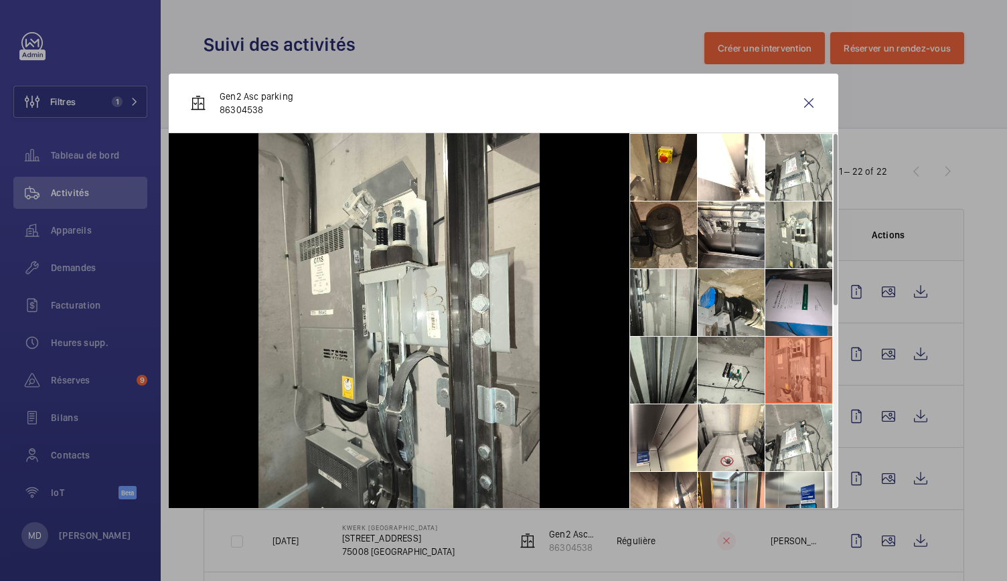
click at [694, 357] on li at bounding box center [663, 370] width 67 height 67
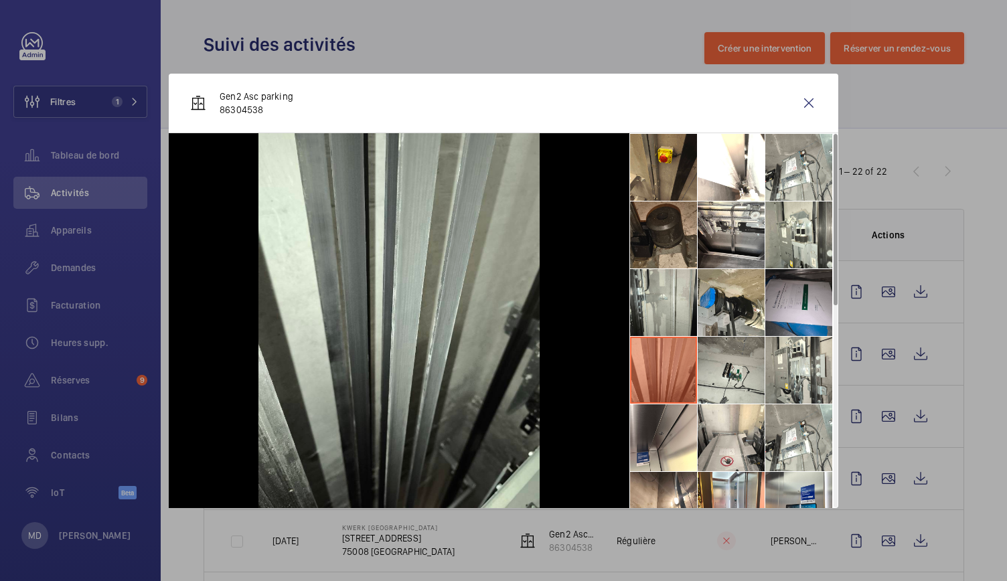
click at [663, 358] on li at bounding box center [663, 370] width 67 height 67
click at [650, 432] on li at bounding box center [663, 437] width 67 height 67
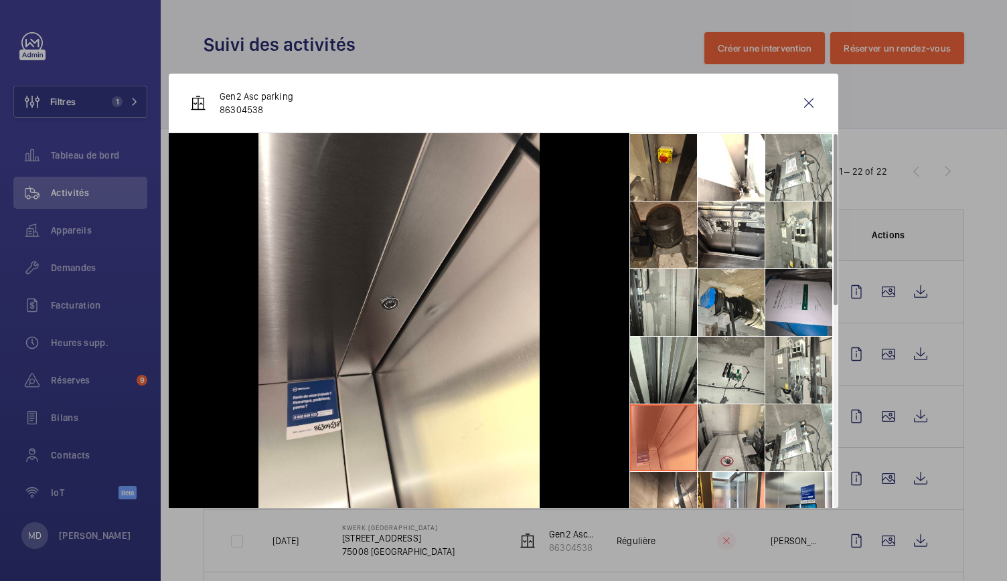
click at [725, 432] on li at bounding box center [731, 437] width 67 height 67
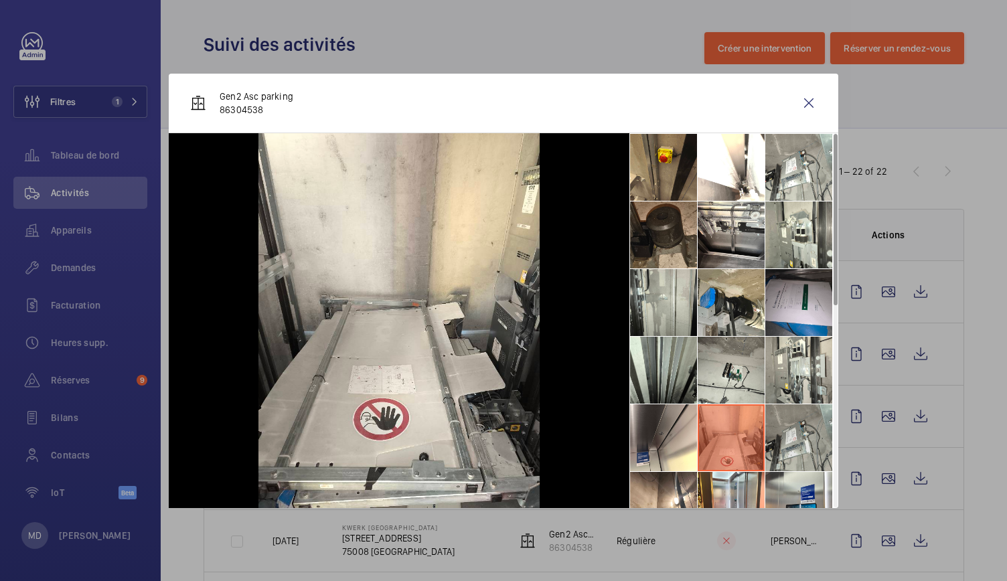
click at [793, 435] on li at bounding box center [798, 437] width 67 height 67
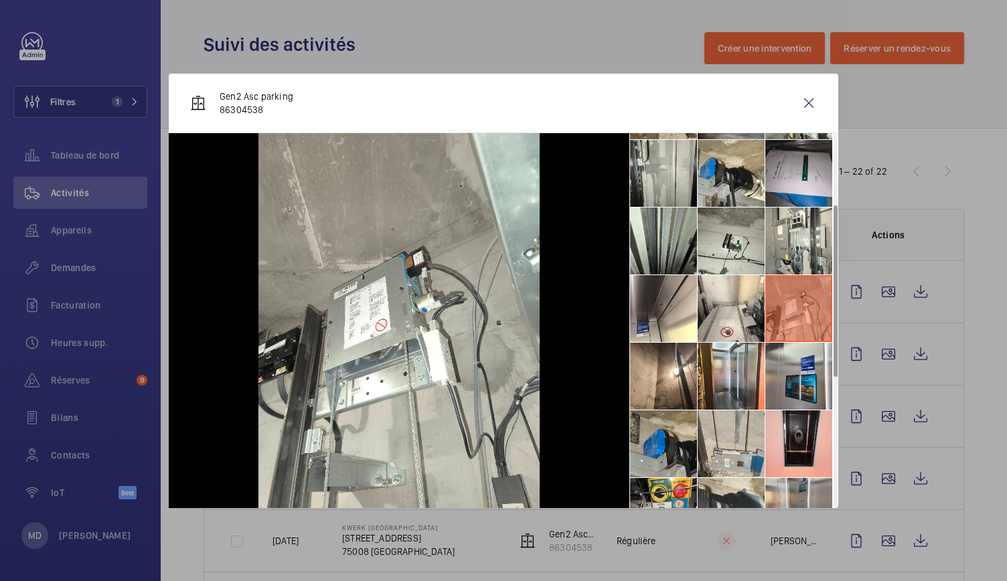
scroll to position [172, 0]
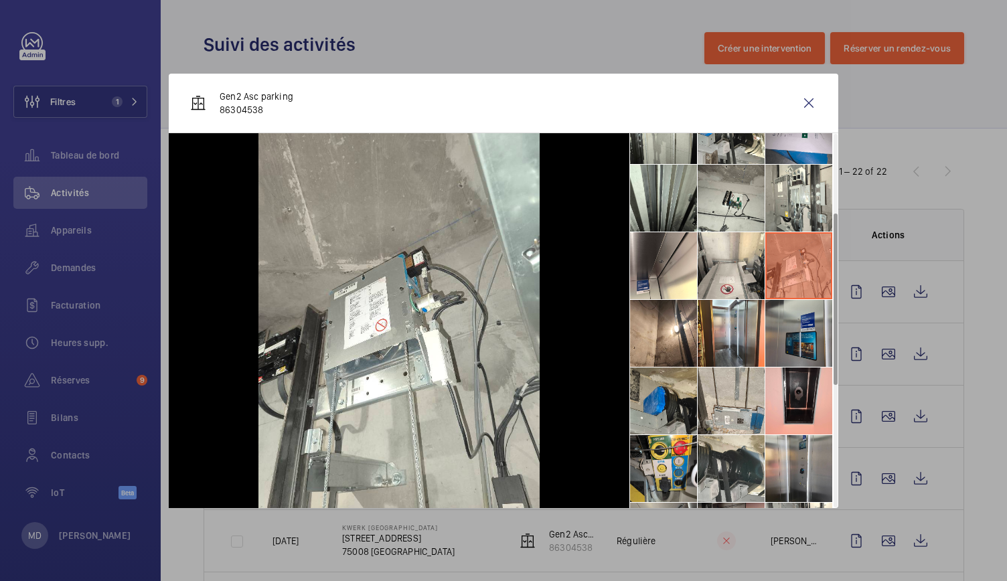
click at [797, 327] on li at bounding box center [798, 333] width 67 height 67
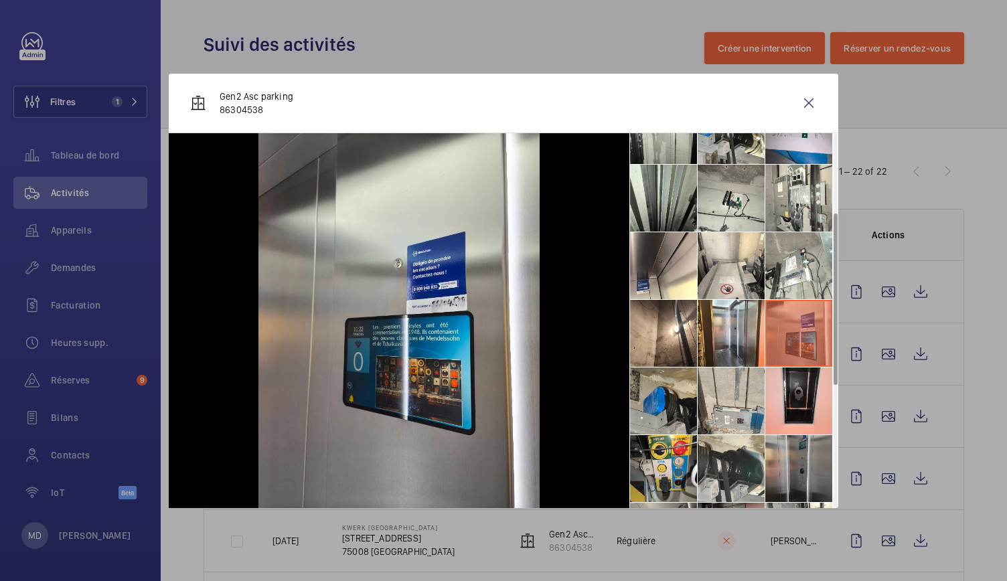
click at [814, 464] on li at bounding box center [798, 468] width 67 height 67
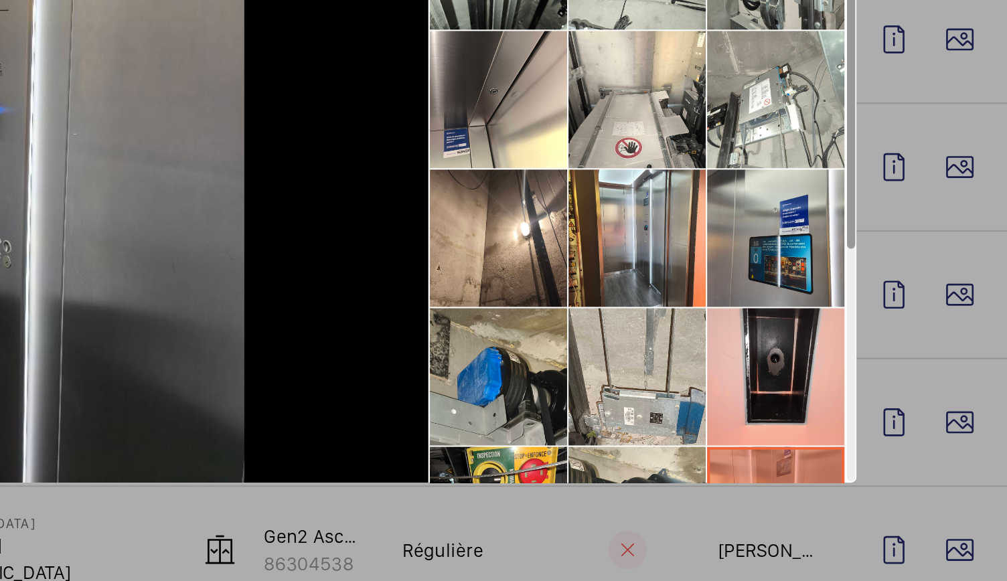
scroll to position [0, 0]
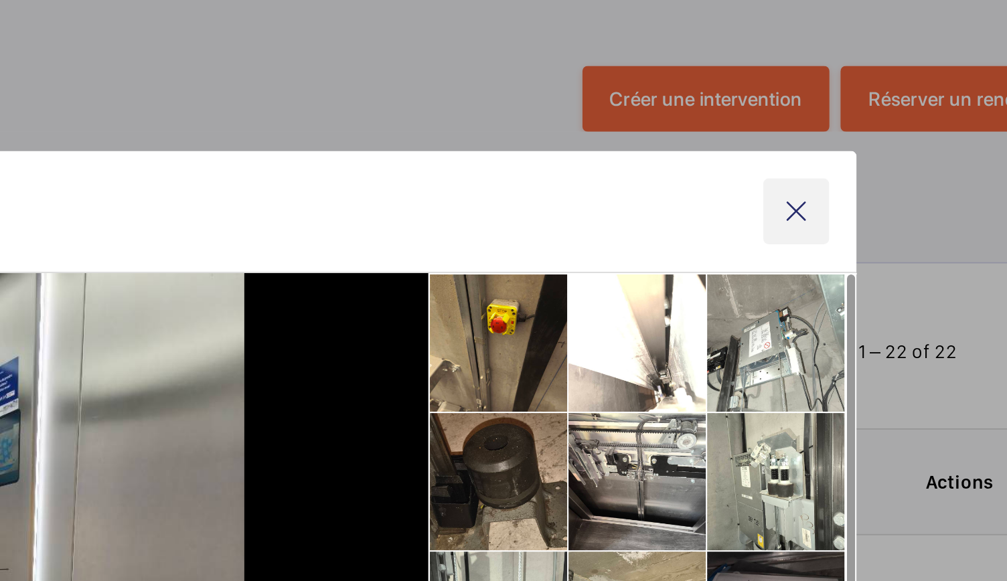
click at [814, 106] on wm-front-icon-button at bounding box center [809, 103] width 32 height 32
